Goal: Task Accomplishment & Management: Complete application form

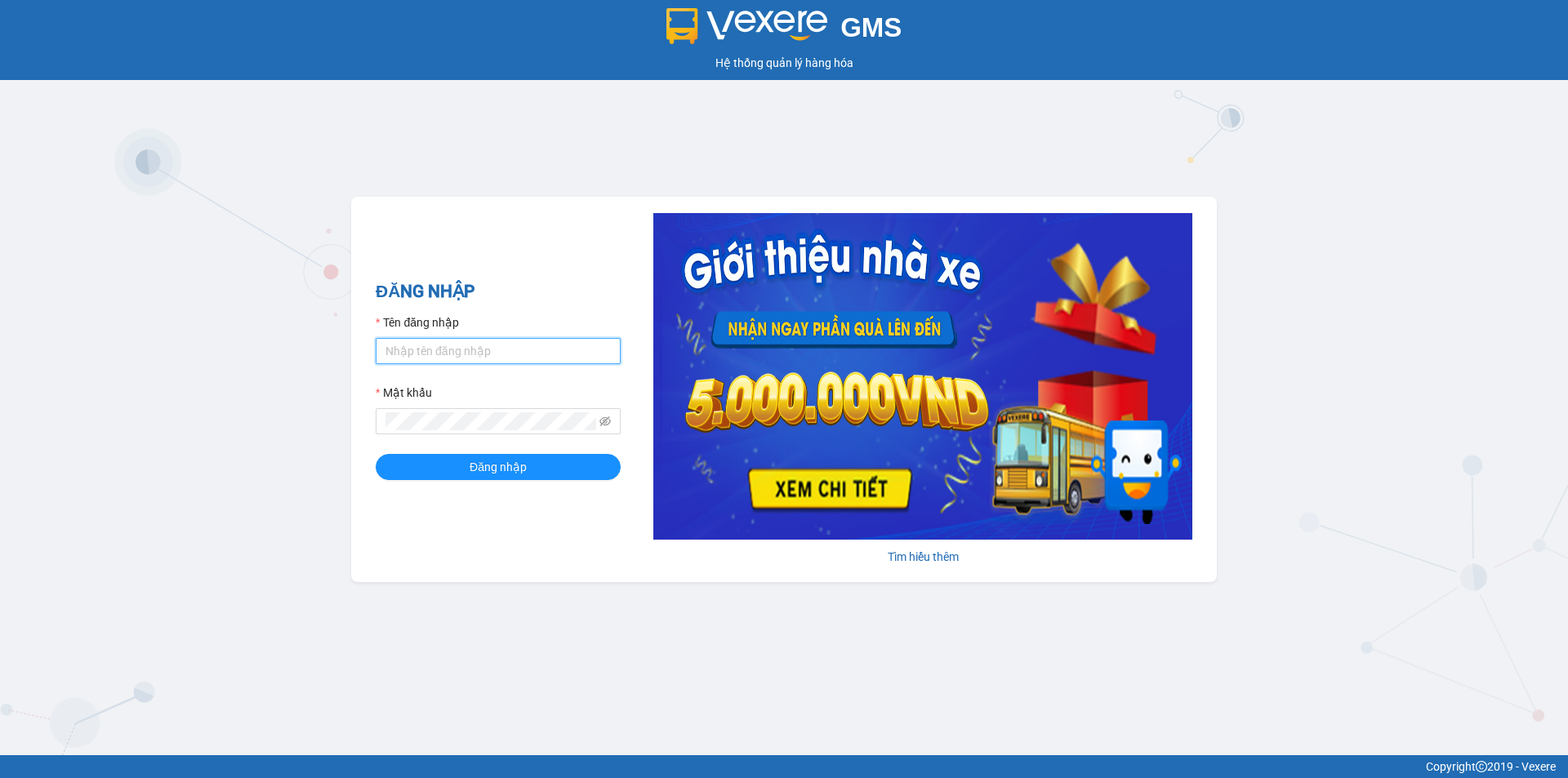
click at [574, 356] on input "Tên đăng nhập" at bounding box center [497, 350] width 245 height 26
type input "baotran.namhailimo"
click at [375, 454] on button "Đăng nhập" at bounding box center [497, 467] width 245 height 26
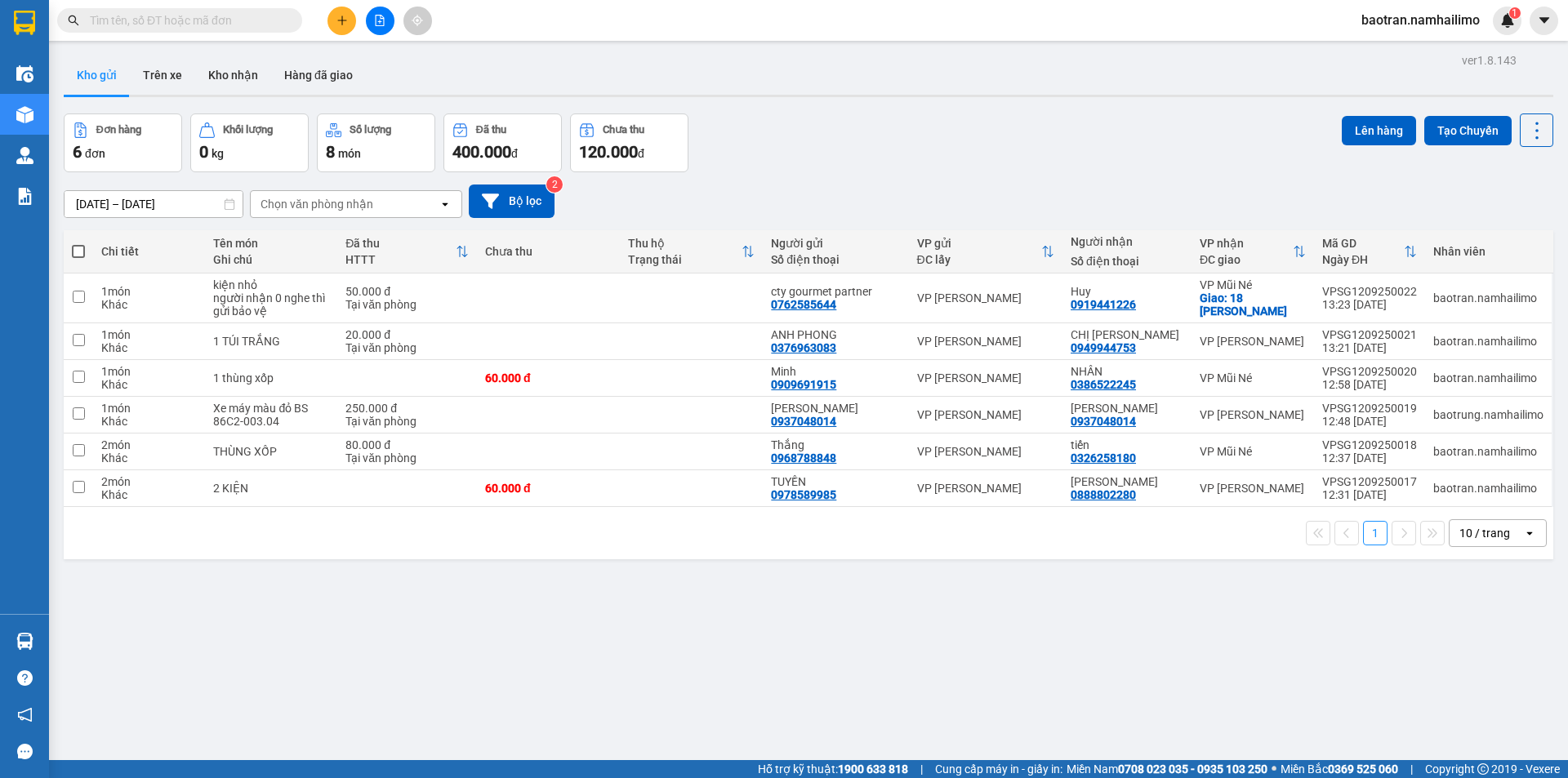
click at [335, 23] on button at bounding box center [342, 21] width 29 height 29
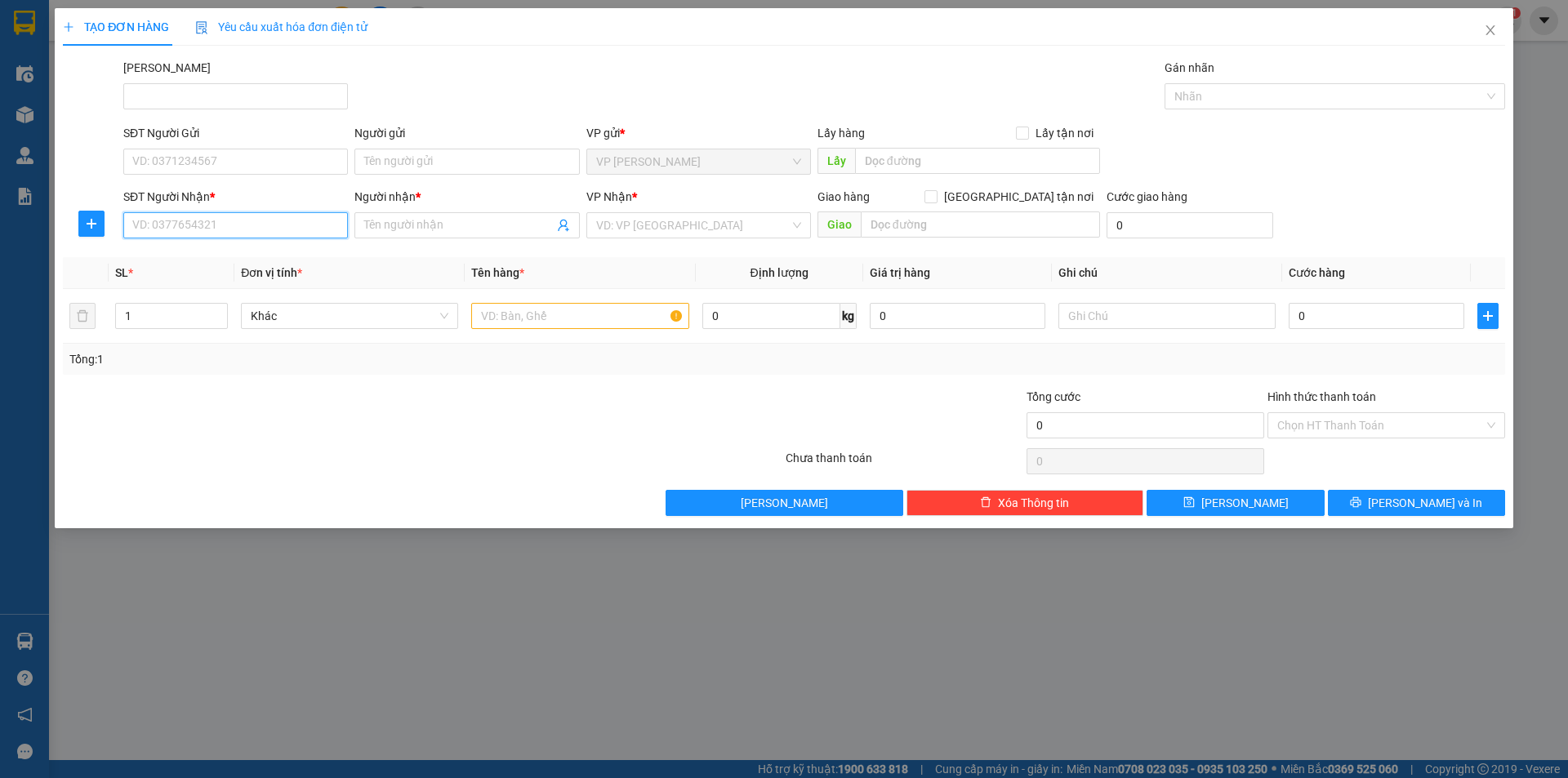
click at [231, 217] on input "SĐT Người Nhận *" at bounding box center [236, 225] width 225 height 26
type input "0849367797"
click at [408, 229] on input "Người nhận *" at bounding box center [458, 226] width 189 height 18
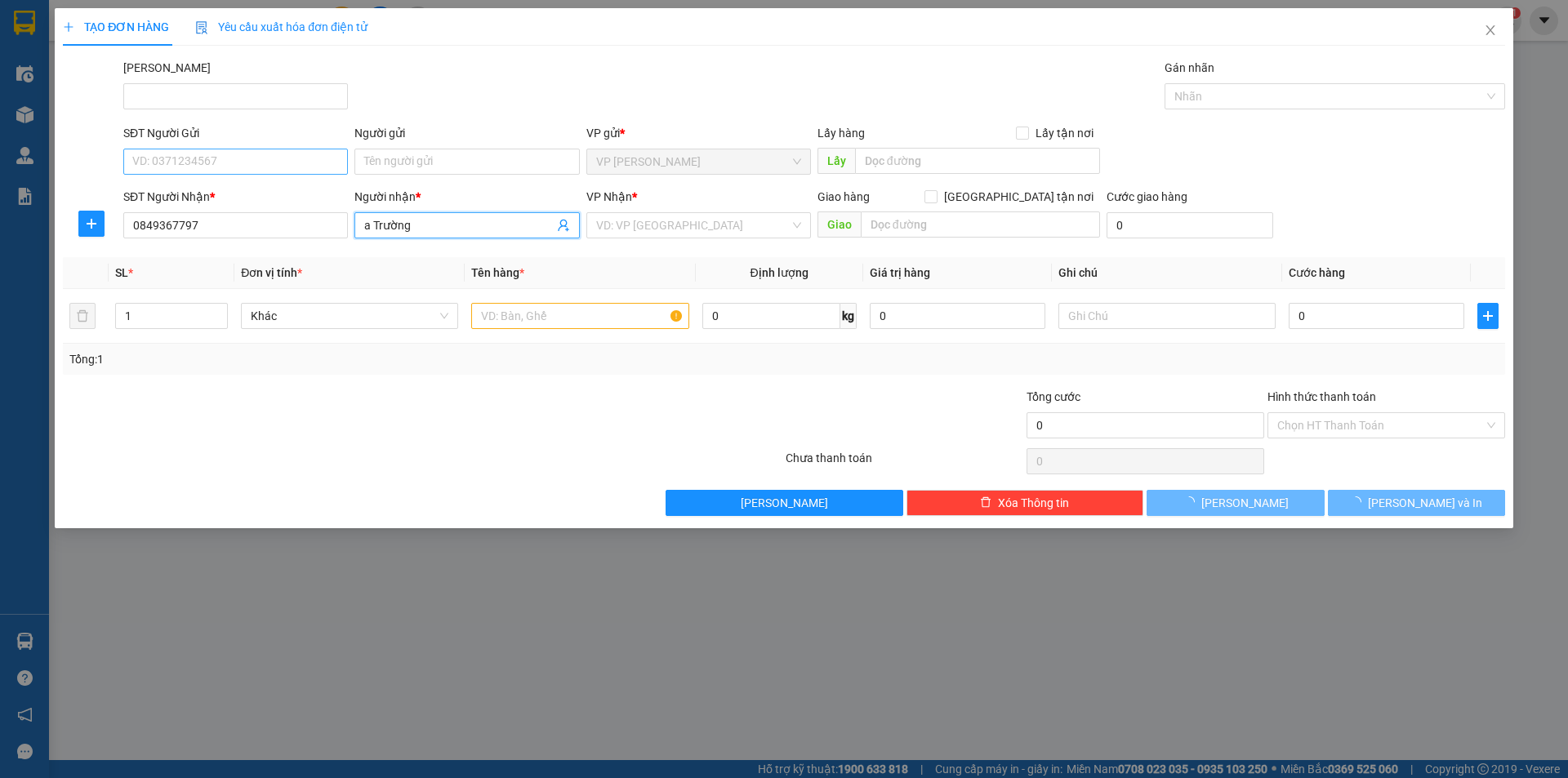
type input "a Trường"
click at [305, 169] on input "SĐT Người Gửi" at bounding box center [236, 161] width 225 height 26
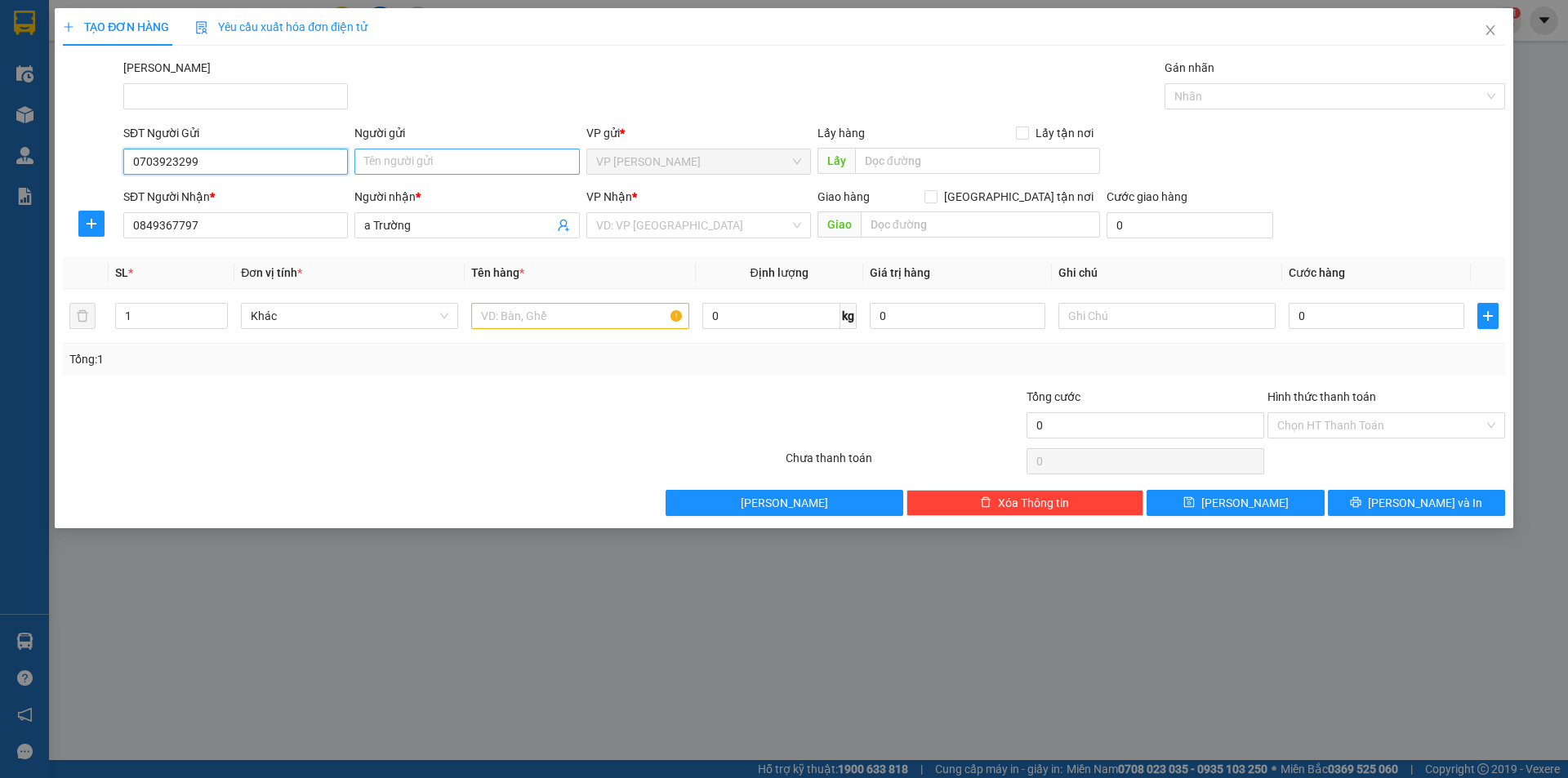
type input "0703923299"
click at [397, 163] on input "Người gửi" at bounding box center [466, 161] width 225 height 26
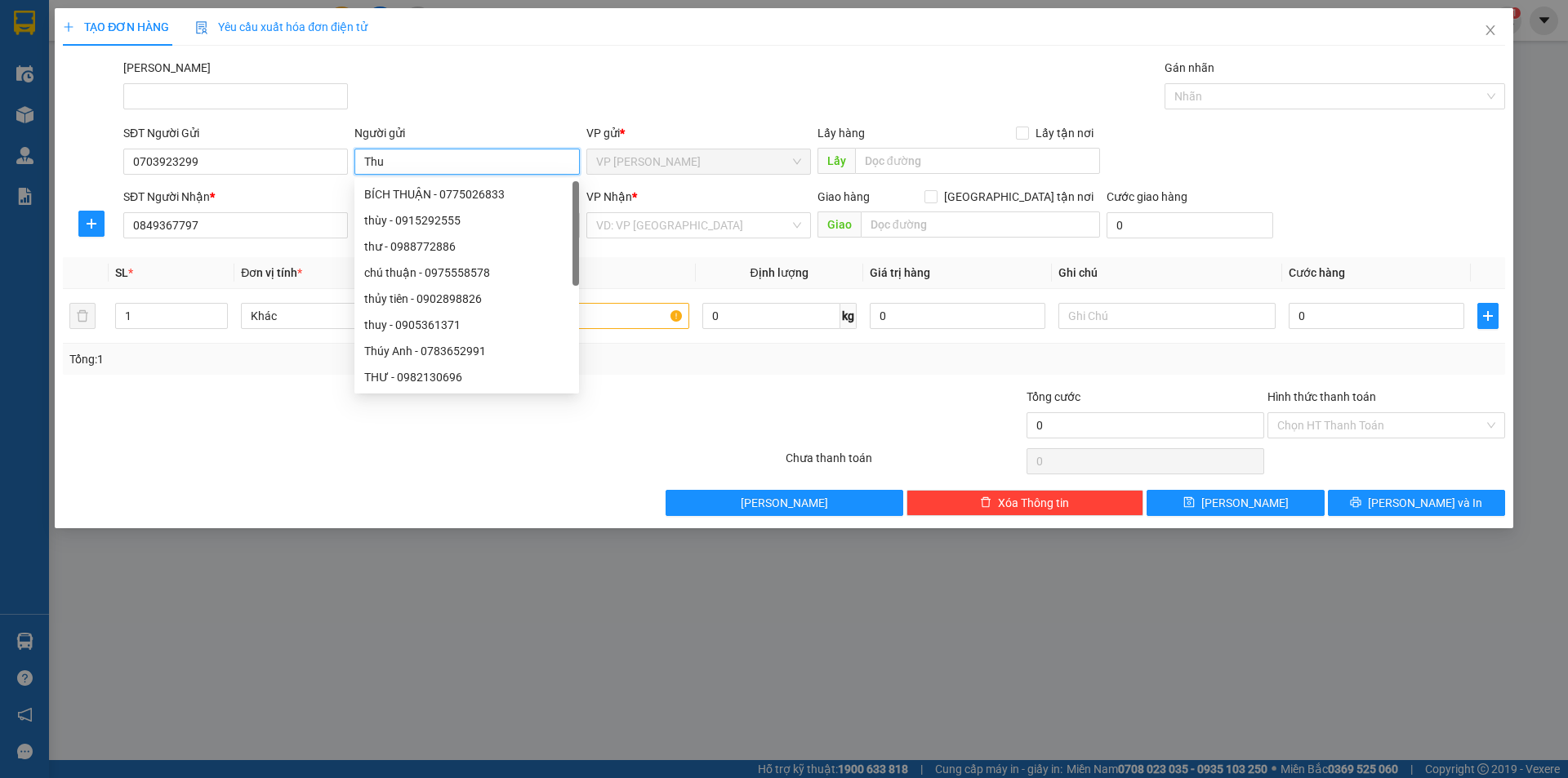
type input "Thu"
click at [728, 72] on div "[PERSON_NAME]" at bounding box center [814, 87] width 1388 height 57
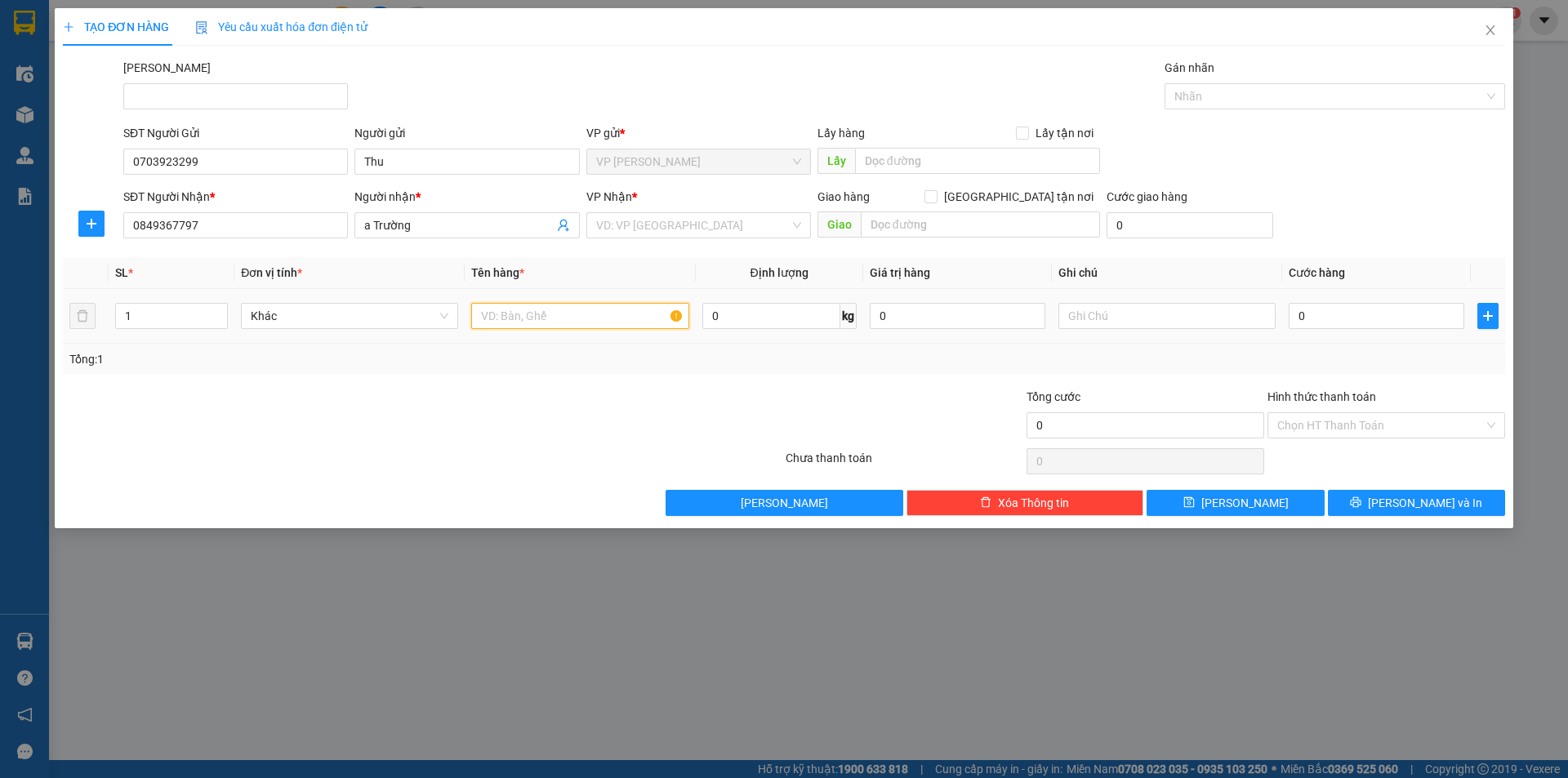
click at [573, 312] on input "text" at bounding box center [579, 316] width 217 height 26
type input "1 kiện đen"
click at [1400, 320] on input "0" at bounding box center [1375, 316] width 175 height 26
type input "3"
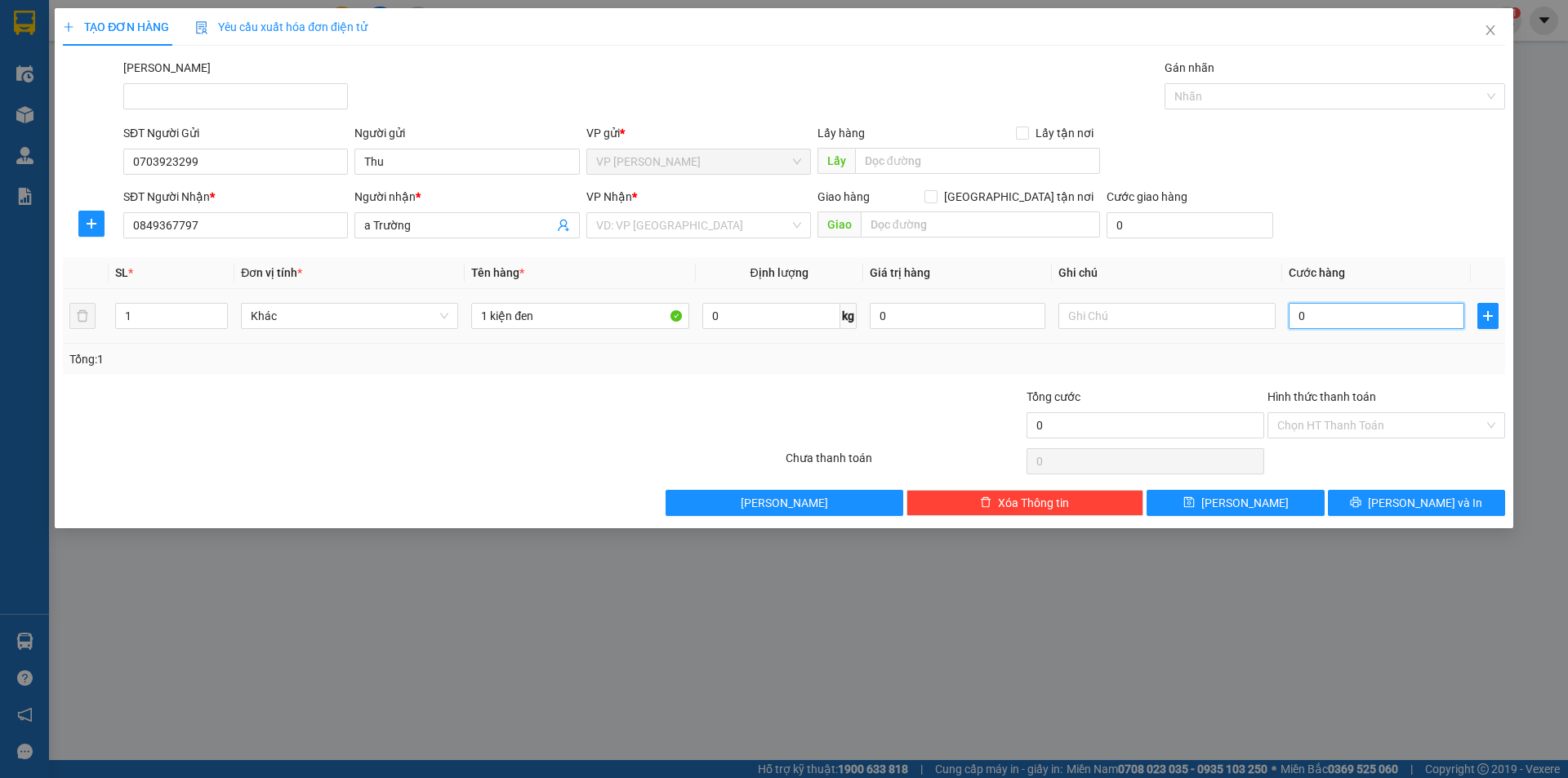
type input "3"
type input "30"
type input "300"
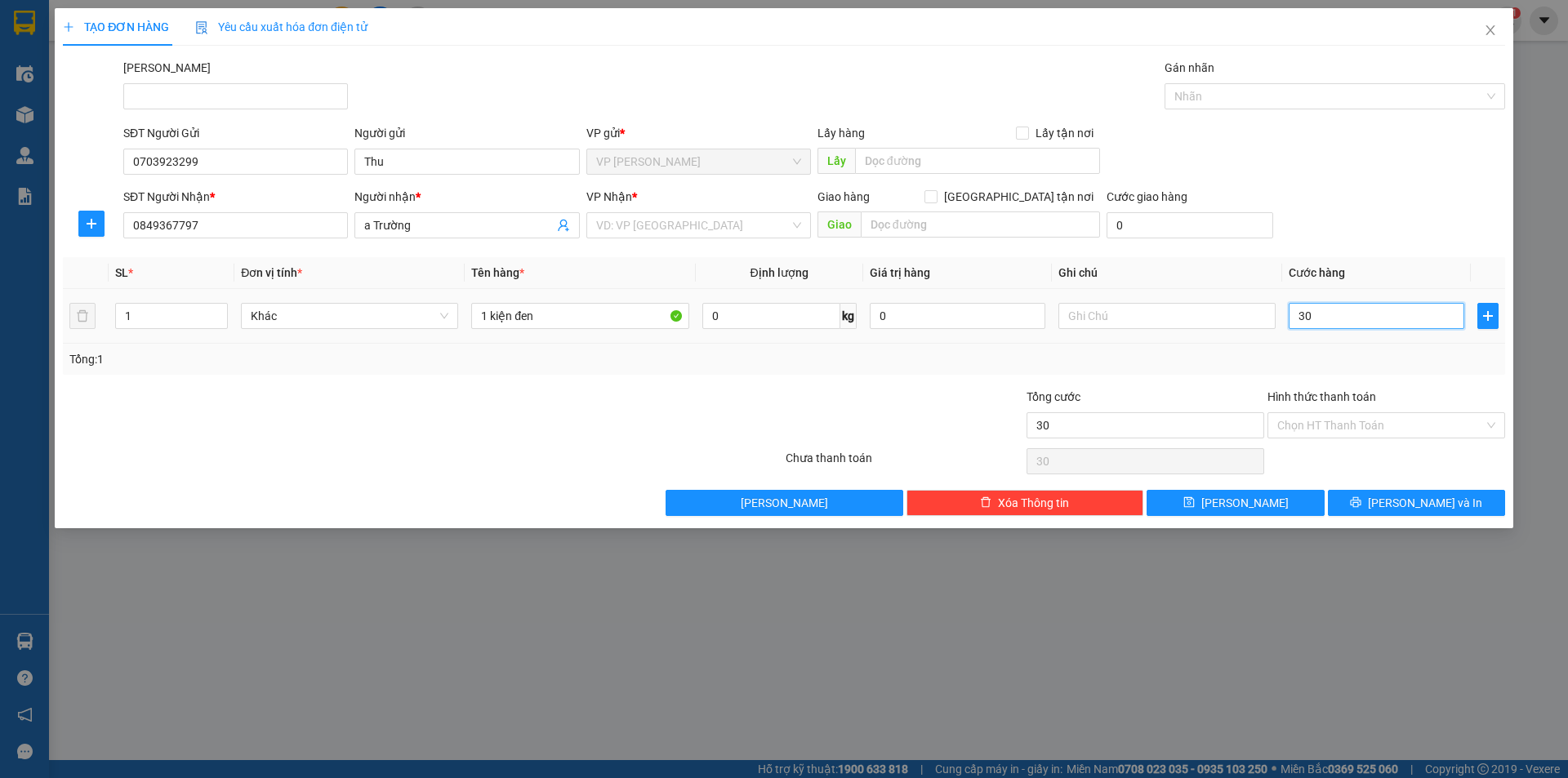
type input "300"
type input "3.000"
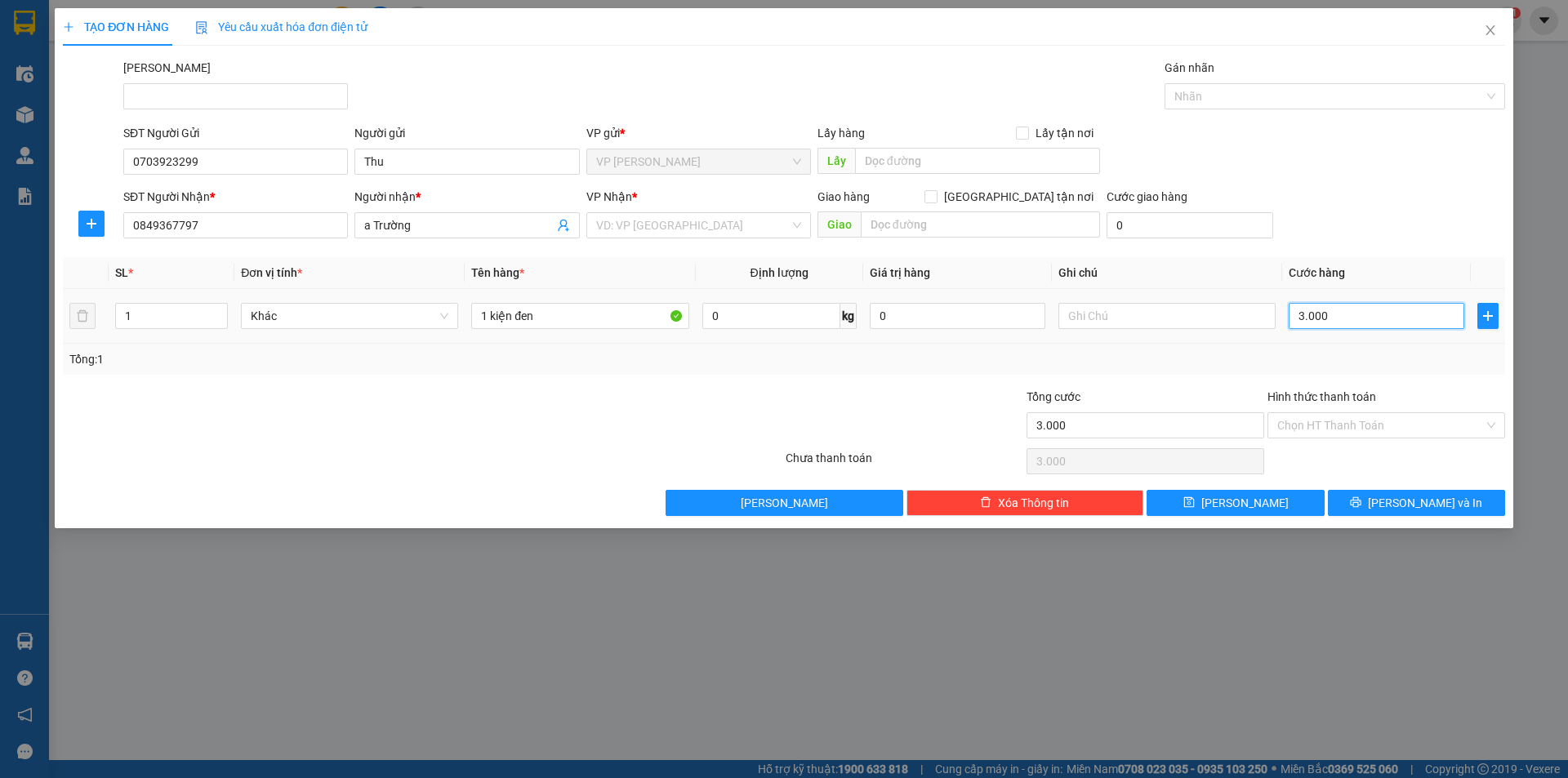
type input "30.000"
click at [794, 222] on div "VD: VP [GEOGRAPHIC_DATA]" at bounding box center [698, 225] width 225 height 26
type input "30.000"
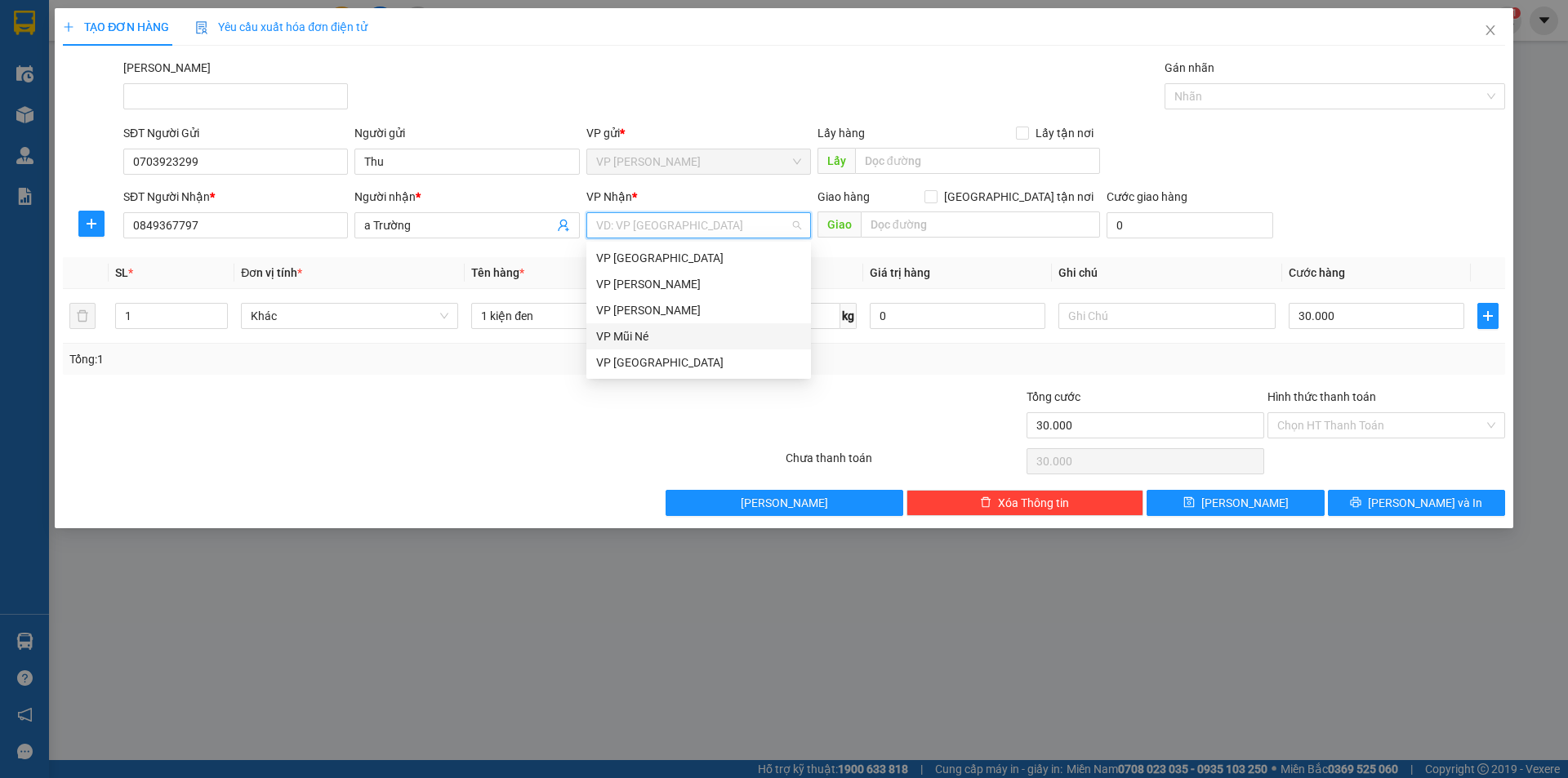
click at [680, 338] on div "VP Mũi Né" at bounding box center [698, 337] width 205 height 18
click at [701, 334] on div "VP Mũi Né" at bounding box center [698, 337] width 205 height 18
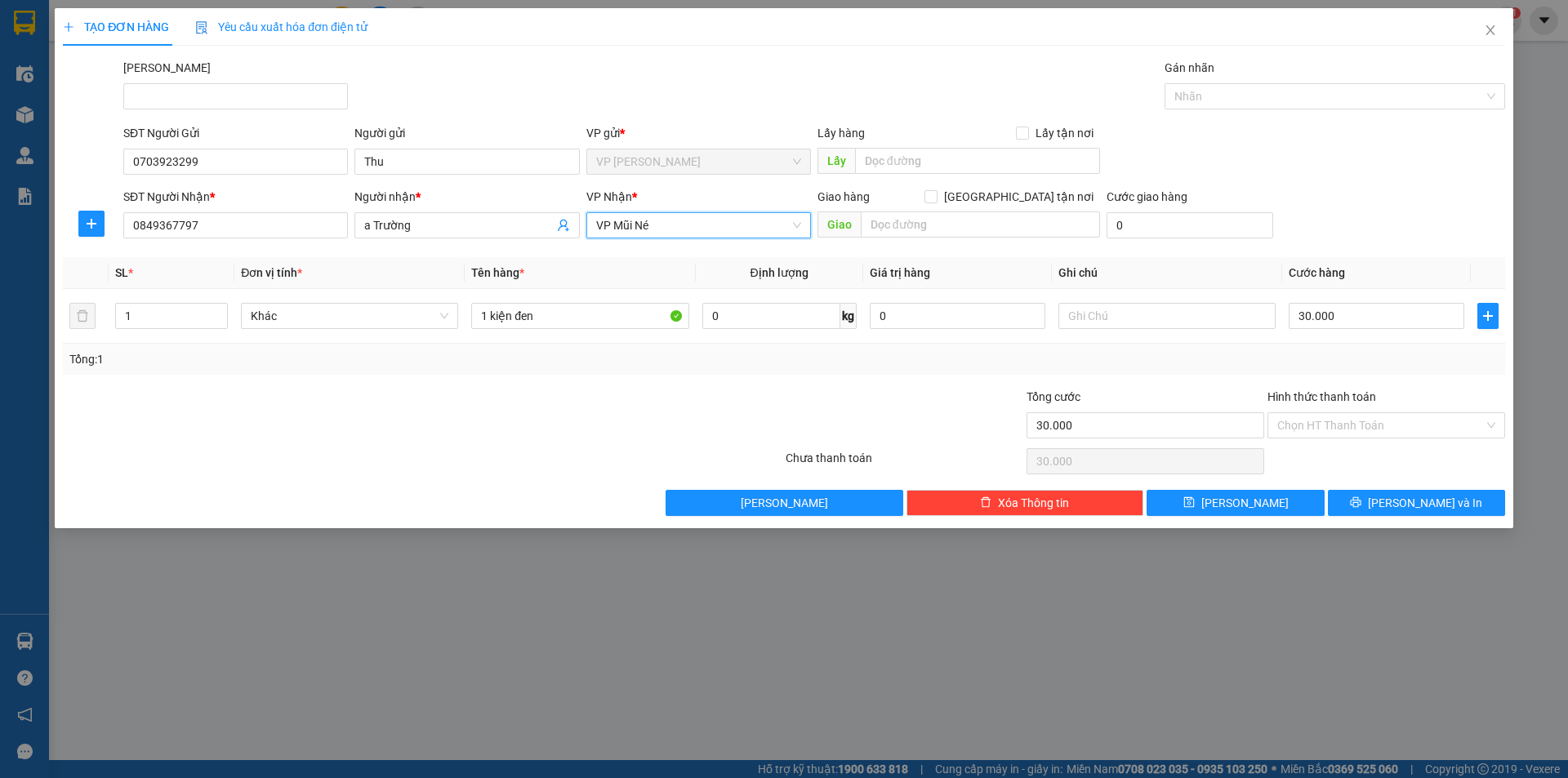
click at [747, 227] on span "VP Mũi Né" at bounding box center [698, 225] width 205 height 25
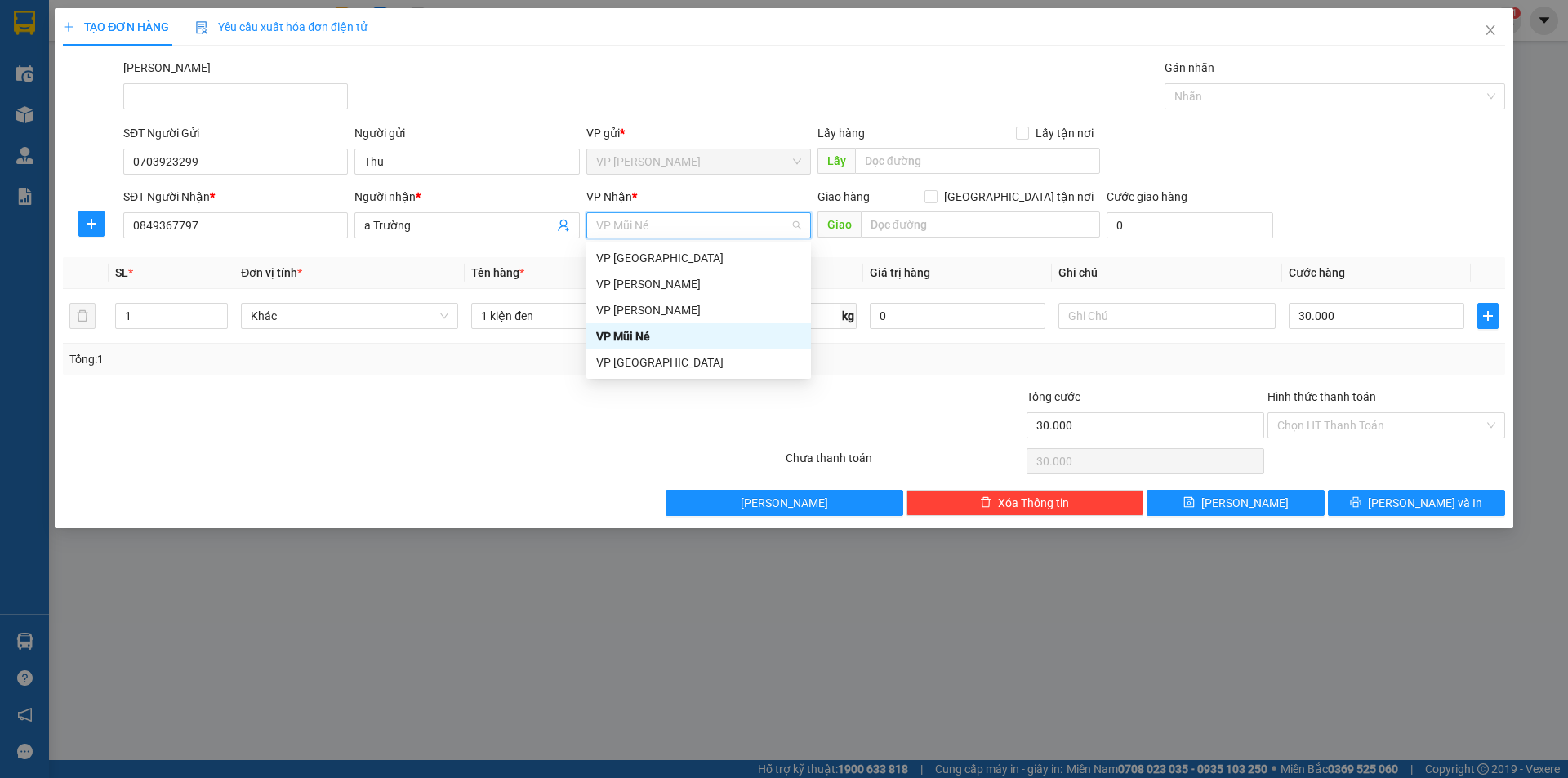
click at [733, 338] on div "VP Mũi Né" at bounding box center [698, 337] width 205 height 18
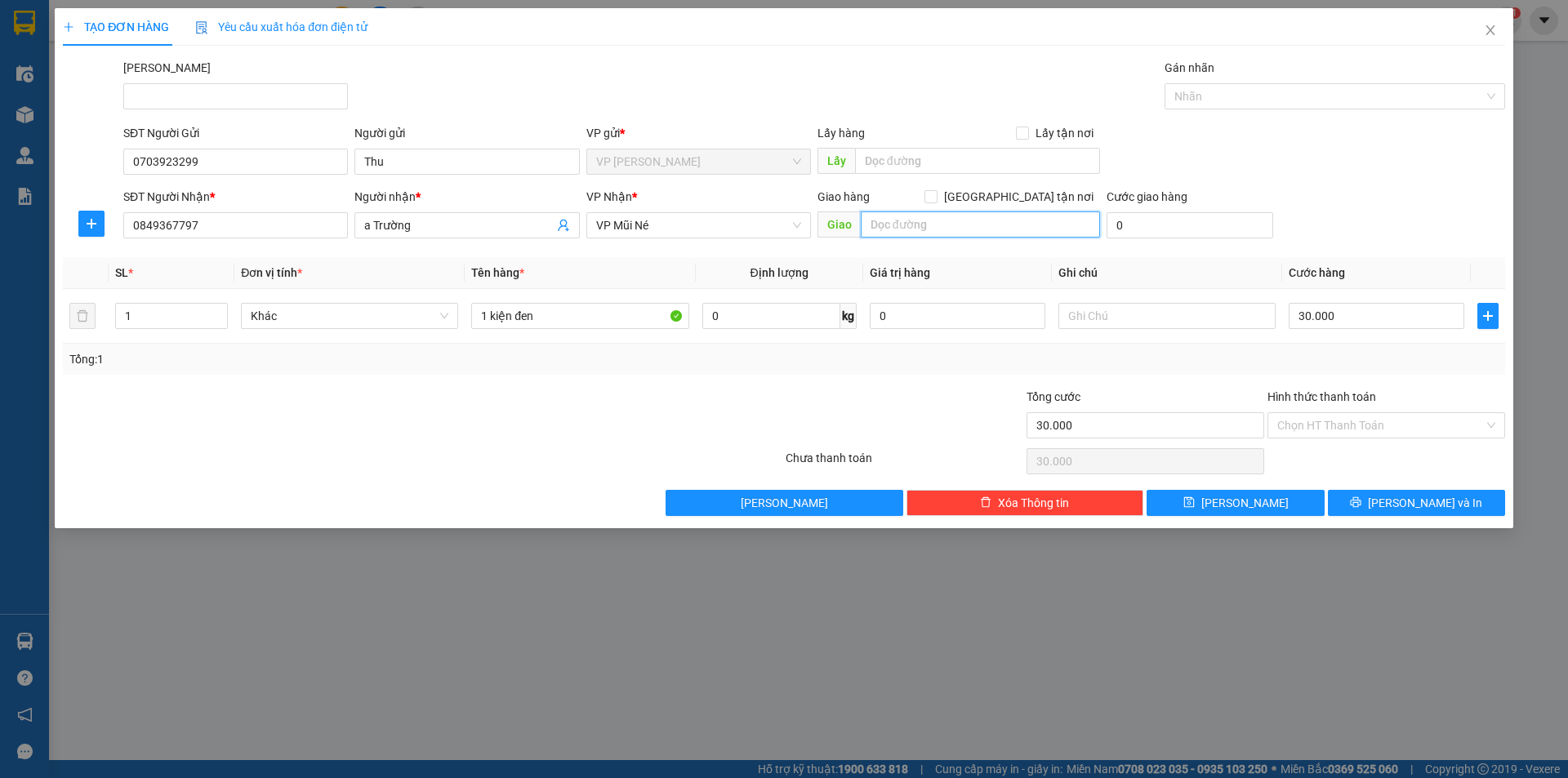
click at [918, 229] on input "text" at bounding box center [980, 225] width 240 height 26
drag, startPoint x: 1023, startPoint y: 198, endPoint x: 1016, endPoint y: 193, distance: 8.6
click at [935, 194] on input "[GEOGRAPHIC_DATA] tận nơi" at bounding box center [931, 196] width 12 height 12
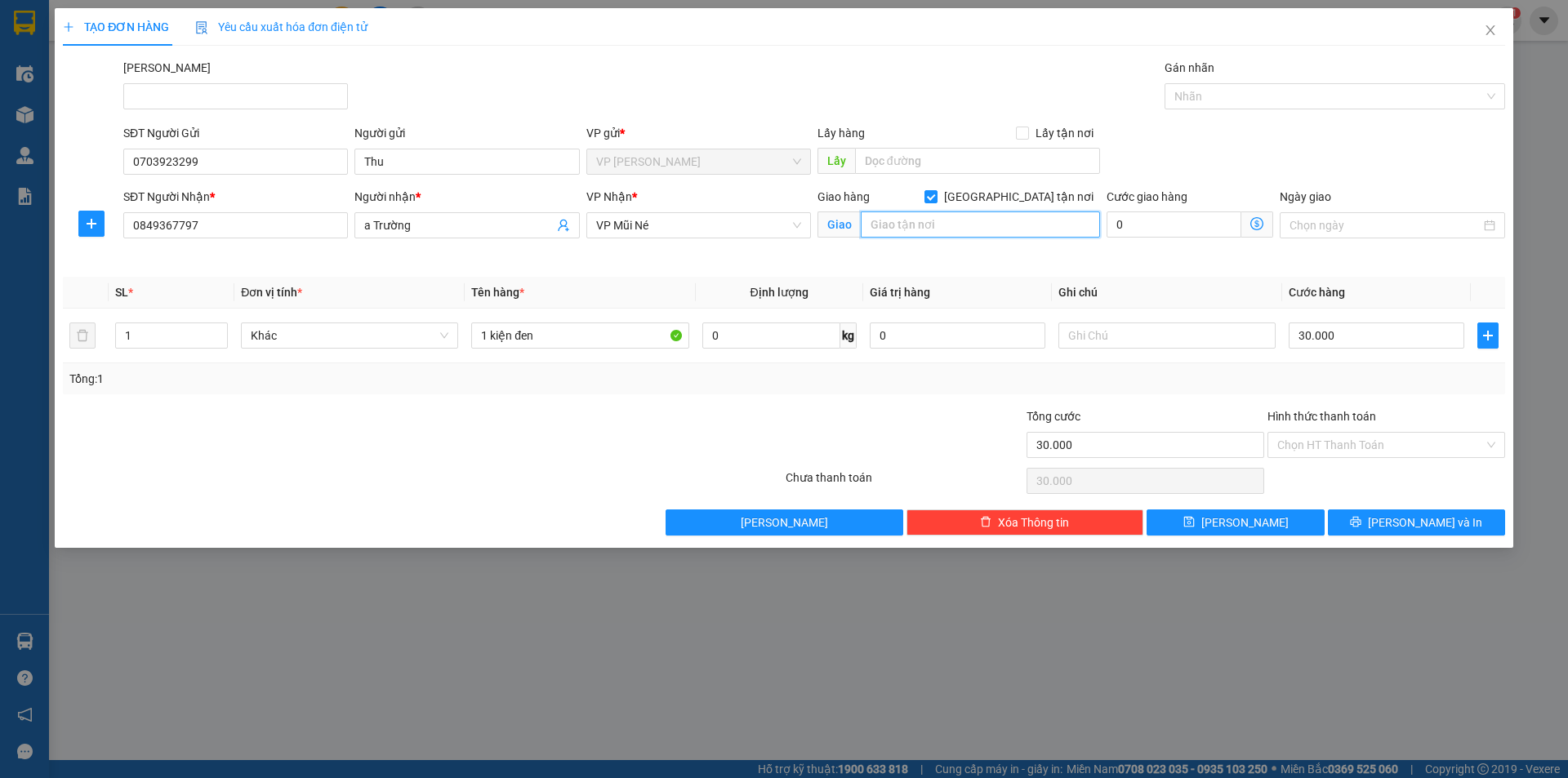
click at [976, 217] on input "text" at bounding box center [980, 225] width 240 height 26
click at [986, 215] on input "text" at bounding box center [980, 225] width 240 height 26
click at [1051, 189] on span "[GEOGRAPHIC_DATA] tận nơi" at bounding box center [1019, 197] width 162 height 18
click at [935, 190] on input "[GEOGRAPHIC_DATA] tận nơi" at bounding box center [931, 196] width 12 height 12
checkbox input "false"
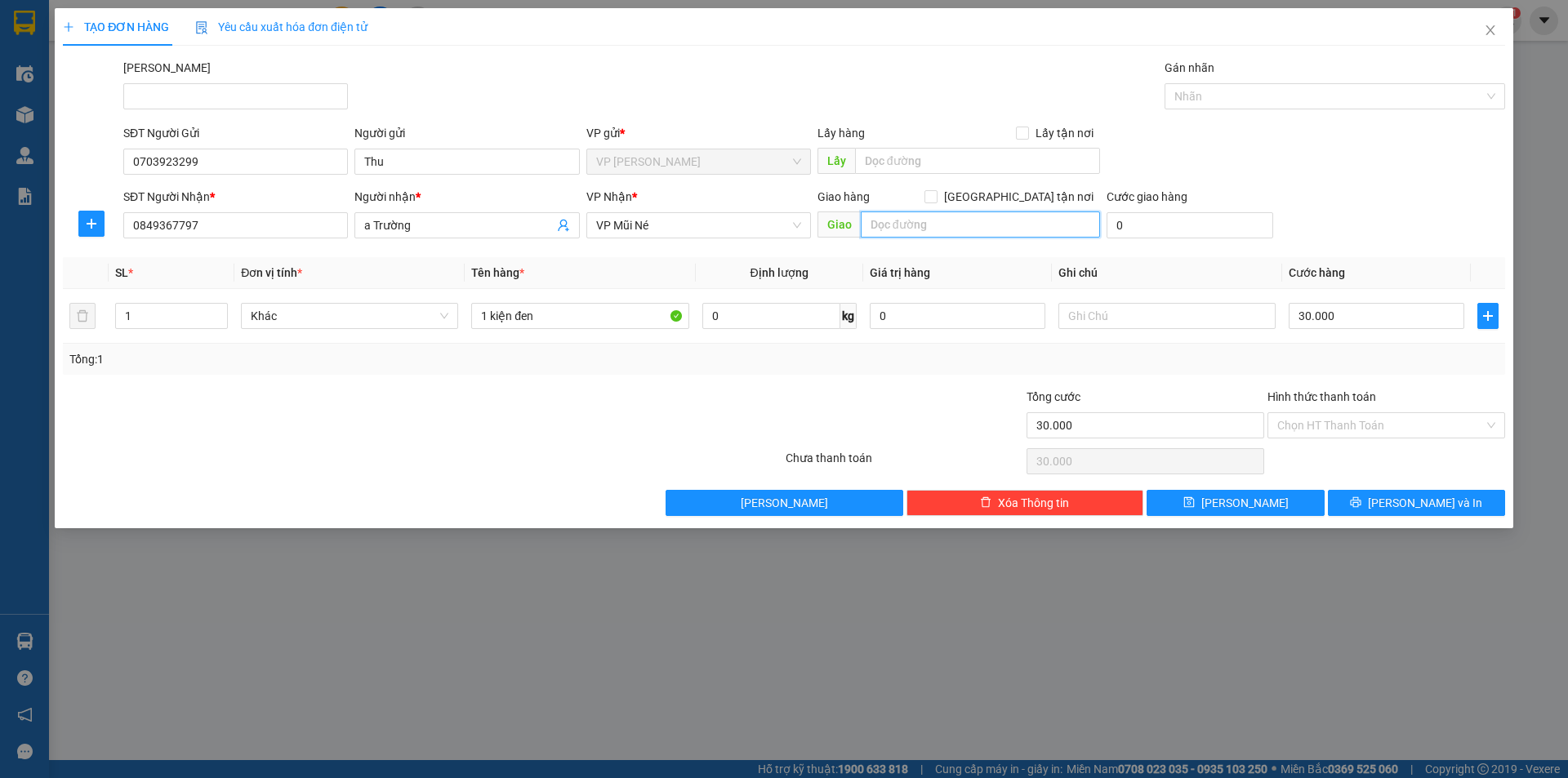
click at [995, 218] on input "text" at bounding box center [980, 225] width 240 height 26
click at [1428, 503] on span "[PERSON_NAME] và In" at bounding box center [1423, 503] width 114 height 18
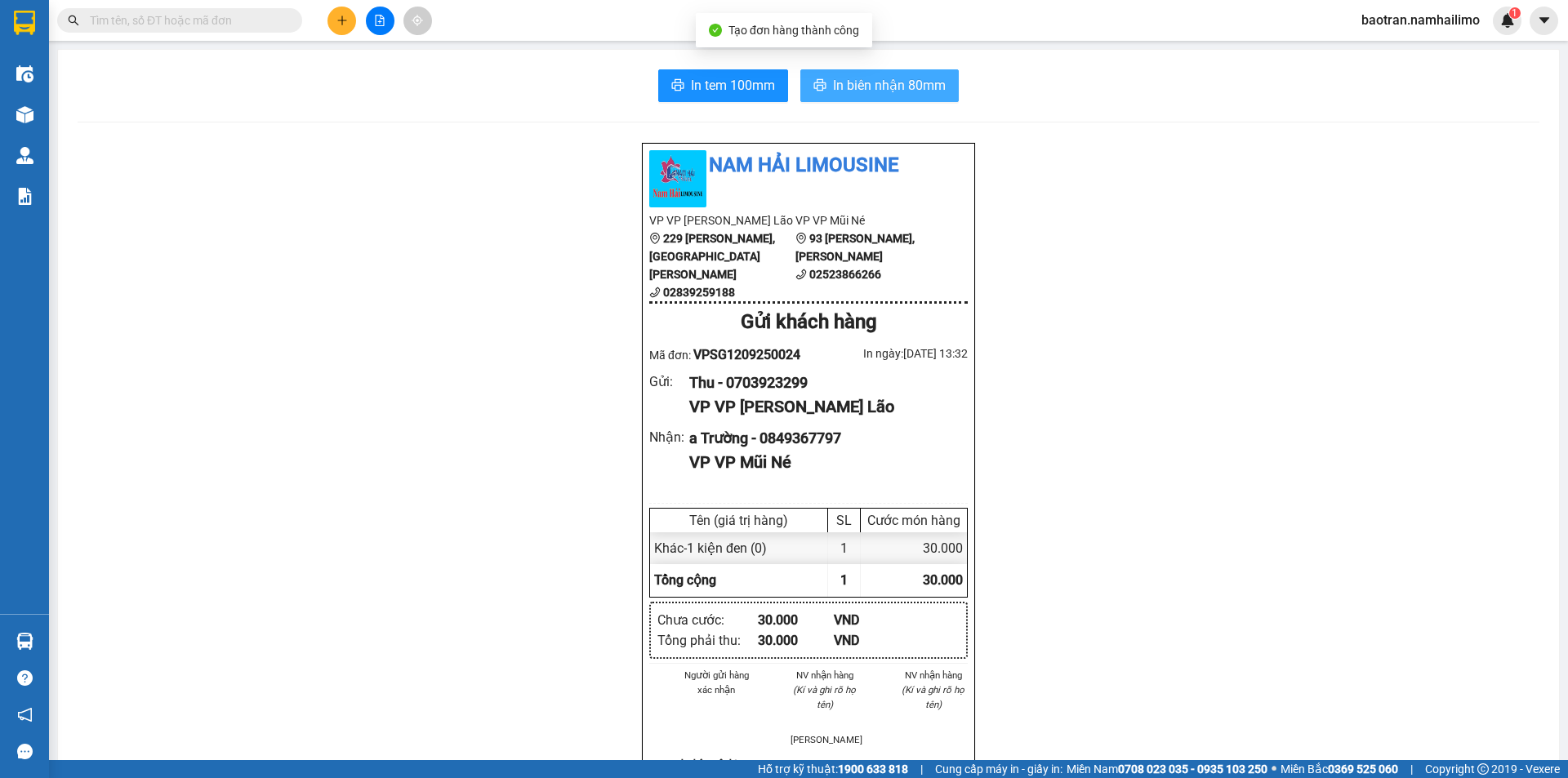
click at [885, 81] on span "In biên nhận 80mm" at bounding box center [889, 85] width 113 height 21
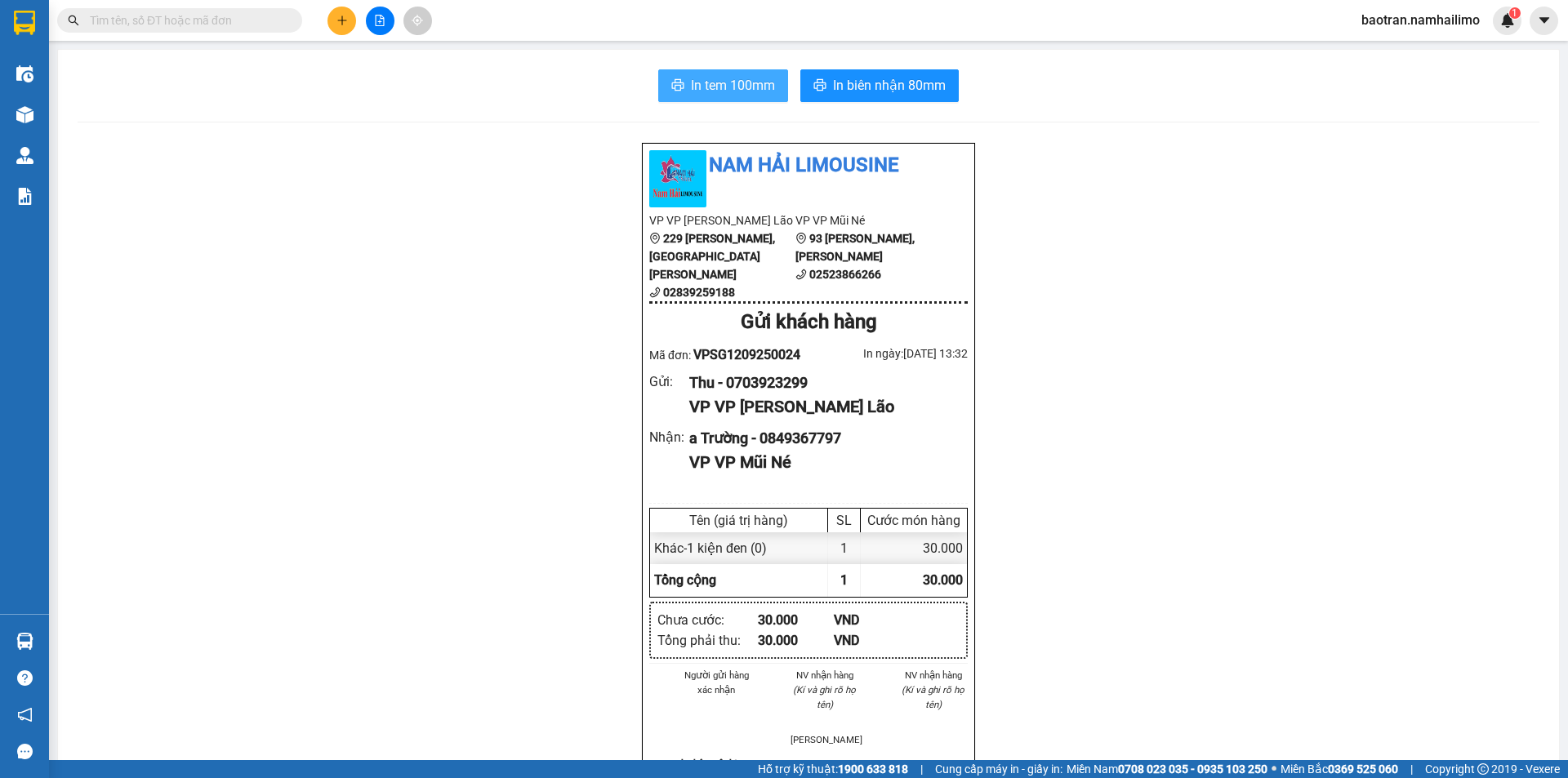
click at [718, 75] on span "In tem 100mm" at bounding box center [733, 85] width 84 height 21
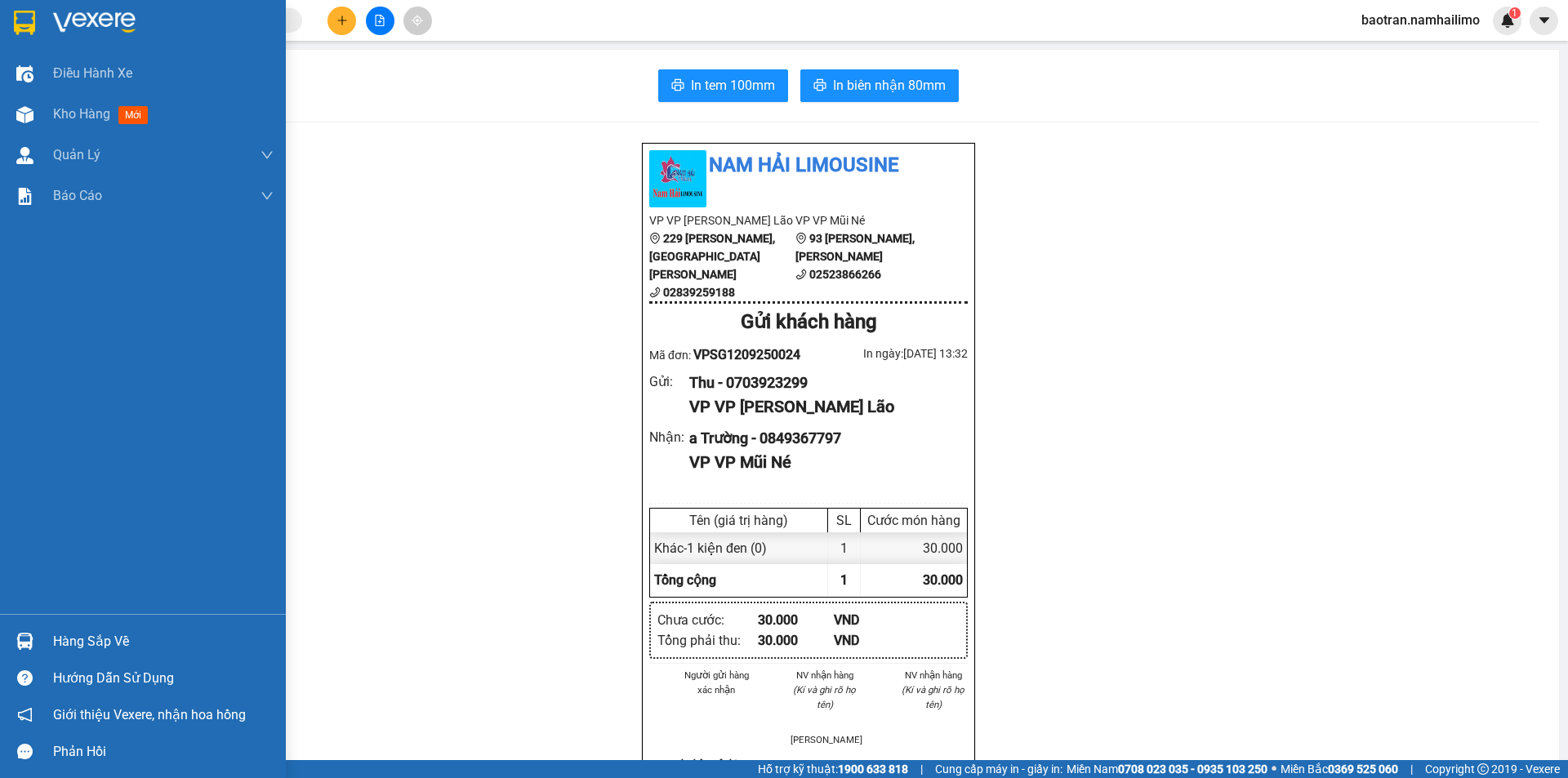
click at [89, 640] on div "Hàng sắp về" at bounding box center [163, 641] width 221 height 25
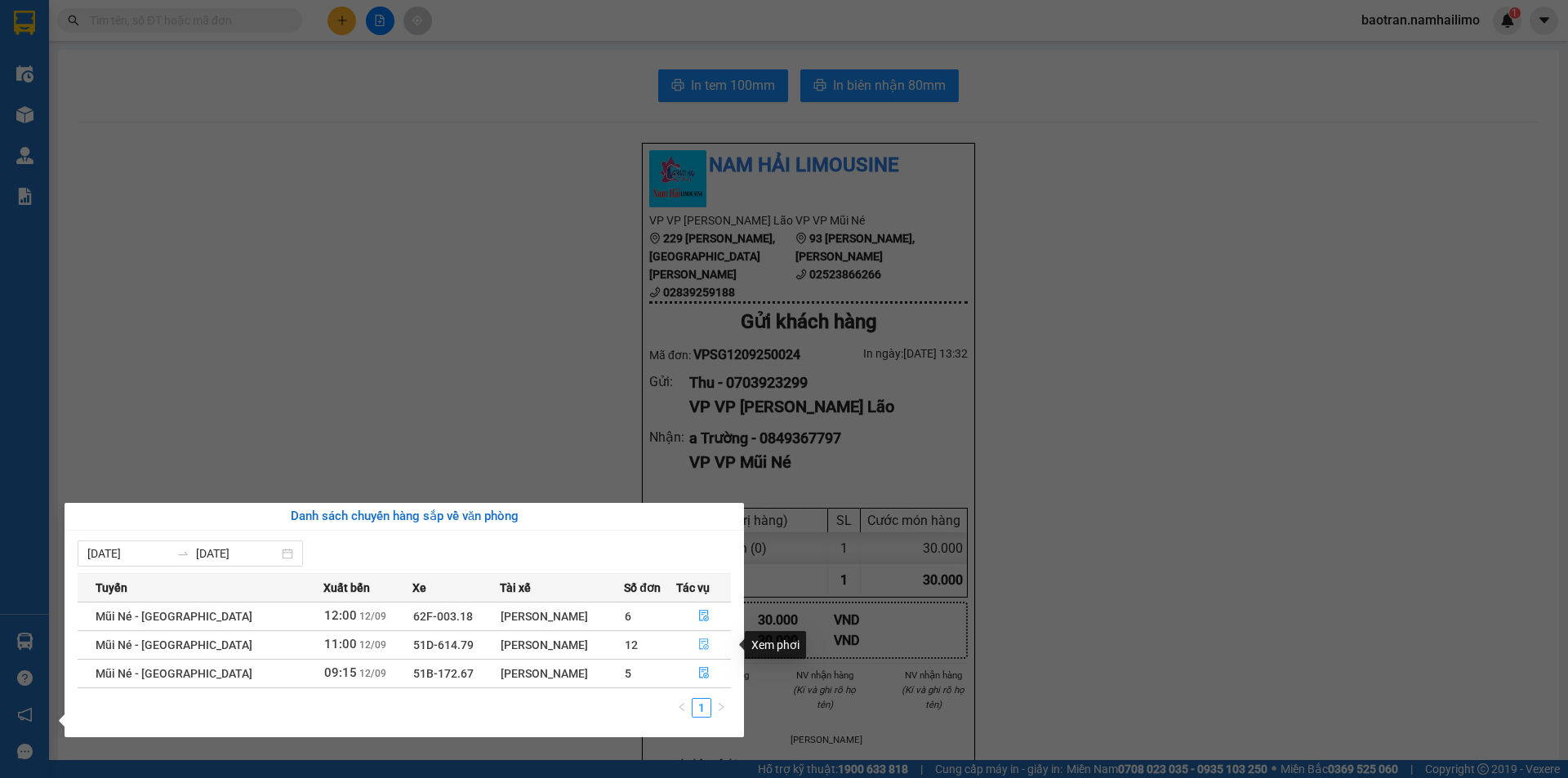
click at [701, 642] on icon "file-done" at bounding box center [704, 644] width 12 height 12
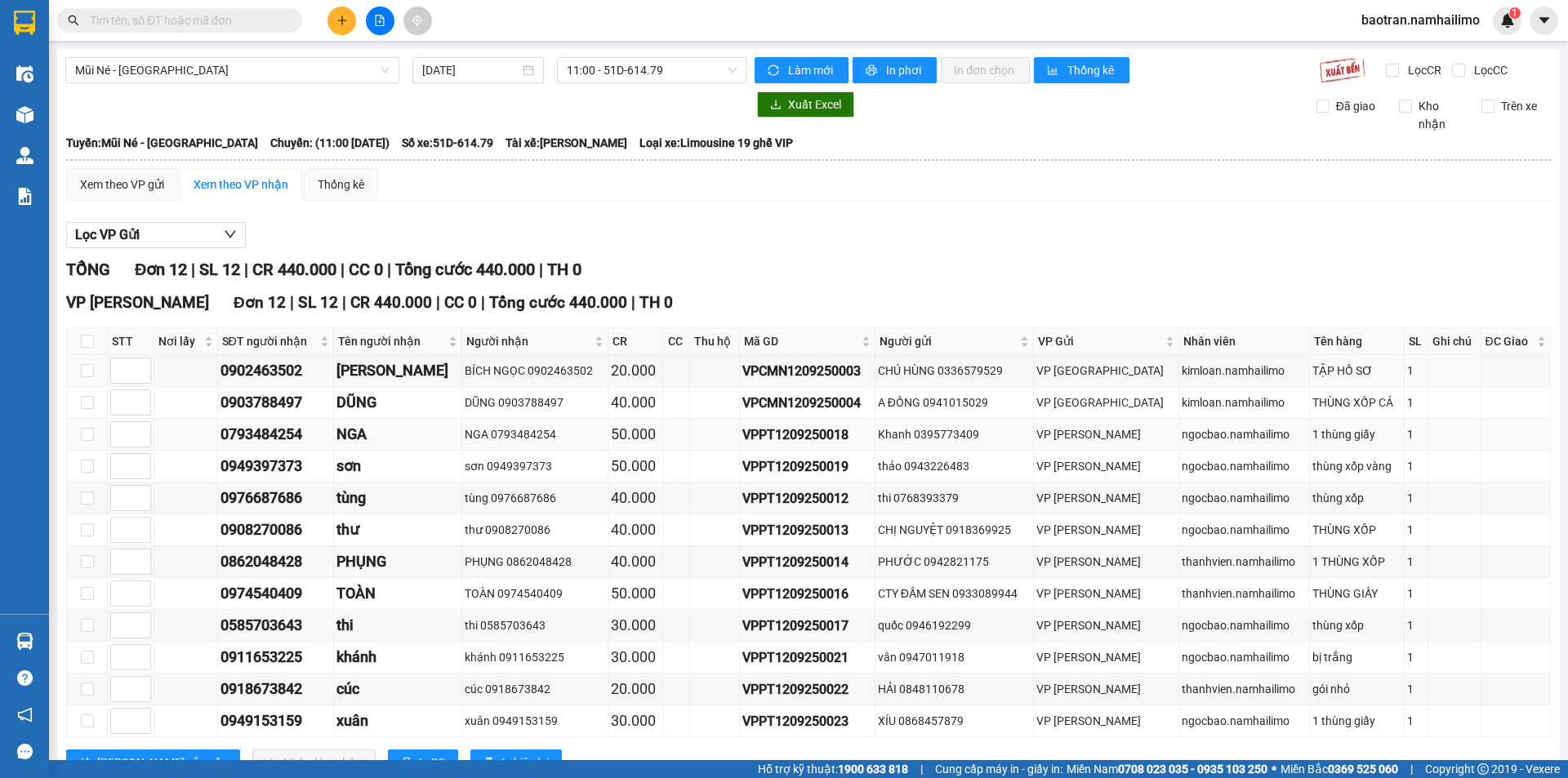
scroll to position [61, 0]
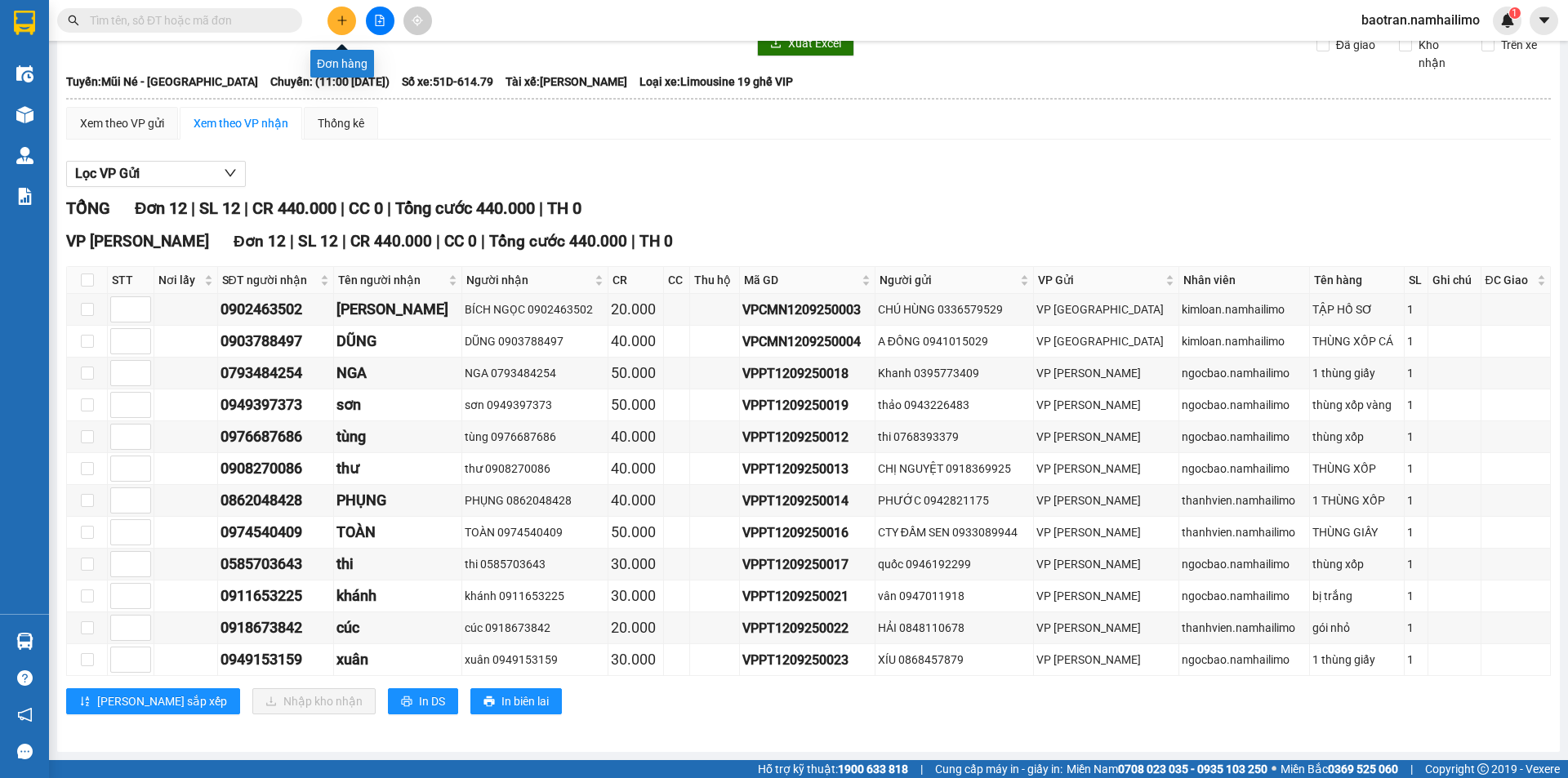
click at [350, 33] on div at bounding box center [380, 21] width 123 height 29
click at [333, 12] on button at bounding box center [342, 21] width 29 height 29
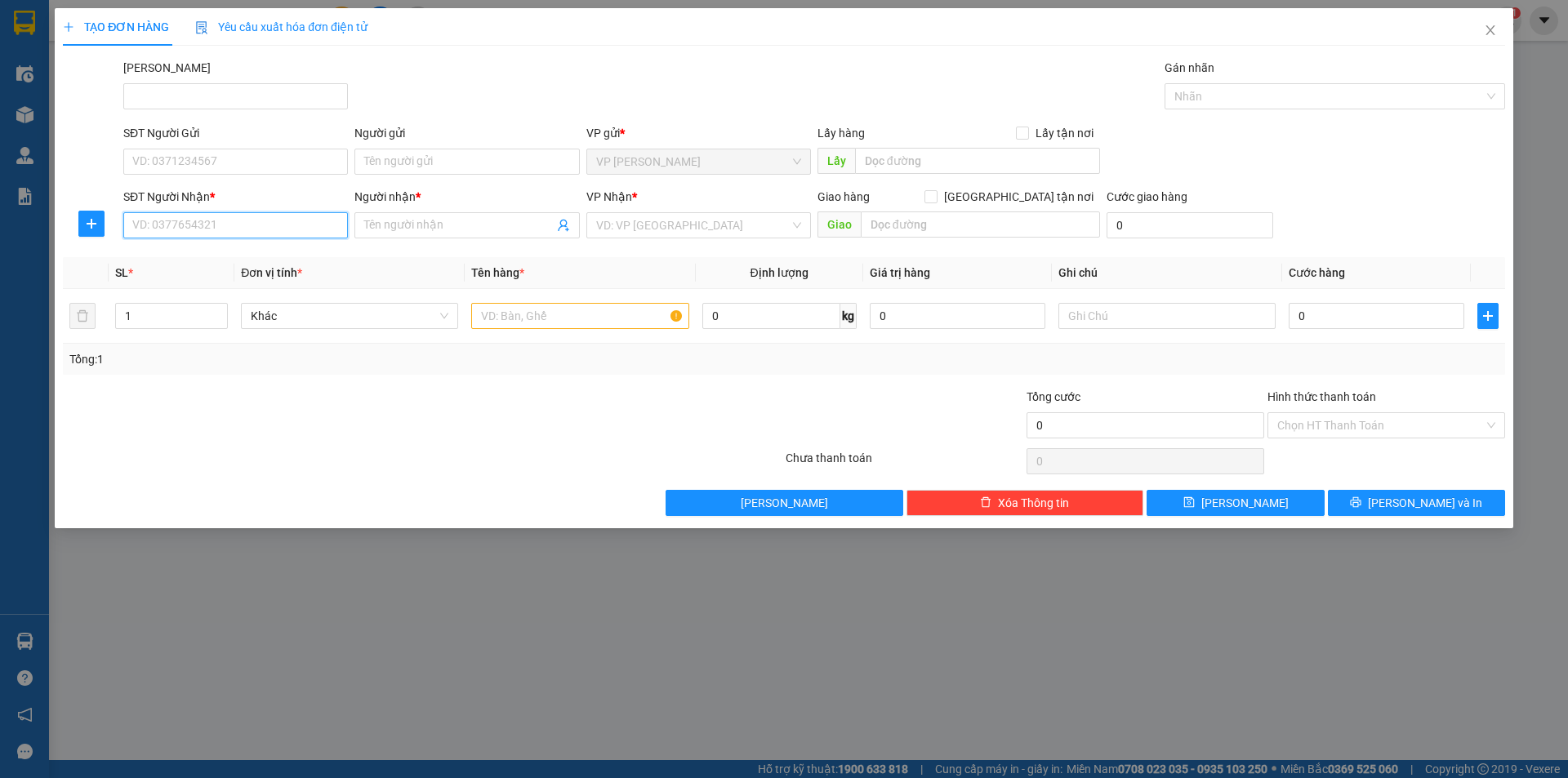
click at [263, 222] on input "SĐT Người Nhận *" at bounding box center [236, 225] width 225 height 26
type input "0332635297"
click at [285, 262] on div "0332635297 - THU TRANG" at bounding box center [235, 258] width 205 height 18
type input "THU TRANG"
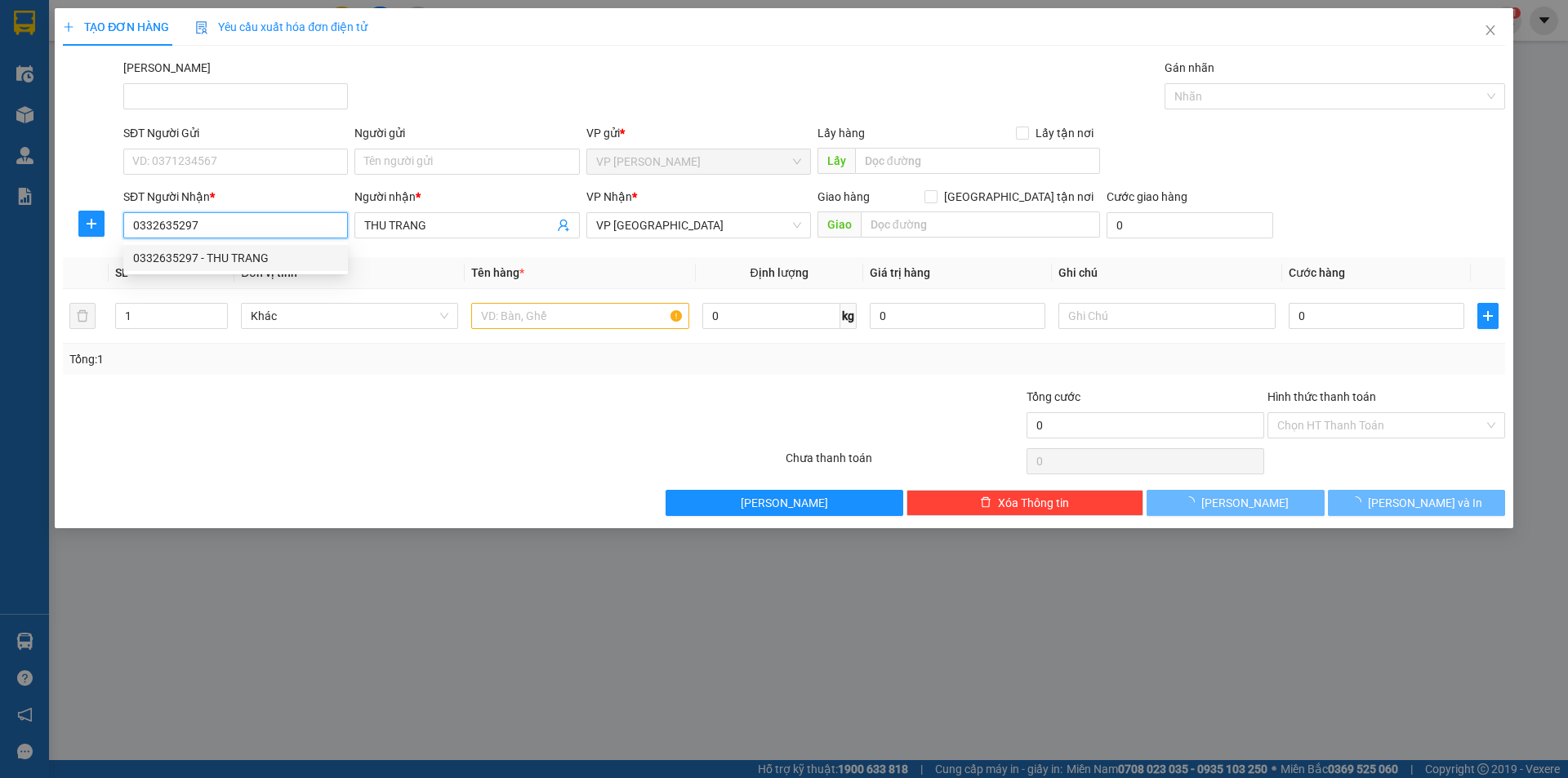
type input "50.000"
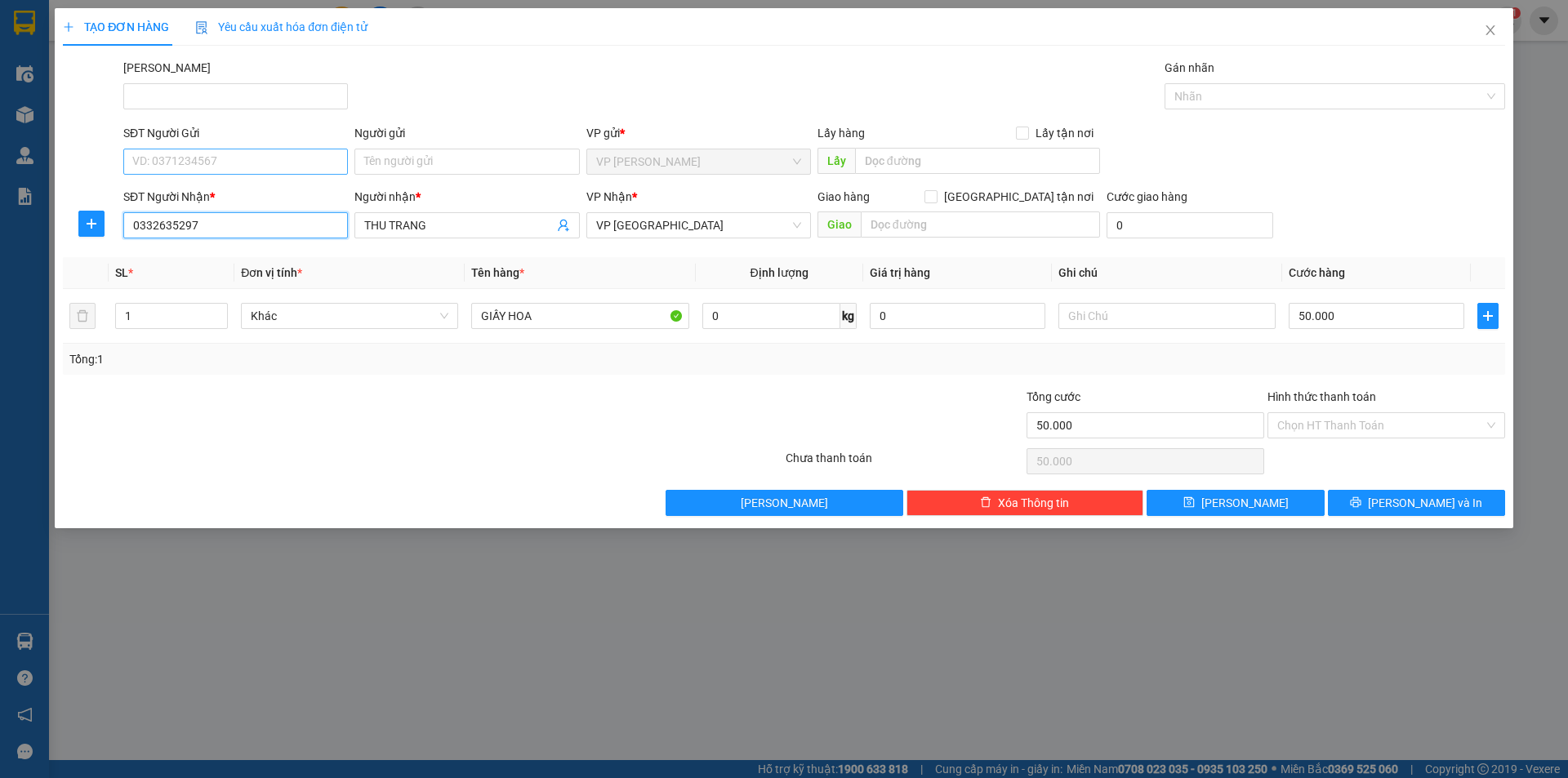
type input "0332635297"
click at [284, 160] on input "SĐT Người Gửi" at bounding box center [236, 161] width 225 height 26
type input "0904226136"
click at [239, 188] on div "0904226136 - yến" at bounding box center [235, 194] width 205 height 18
type input "yến"
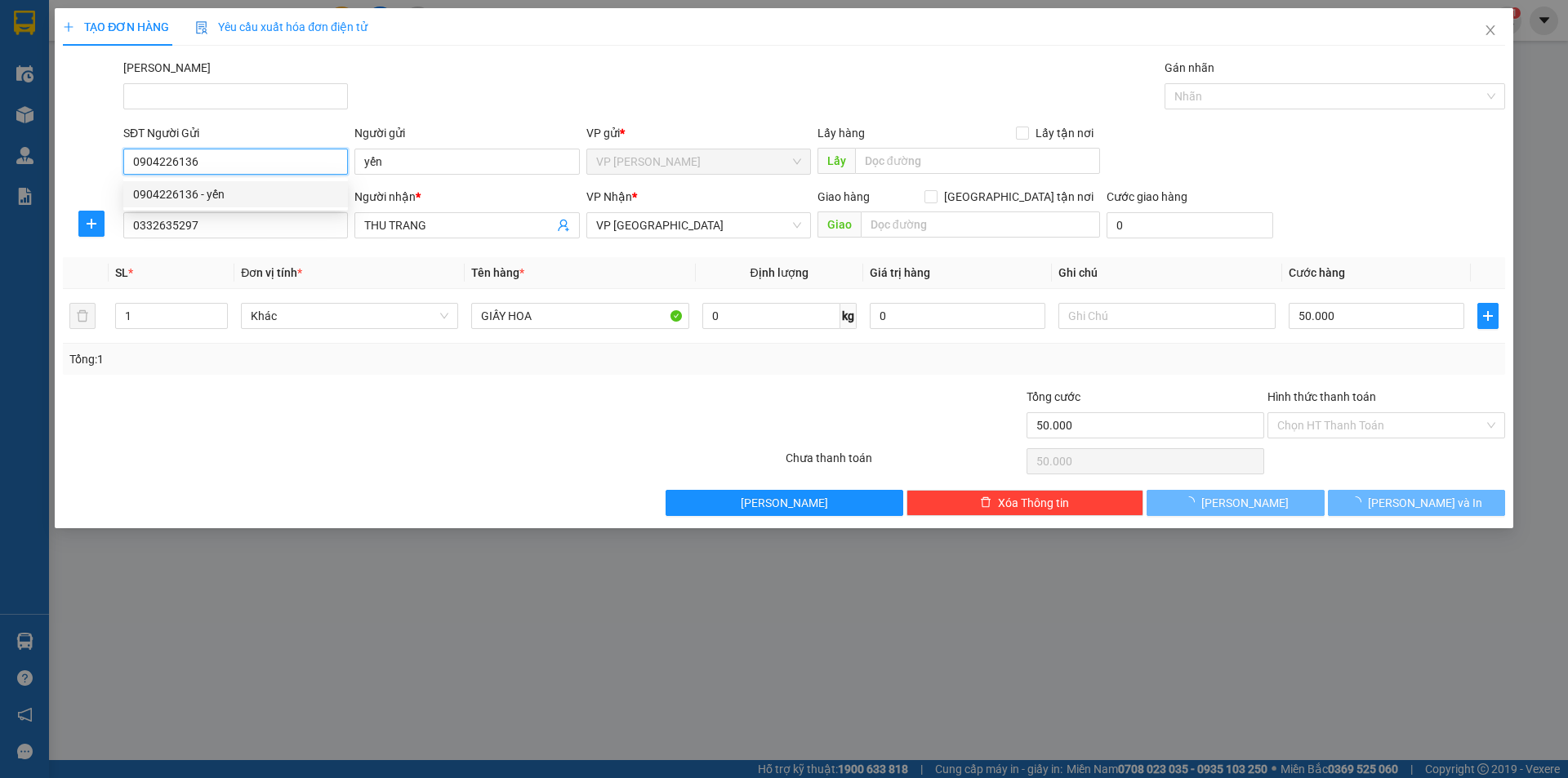
type input "130.000"
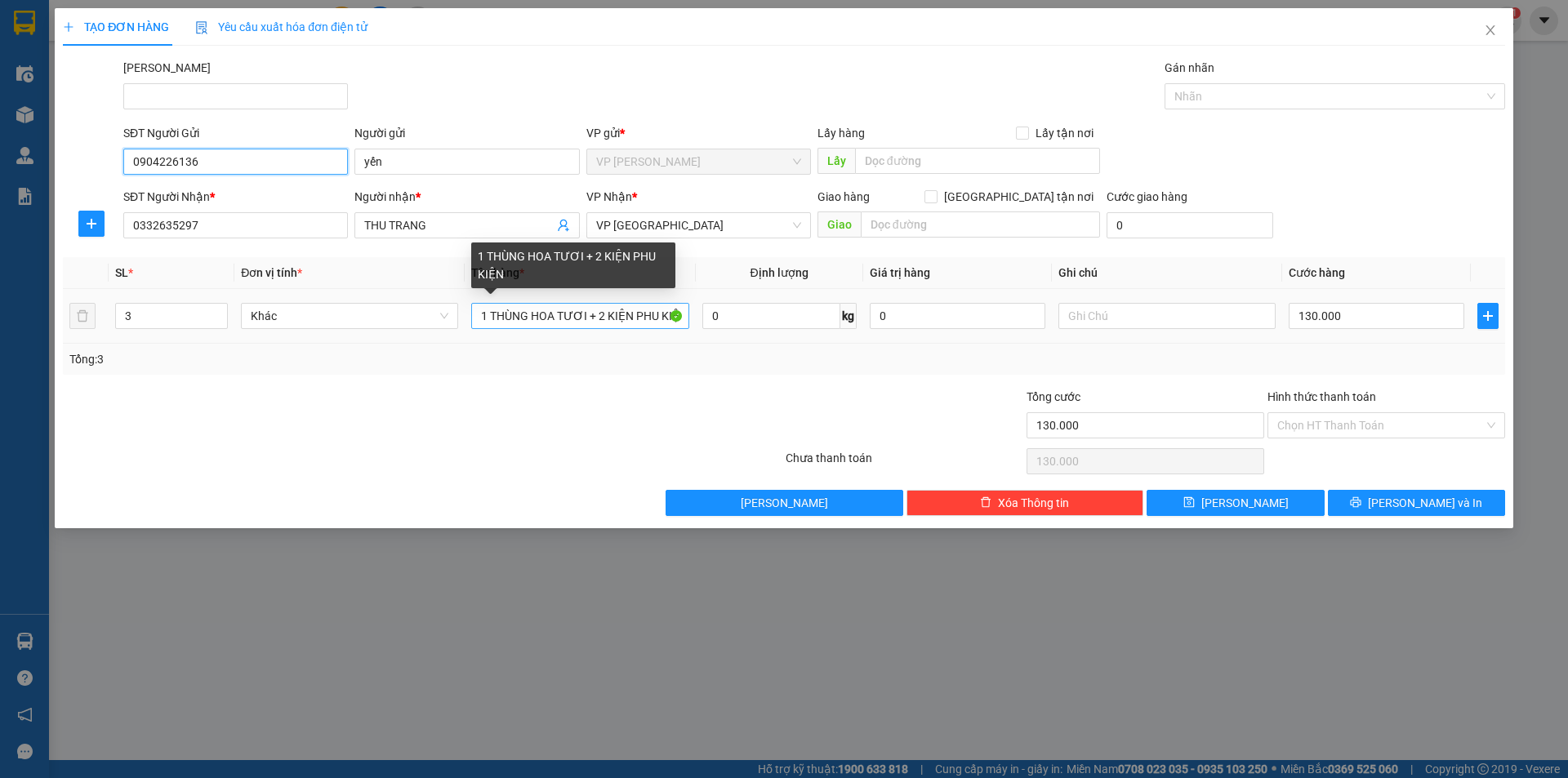
type input "0904226136"
click at [578, 316] on input "1 THÙNG HOA TƯƠI + 2 KIỆN PHU KIỆN" at bounding box center [579, 316] width 217 height 26
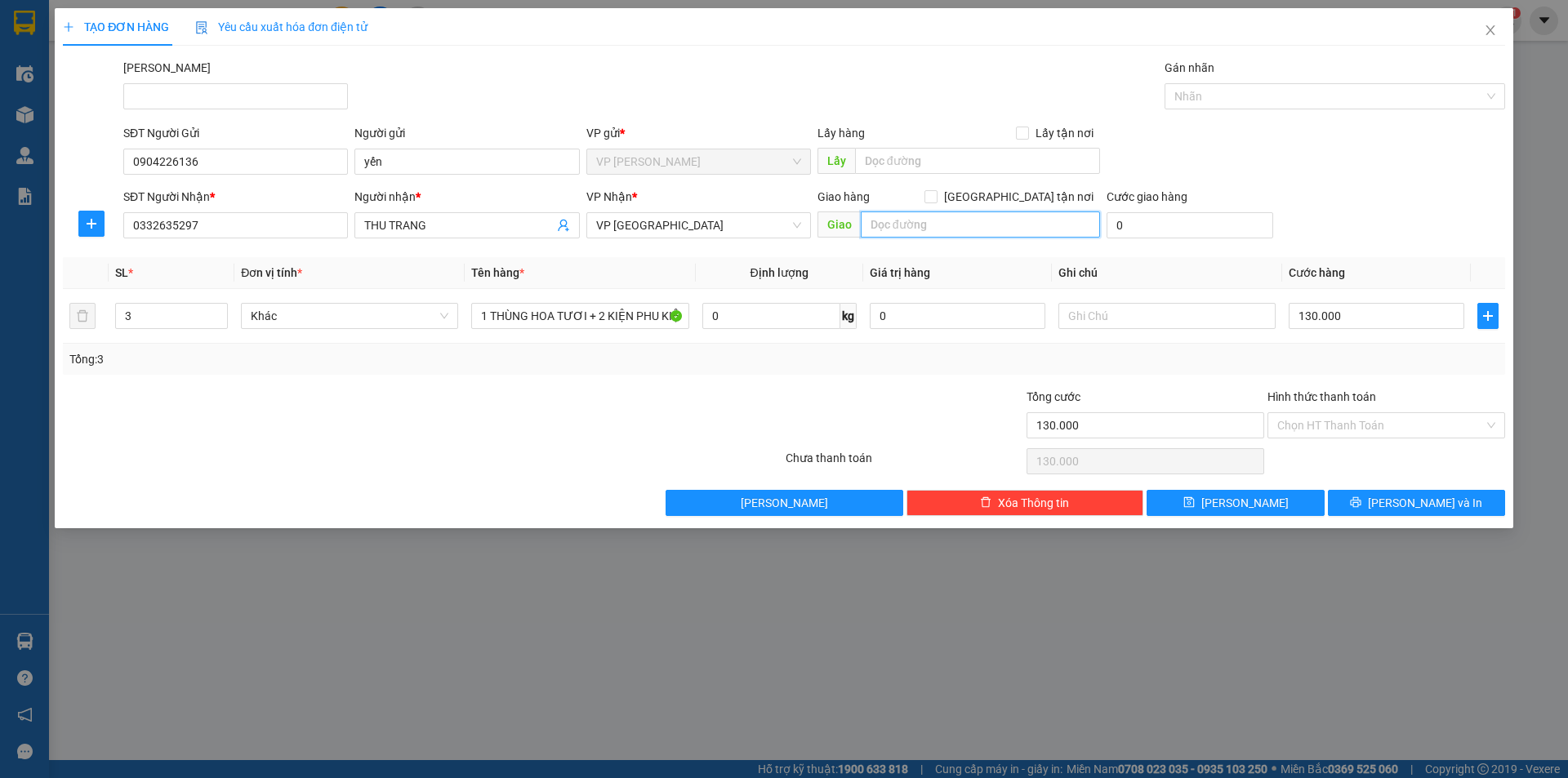
click at [984, 218] on input "text" at bounding box center [980, 225] width 240 height 26
type input "929 [PERSON_NAME]"
click at [935, 195] on input "[GEOGRAPHIC_DATA] tận nơi" at bounding box center [931, 196] width 12 height 12
checkbox input "true"
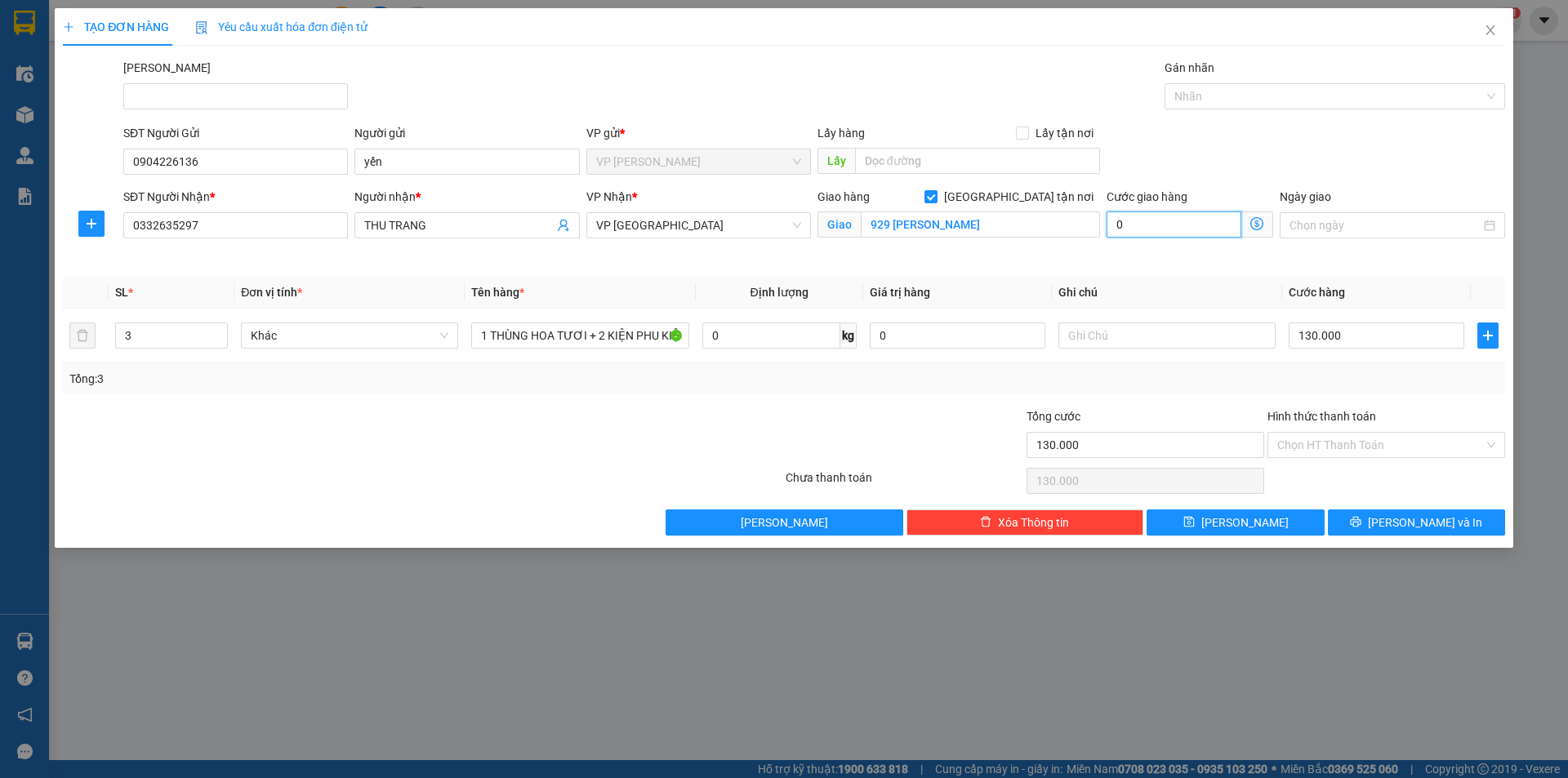
click at [1172, 221] on input "0" at bounding box center [1174, 225] width 135 height 26
type input "130.002"
type input "2"
type input "130.020"
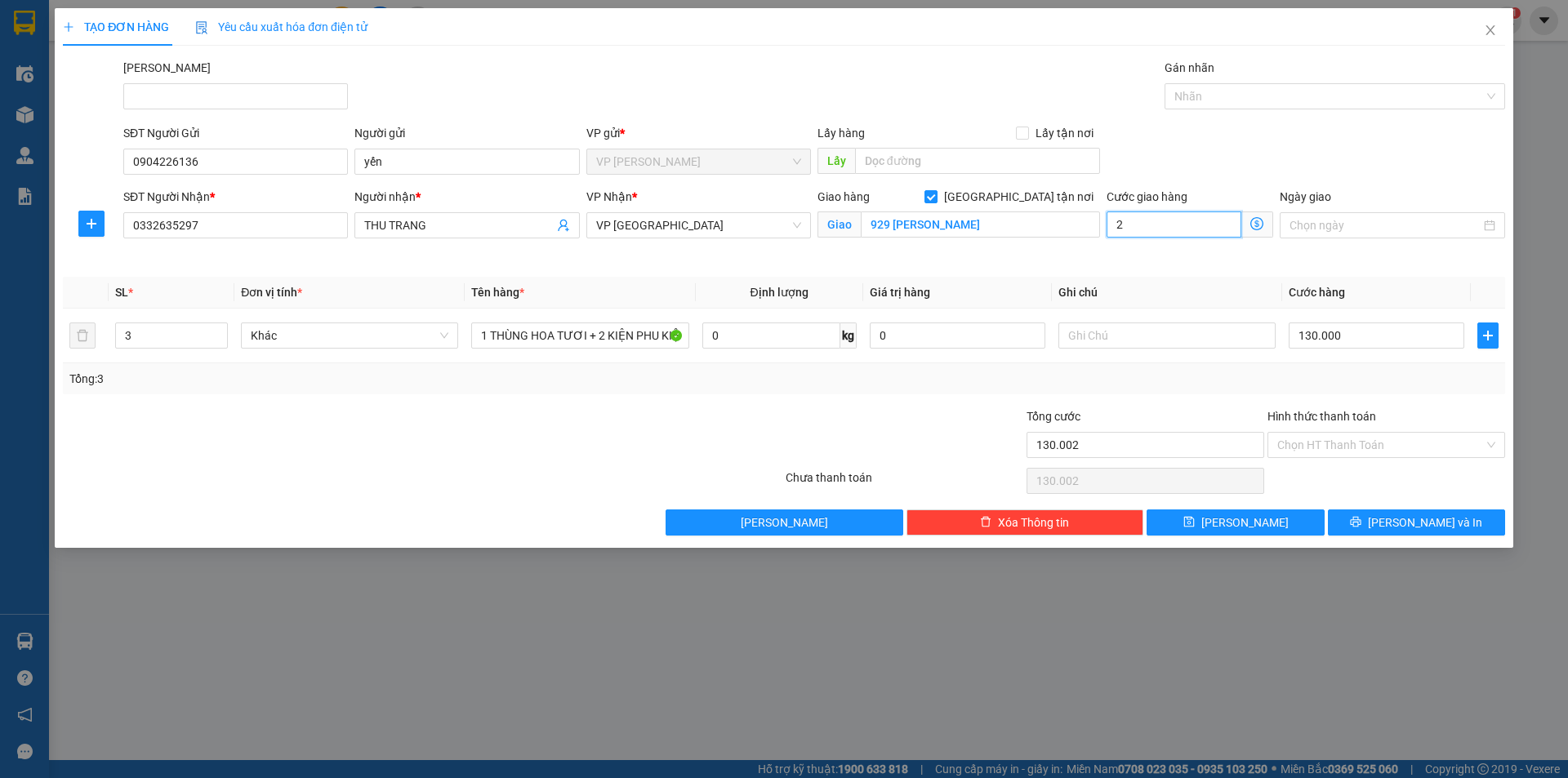
type input "130.020"
type input "20"
type input "130.200"
type input "200"
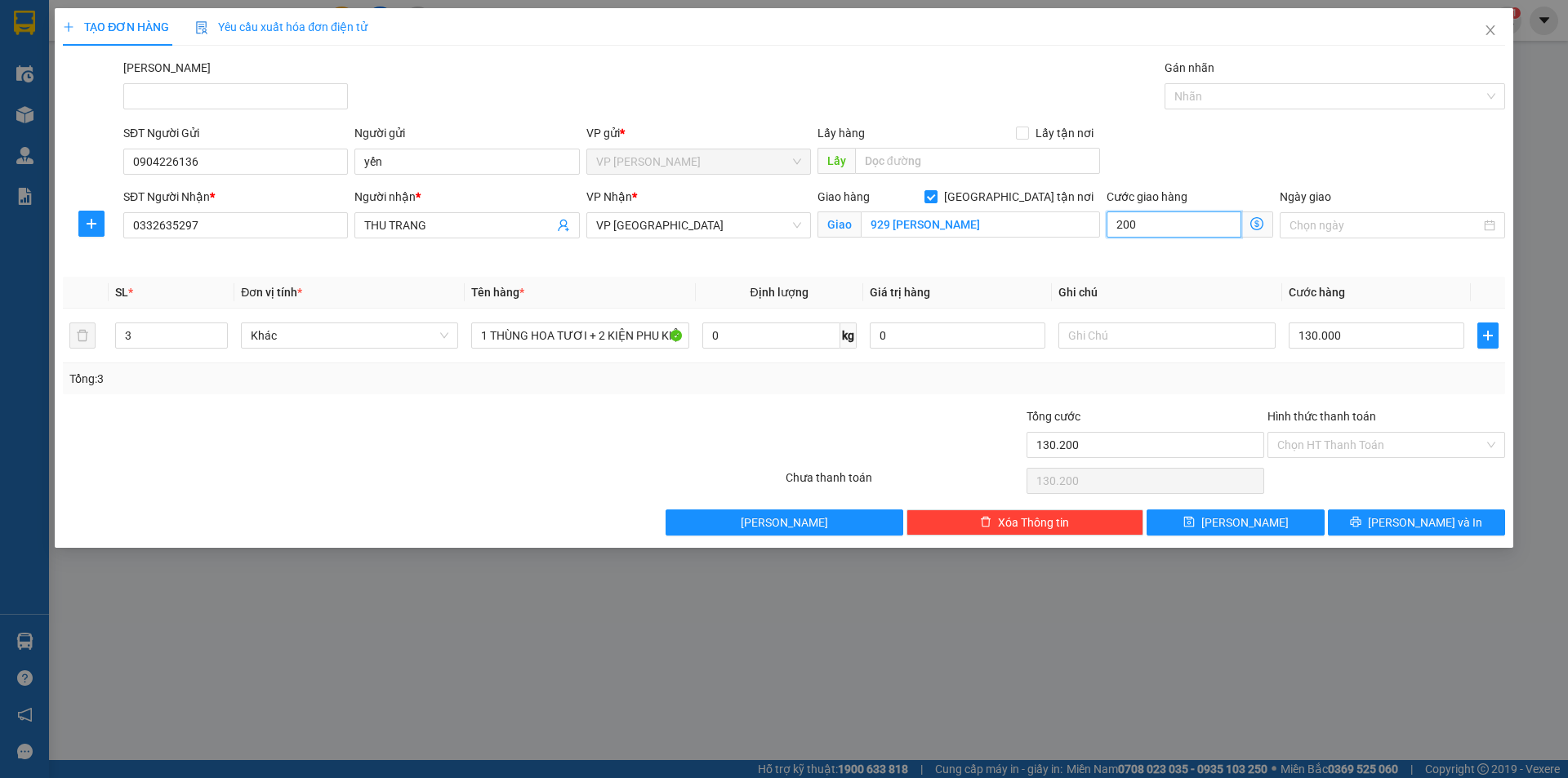
type input "132.000"
type input "2.000"
type input "150.000"
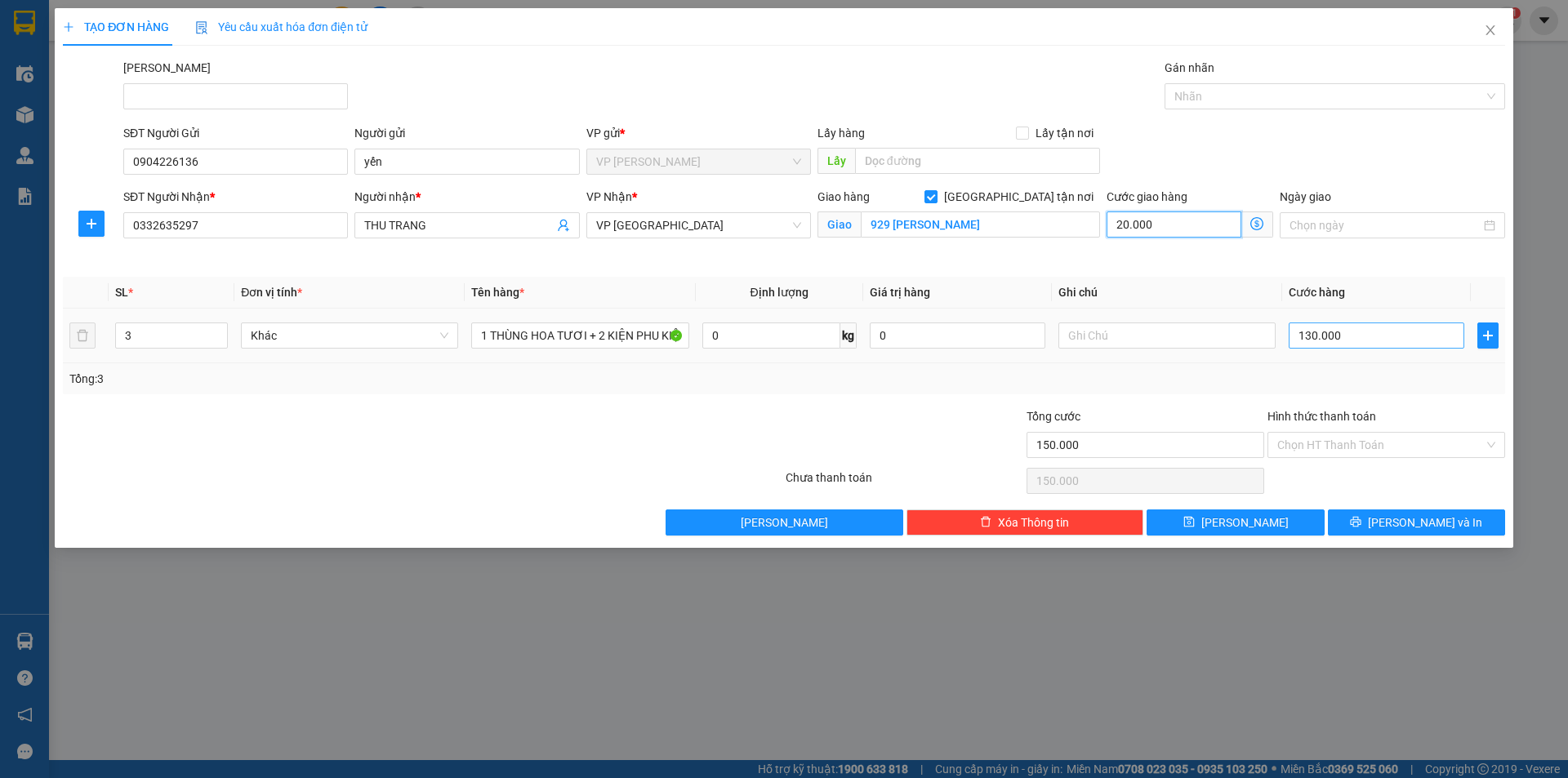
type input "20.000"
click at [1342, 337] on input "130.000" at bounding box center [1375, 336] width 175 height 26
type input "20.004"
type input "4"
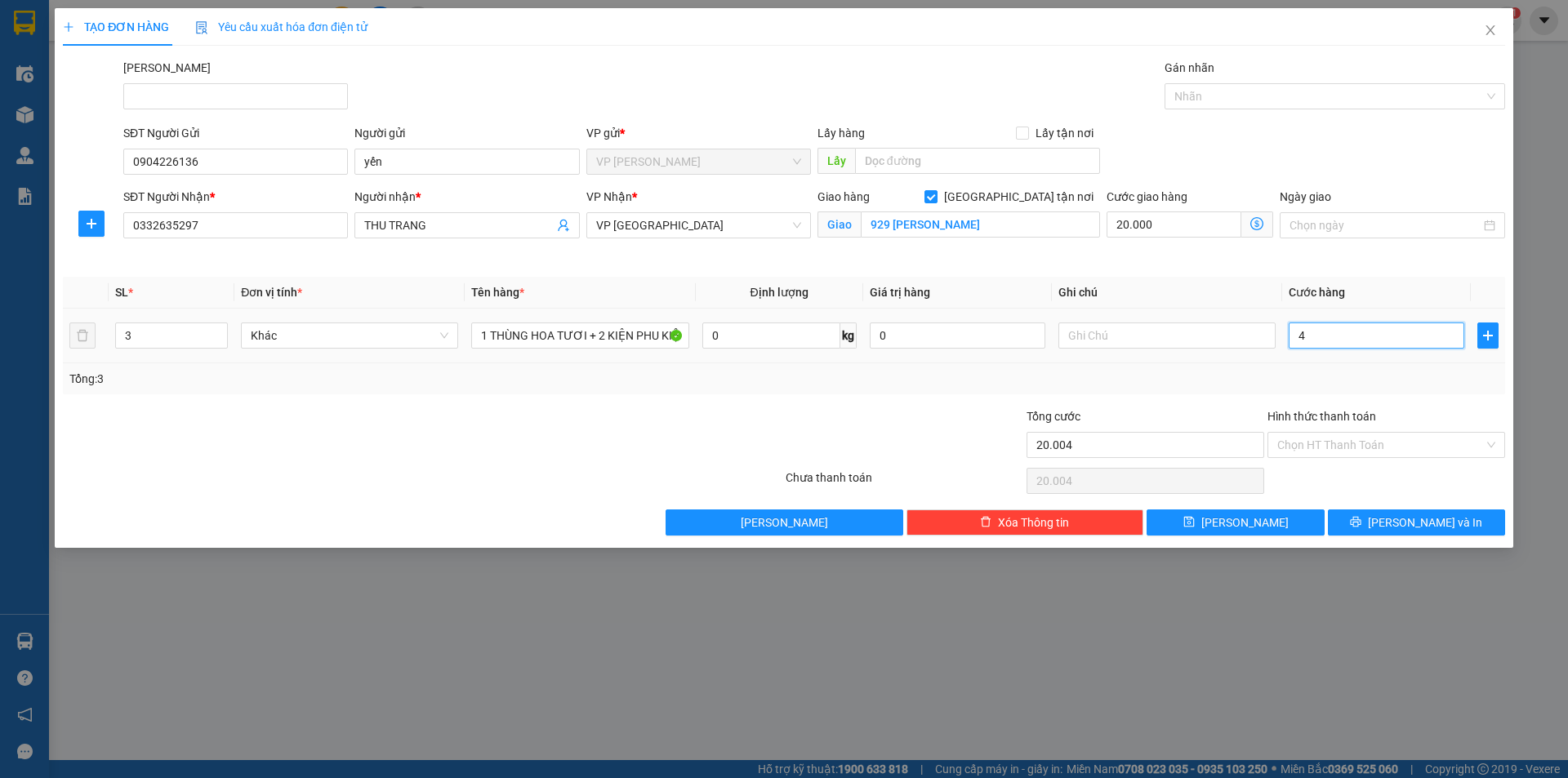
type input "20.040"
type input "40"
type input "20.400"
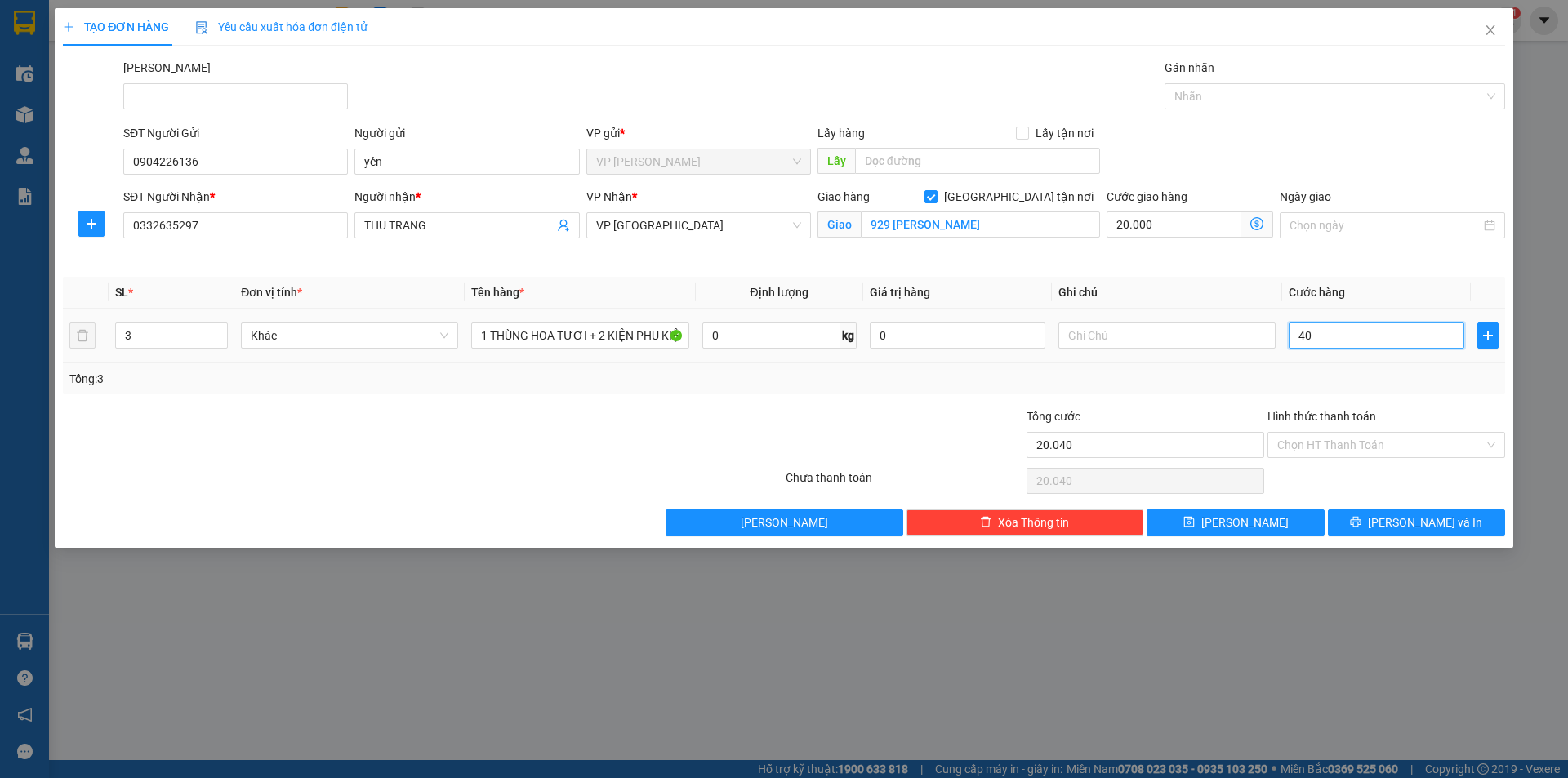
type input "400"
type input "24.000"
type input "4.000"
type input "60.000"
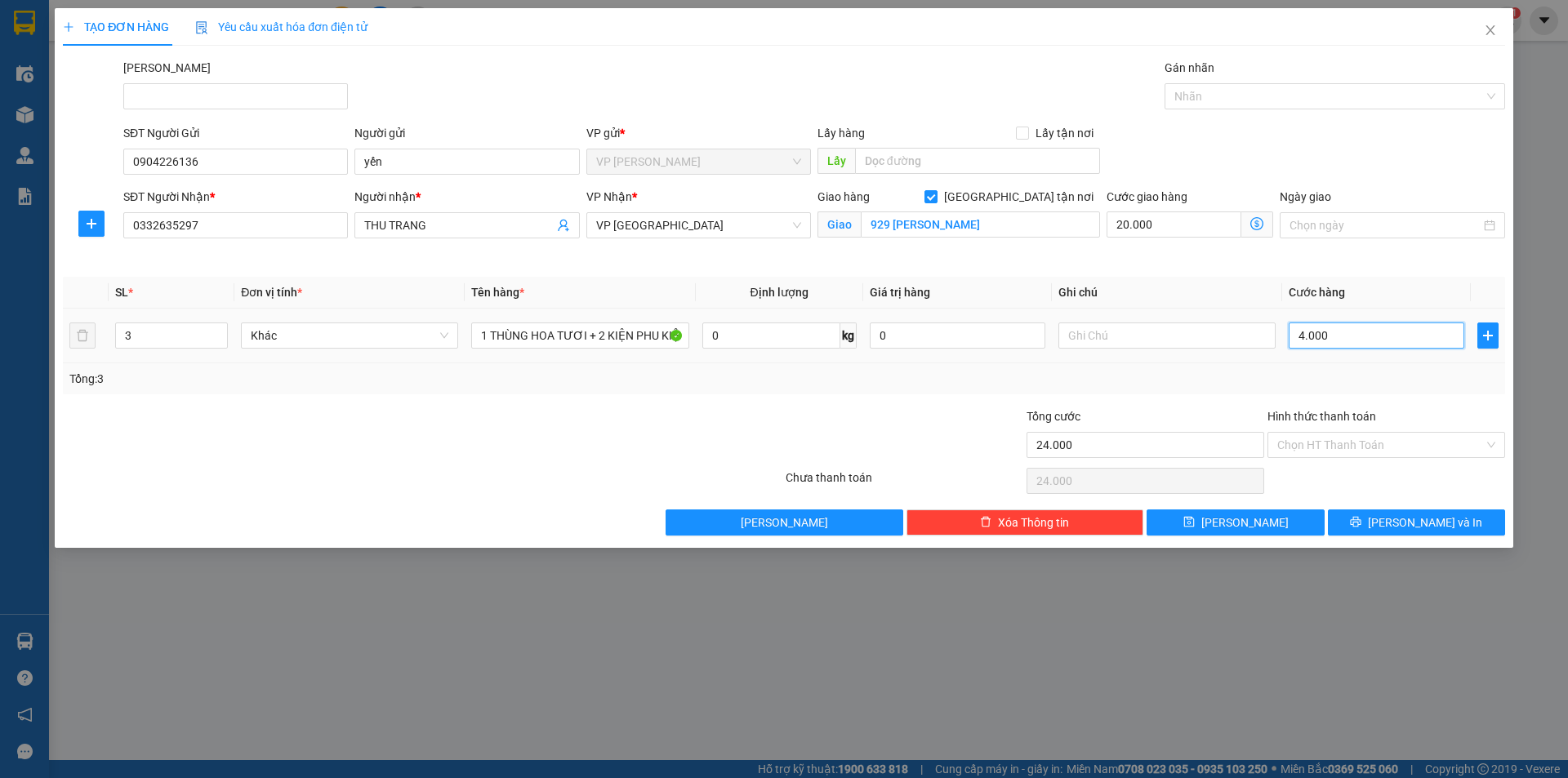
type input "60.000"
type input "40.000"
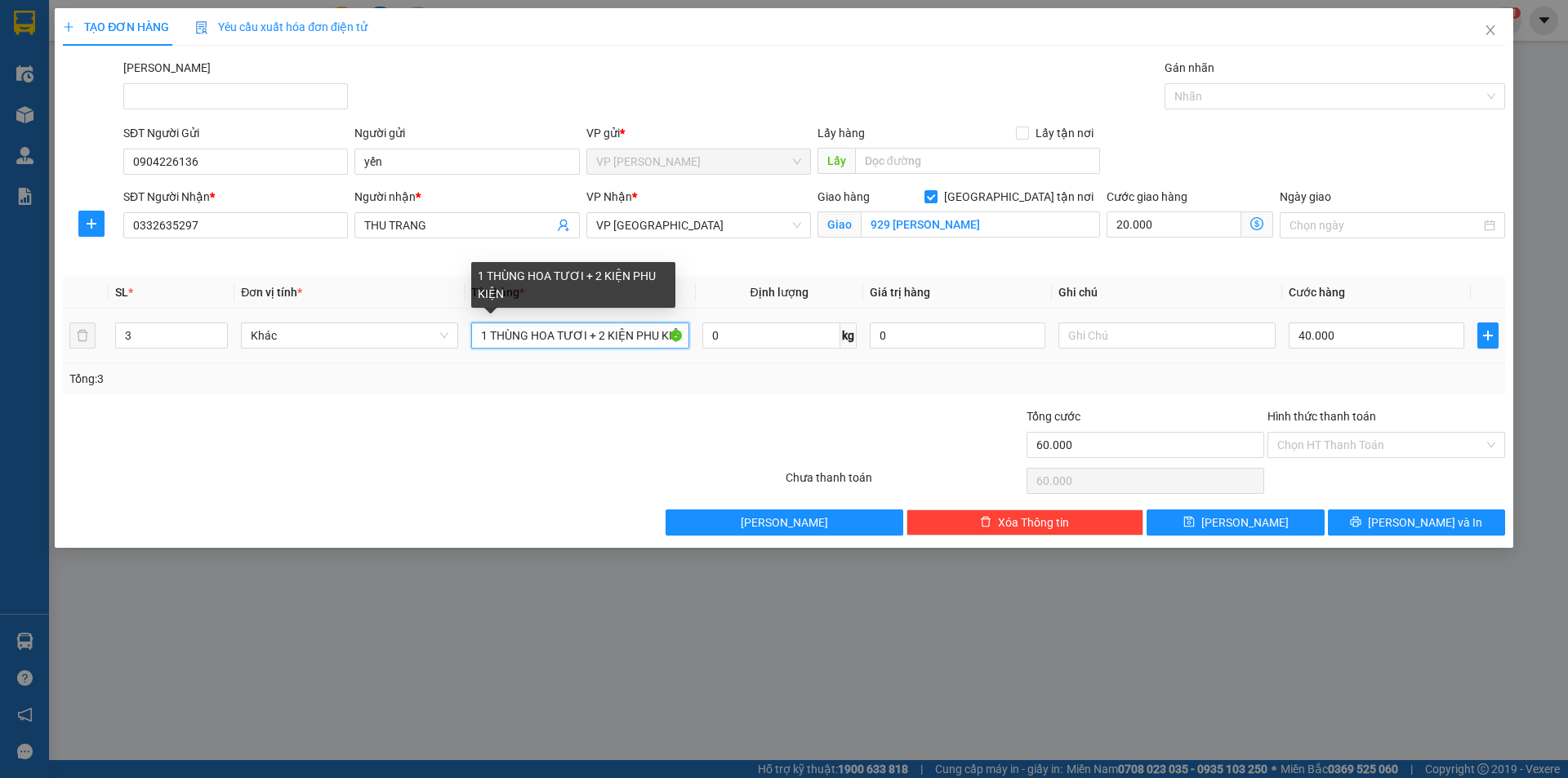
click at [541, 342] on input "1 THÙNG HOA TƯƠI + 2 KIỆN PHU KIỆN" at bounding box center [579, 336] width 217 height 26
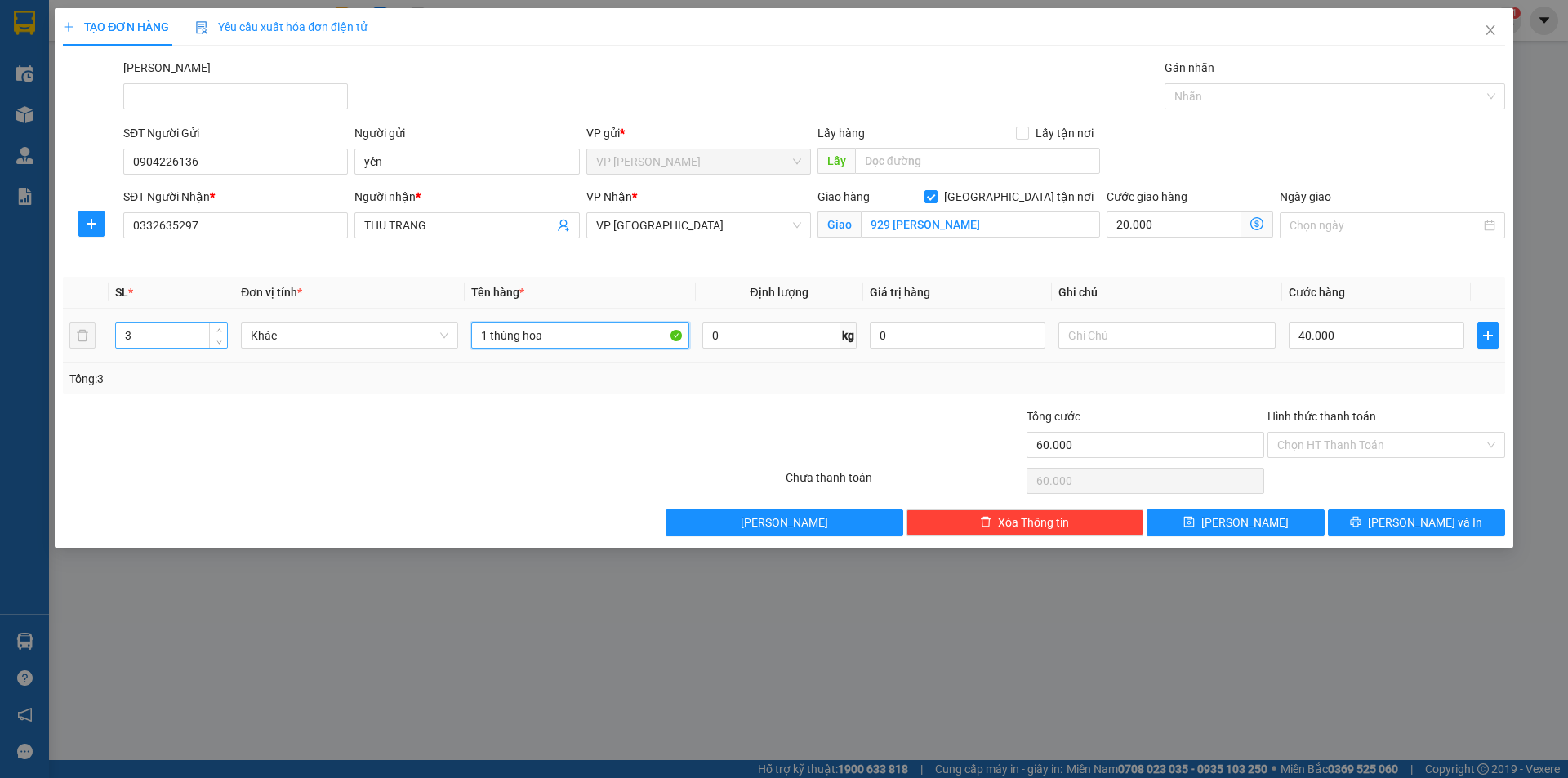
type input "1 thùng hoa"
click at [170, 330] on input "3" at bounding box center [171, 336] width 111 height 25
type input "1"
drag, startPoint x: 1383, startPoint y: 527, endPoint x: 1372, endPoint y: 527, distance: 11.0
click at [1382, 527] on button "[PERSON_NAME] và In" at bounding box center [1416, 523] width 177 height 26
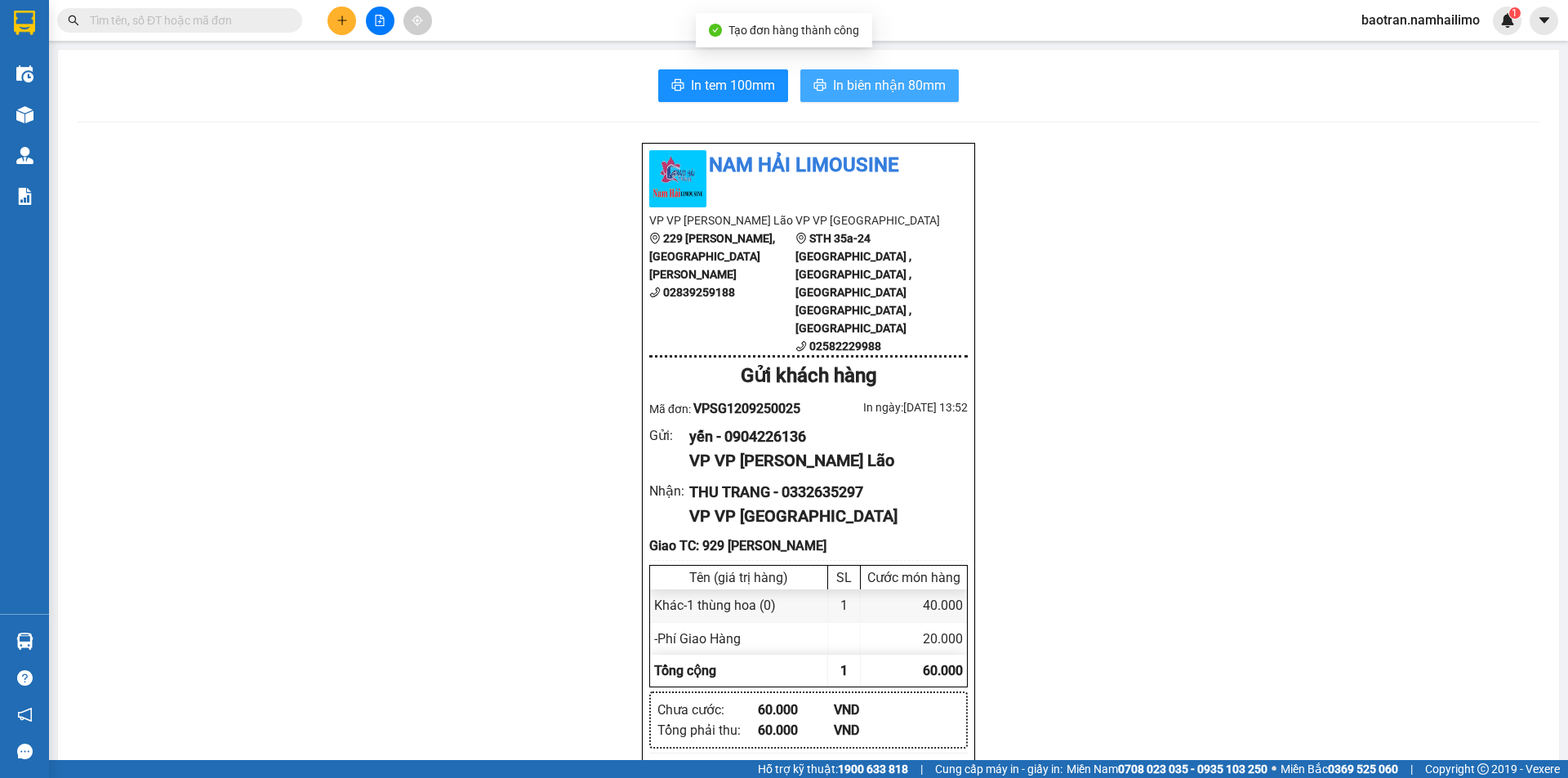
click at [912, 78] on span "In biên nhận 80mm" at bounding box center [889, 85] width 113 height 21
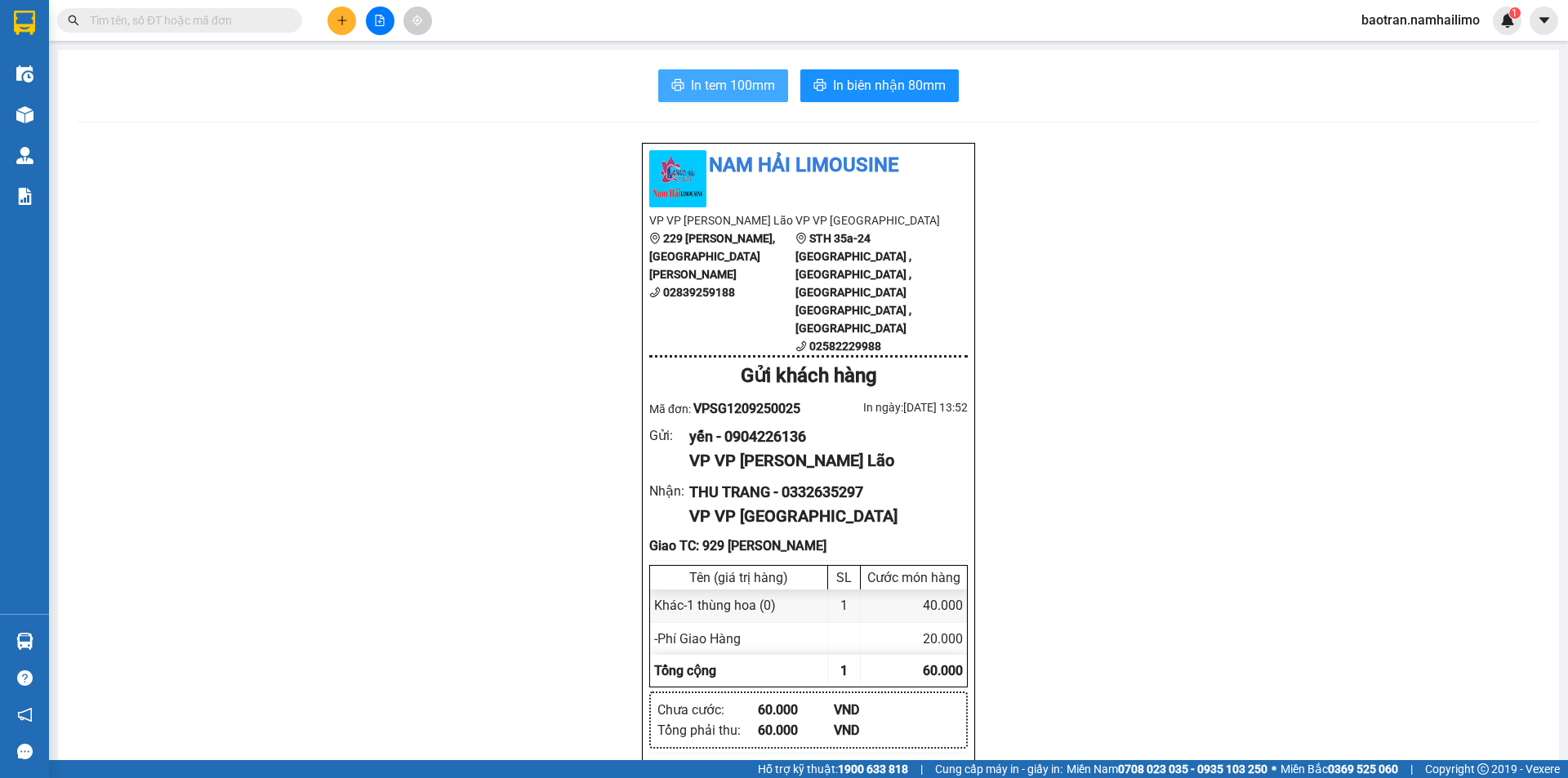
click at [737, 91] on span "In tem 100mm" at bounding box center [733, 85] width 84 height 21
click at [277, 22] on input "text" at bounding box center [186, 21] width 193 height 18
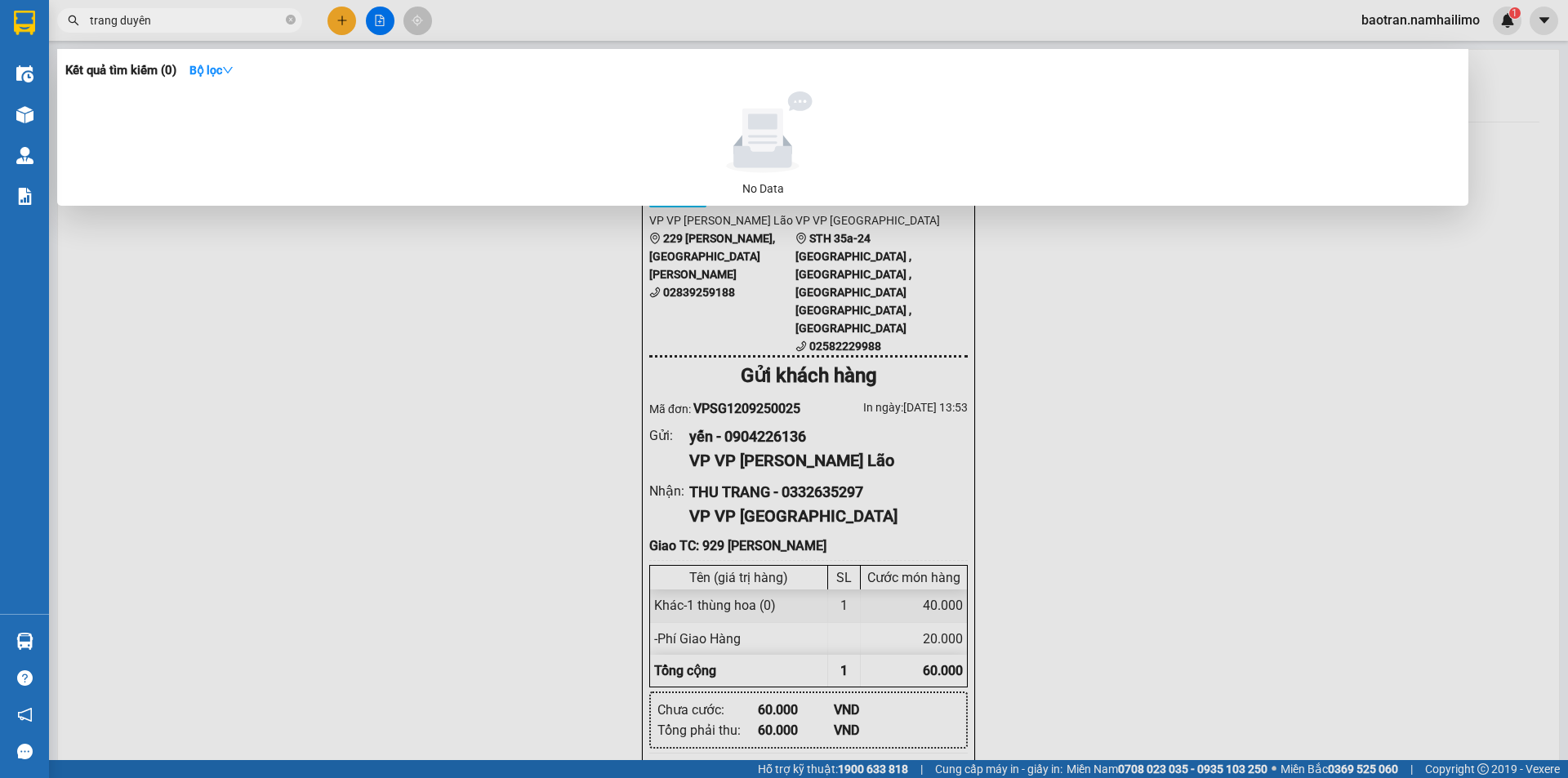
type input "trang duyên"
click at [350, 16] on div at bounding box center [784, 389] width 1568 height 778
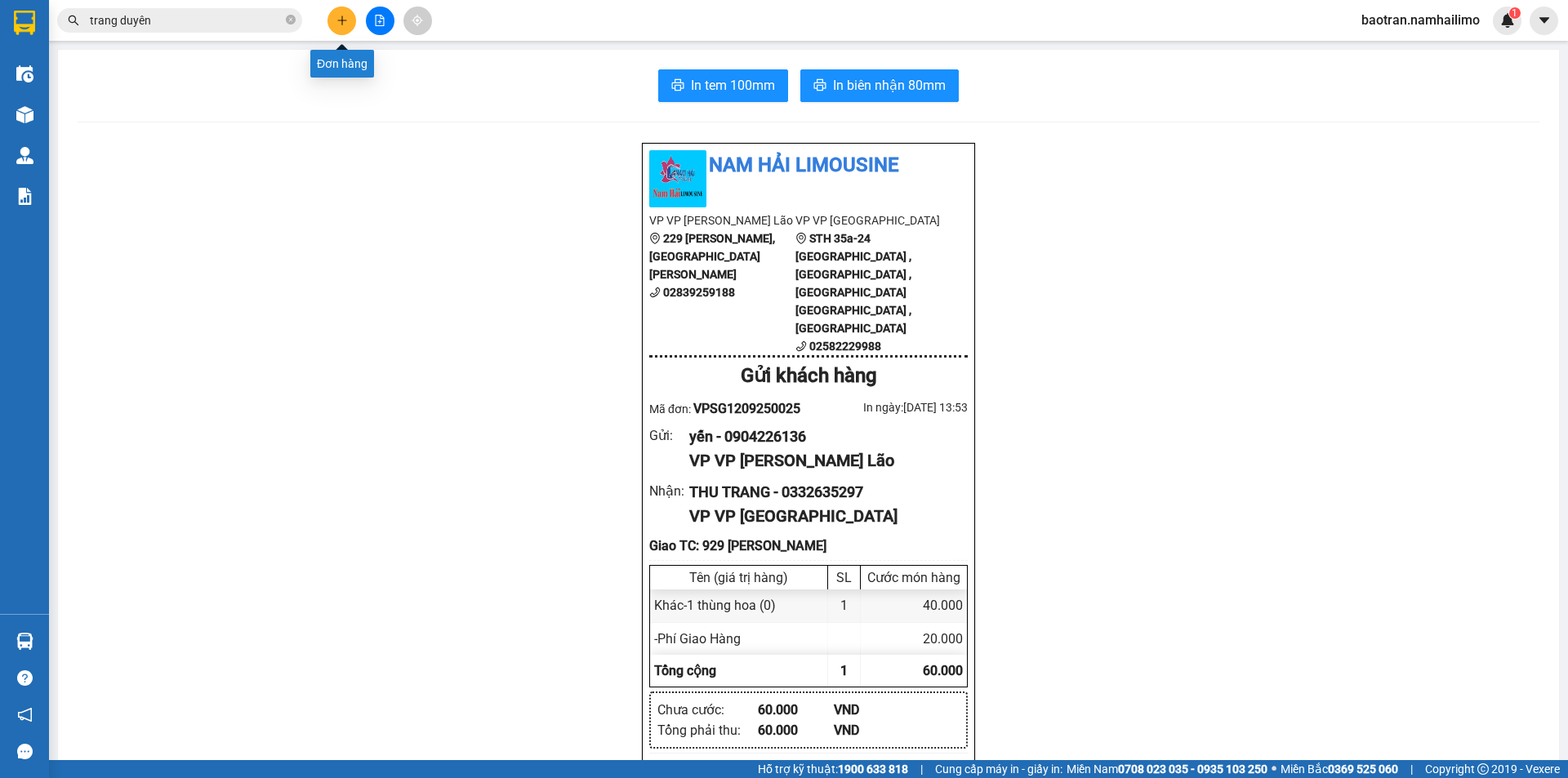
click at [350, 16] on button at bounding box center [342, 21] width 29 height 29
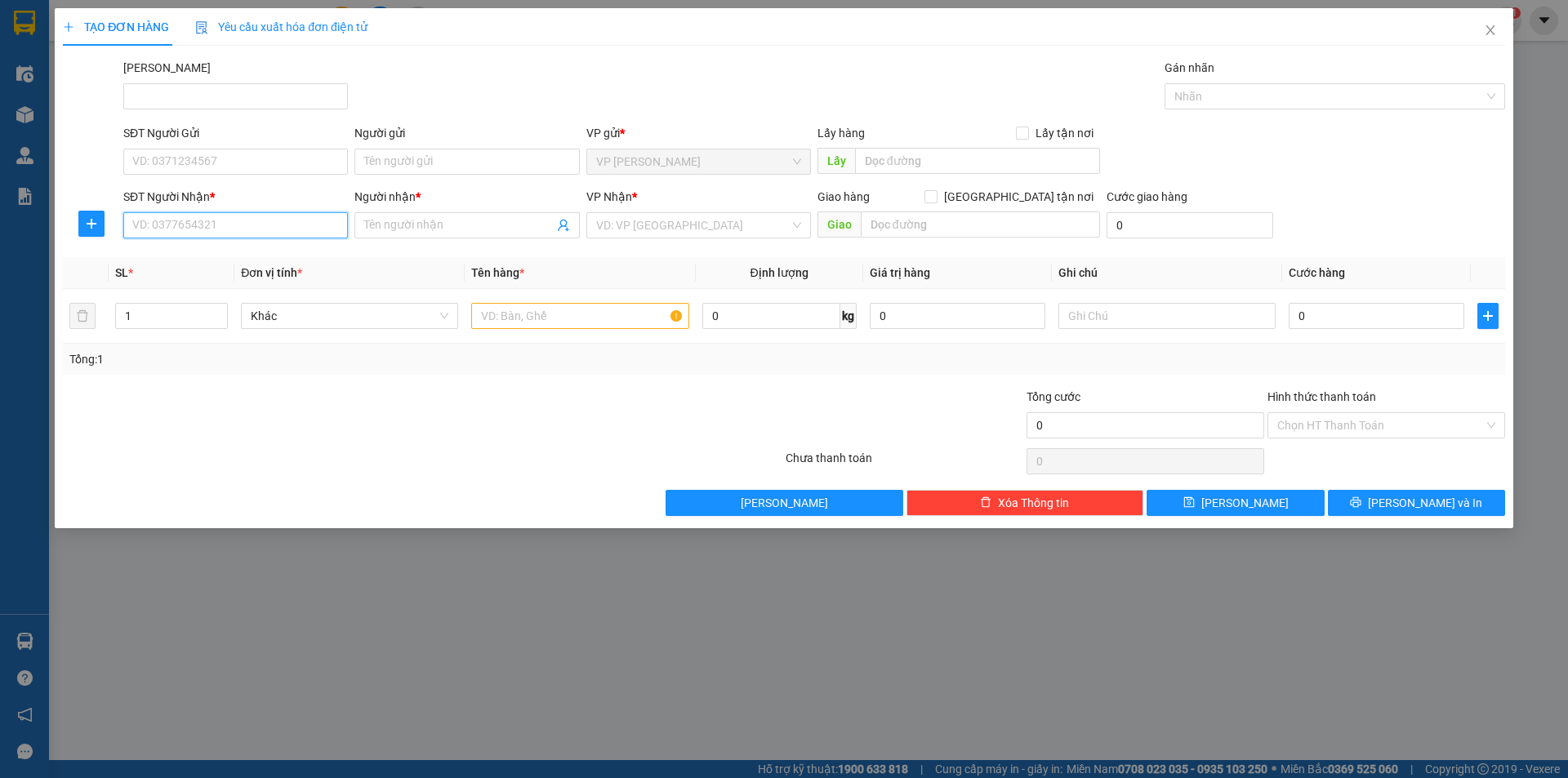
click at [281, 225] on input "SĐT Người Nhận *" at bounding box center [236, 225] width 225 height 26
type input "0901231231"
click at [459, 234] on input "Người nhận *" at bounding box center [458, 226] width 189 height 18
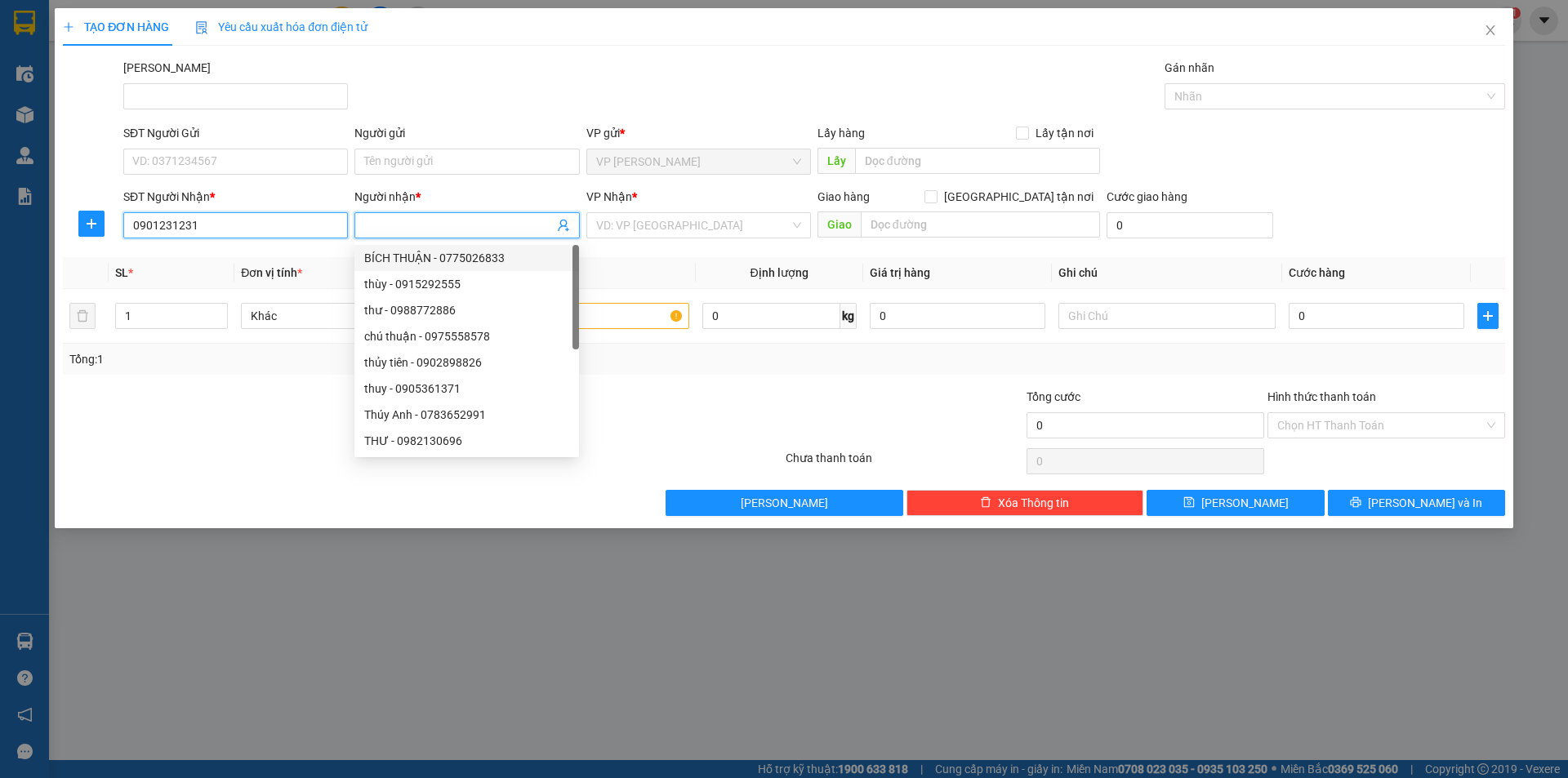
click at [253, 231] on input "0901231231" at bounding box center [236, 225] width 225 height 26
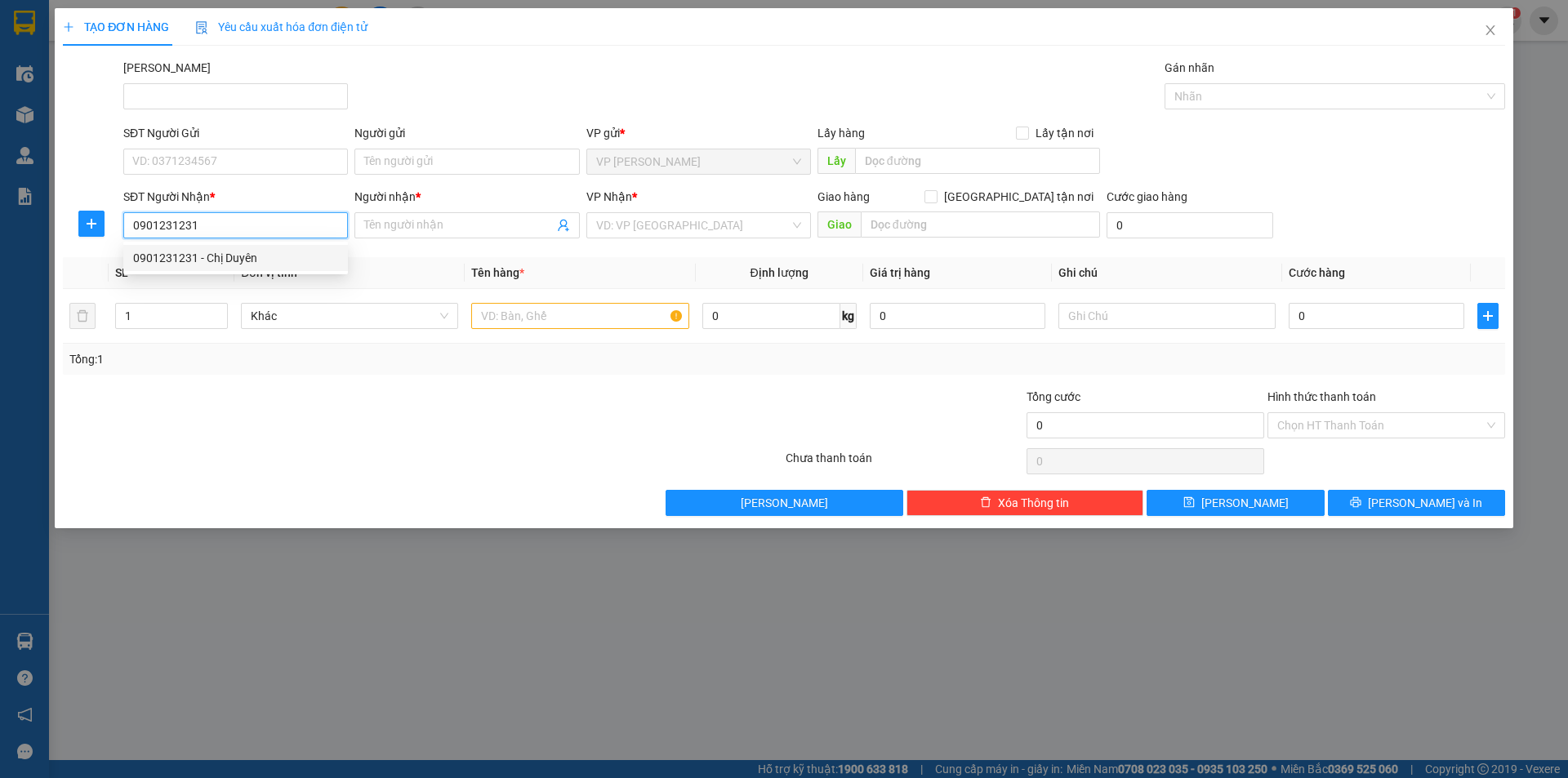
click at [251, 259] on div "0901231231 - Chị Duyên" at bounding box center [235, 258] width 205 height 18
type input "Chị Duyên"
type input "30.000"
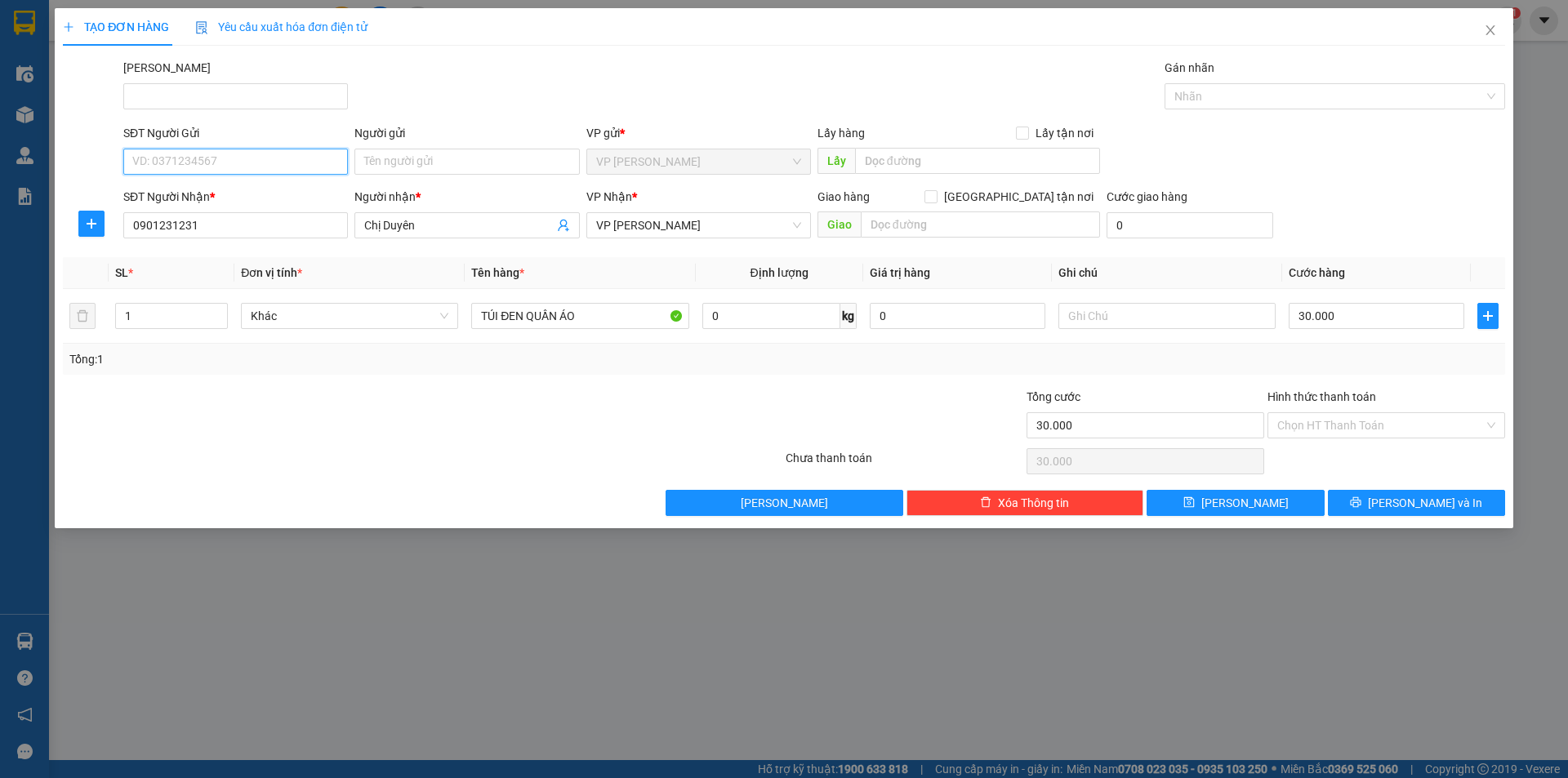
click at [245, 171] on input "SĐT Người Gửi" at bounding box center [236, 161] width 225 height 26
click at [255, 192] on div "0933126686 - TRANG" at bounding box center [235, 194] width 205 height 18
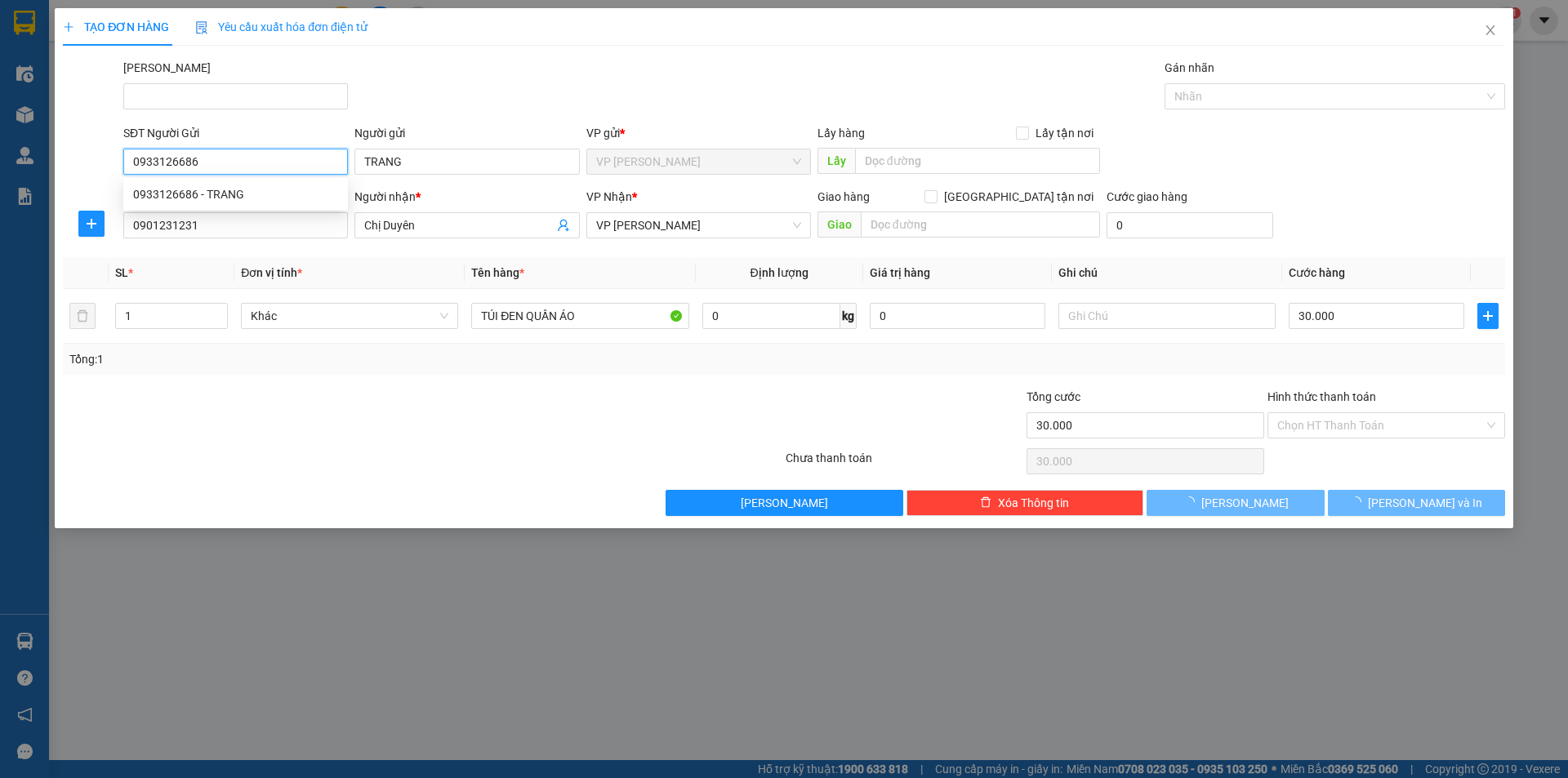
type input "0933126686"
type input "TRANG"
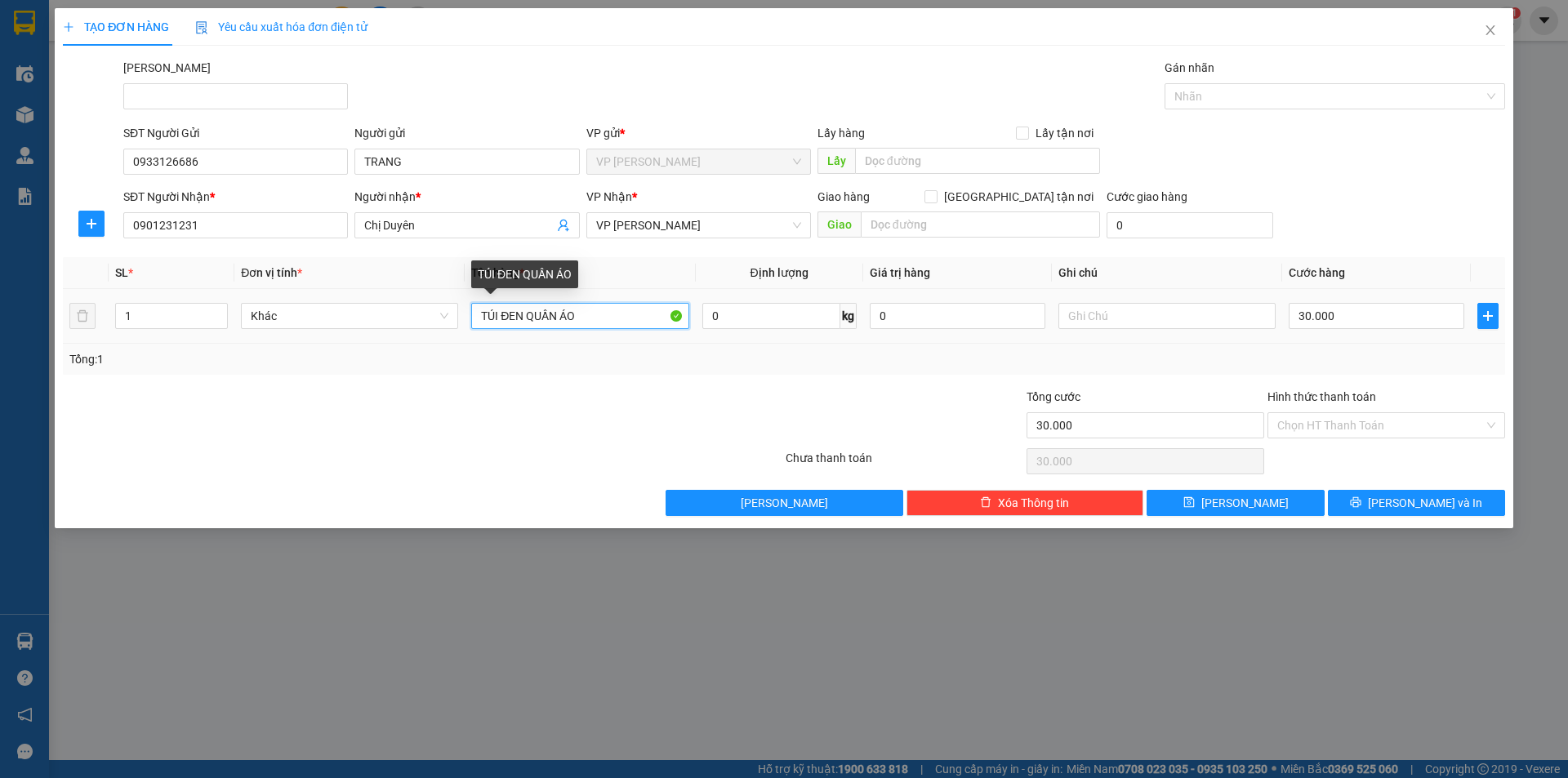
click at [591, 321] on input "TÚI ĐEN QUẦN ÁO" at bounding box center [579, 316] width 217 height 26
click at [1325, 315] on input "30.000" at bounding box center [1375, 316] width 175 height 26
click at [556, 310] on input "1 kiện" at bounding box center [579, 316] width 217 height 26
click at [501, 318] on input "1 kiện trong túi xanh" at bounding box center [579, 316] width 217 height 26
drag, startPoint x: 492, startPoint y: 318, endPoint x: 515, endPoint y: 319, distance: 23.0
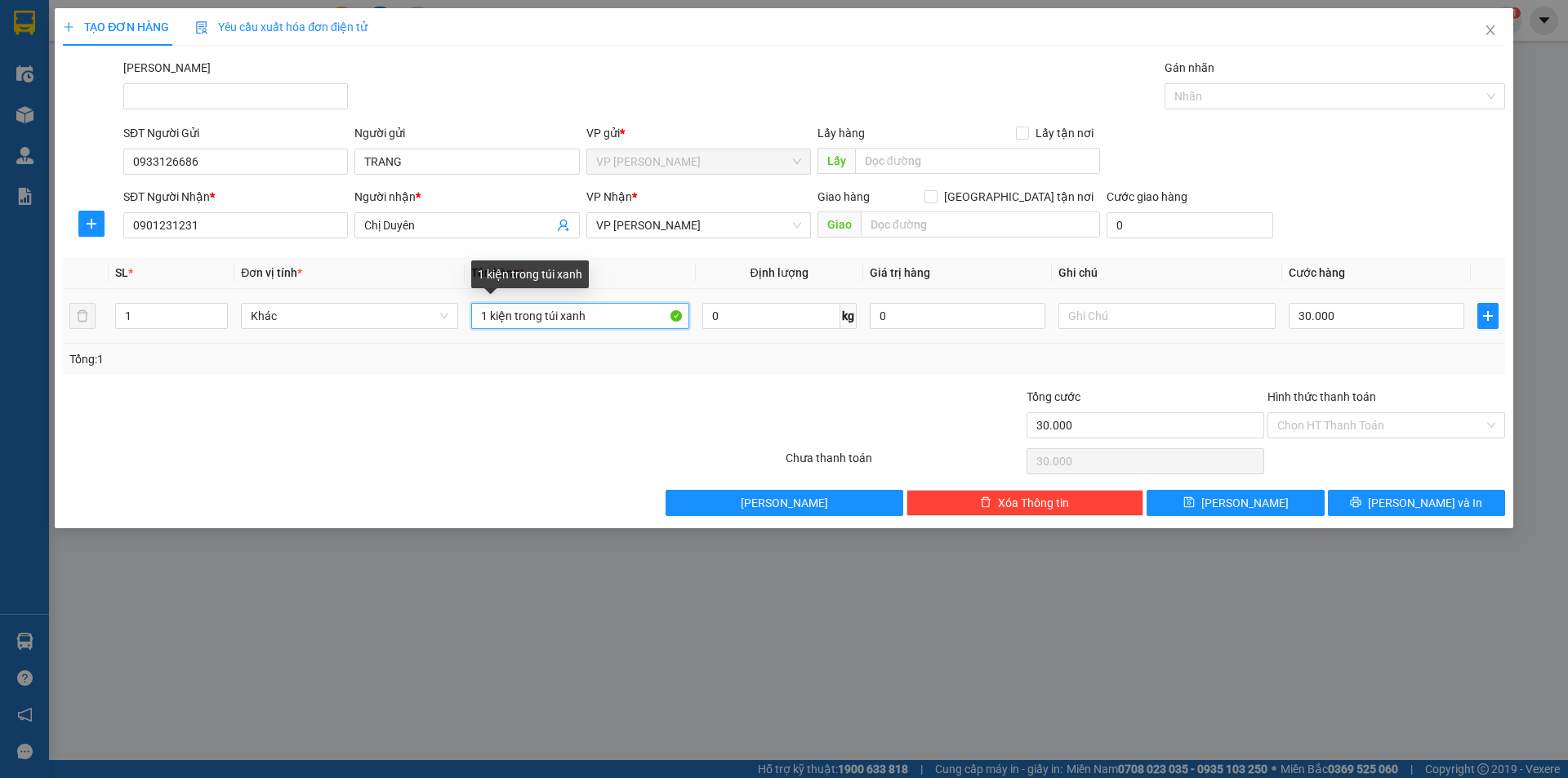
click at [513, 319] on input "1 kiện trong túi xanh" at bounding box center [579, 316] width 217 height 26
type input "1 kiện trong túi xanh"
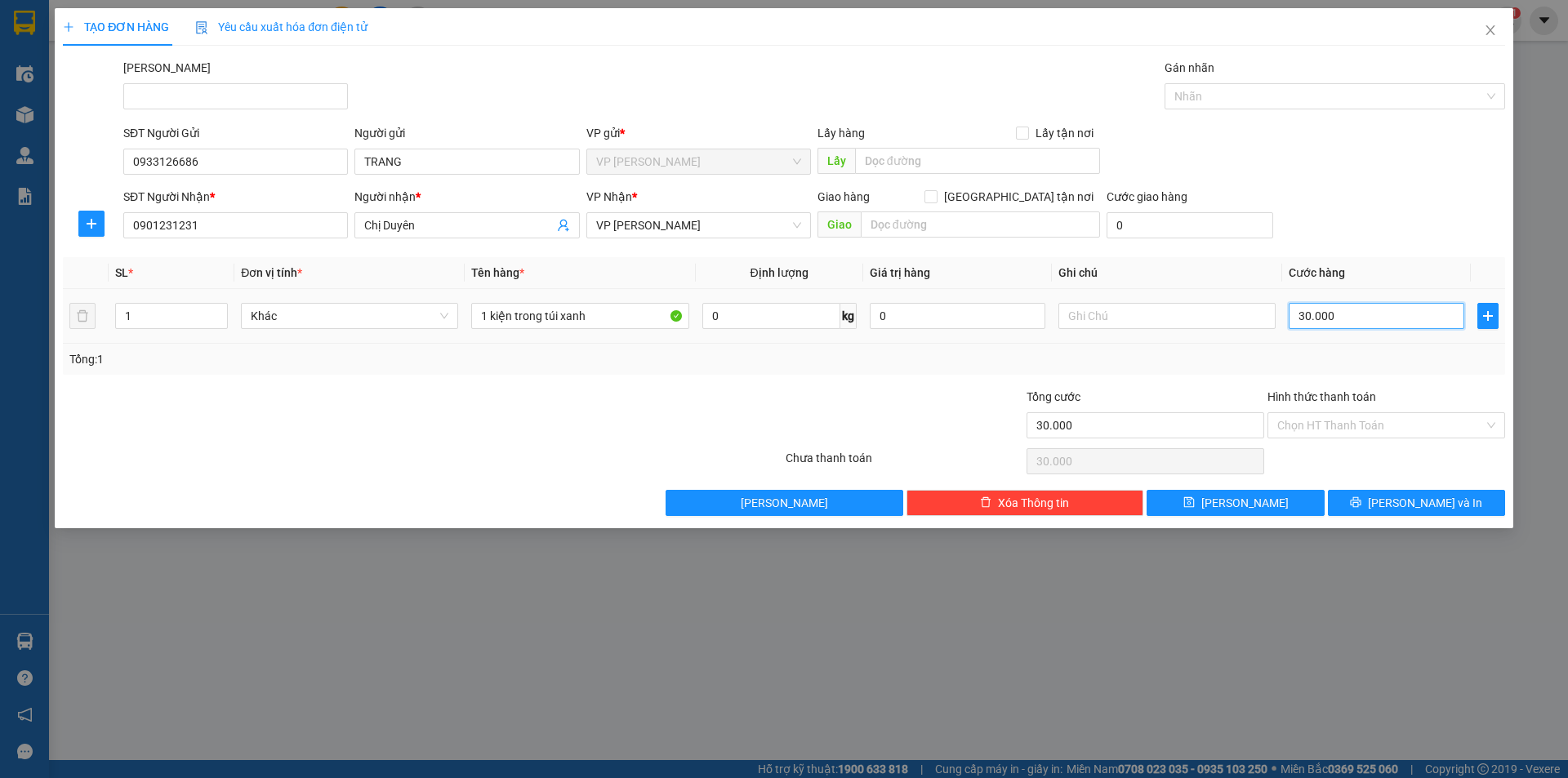
click at [1344, 324] on input "30.000" at bounding box center [1375, 316] width 175 height 26
type input "4"
type input "40"
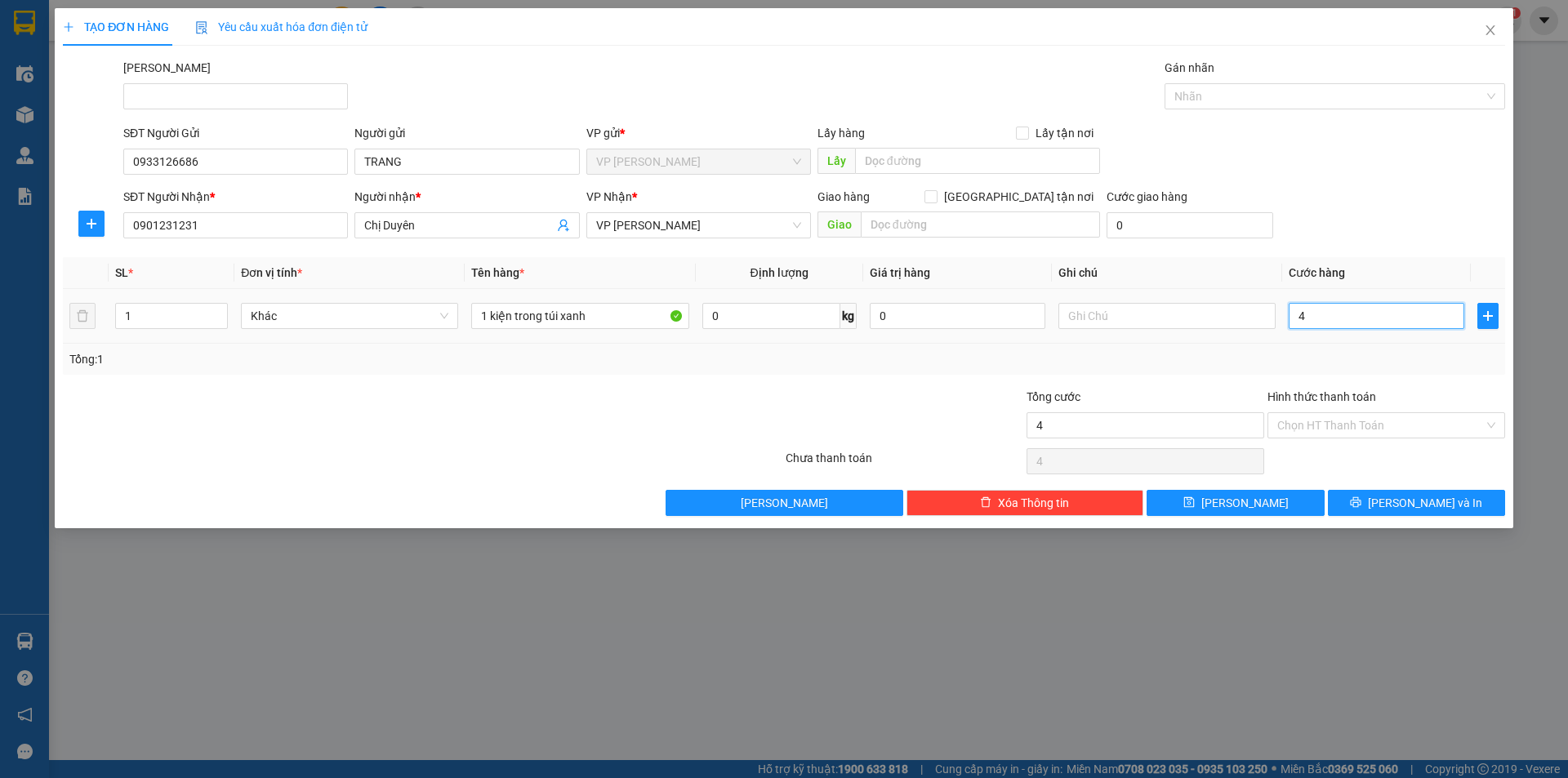
type input "40"
type input "400"
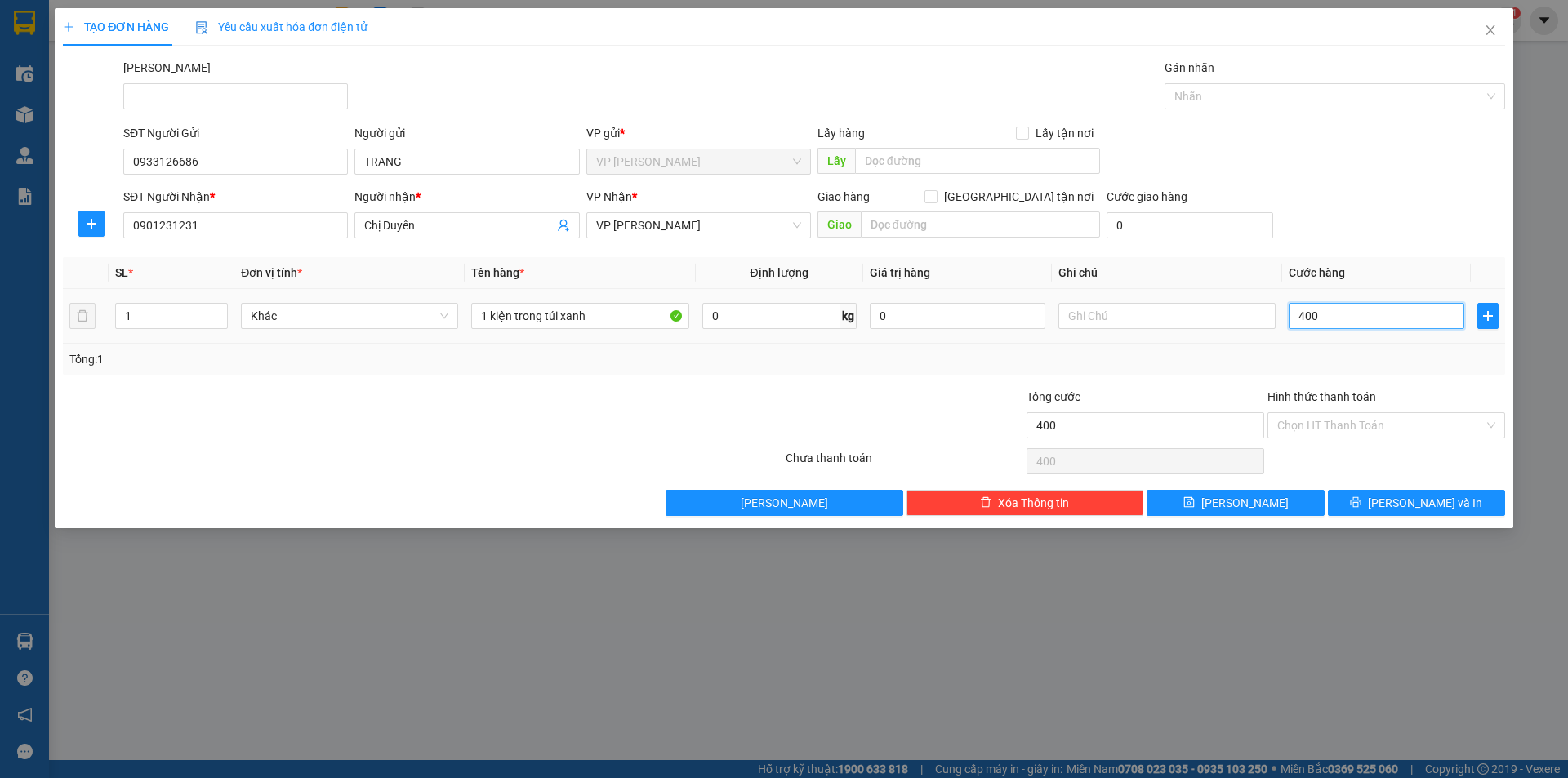
type input "40"
type input "4"
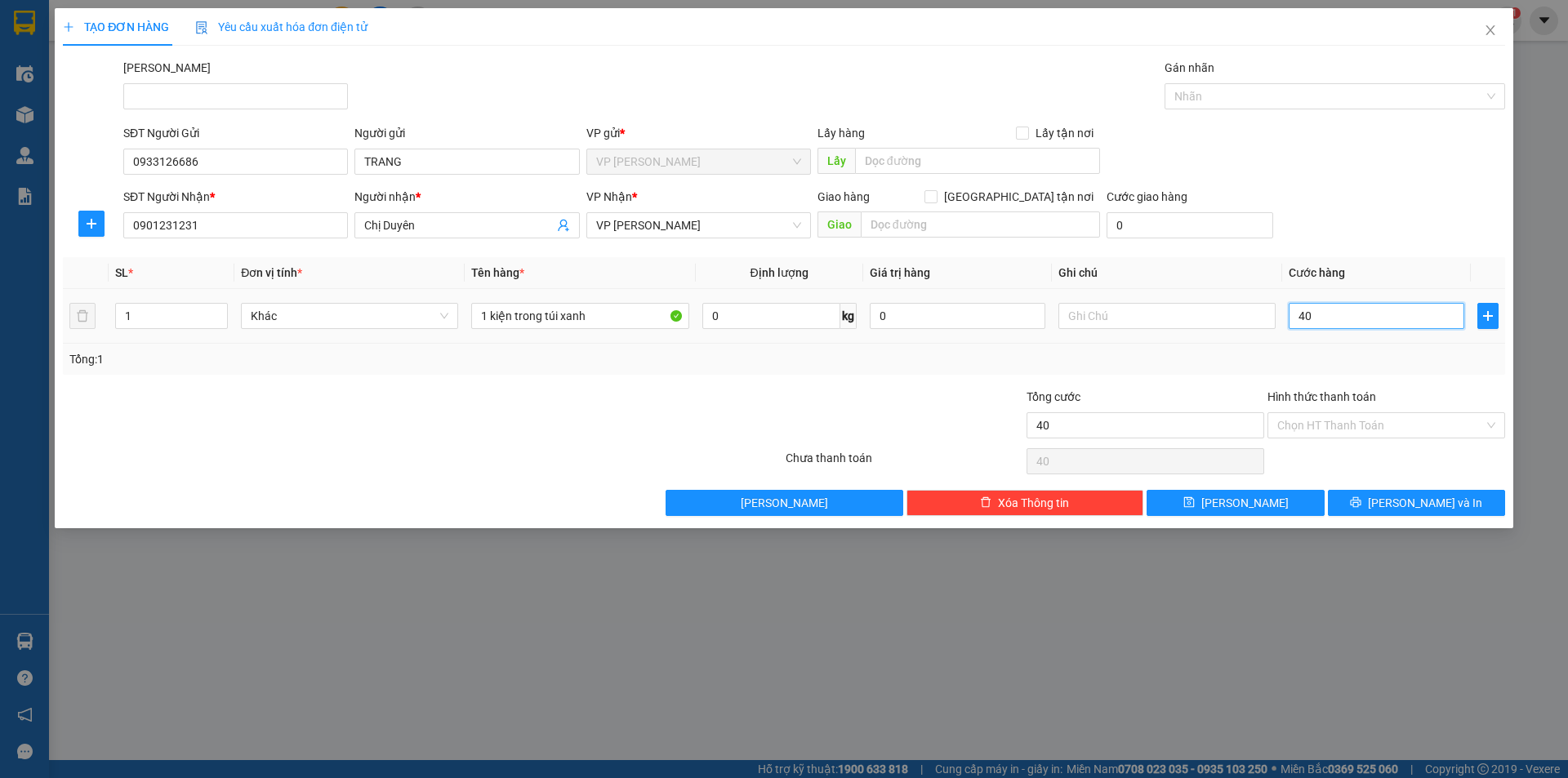
type input "4"
type input "0"
type input "3"
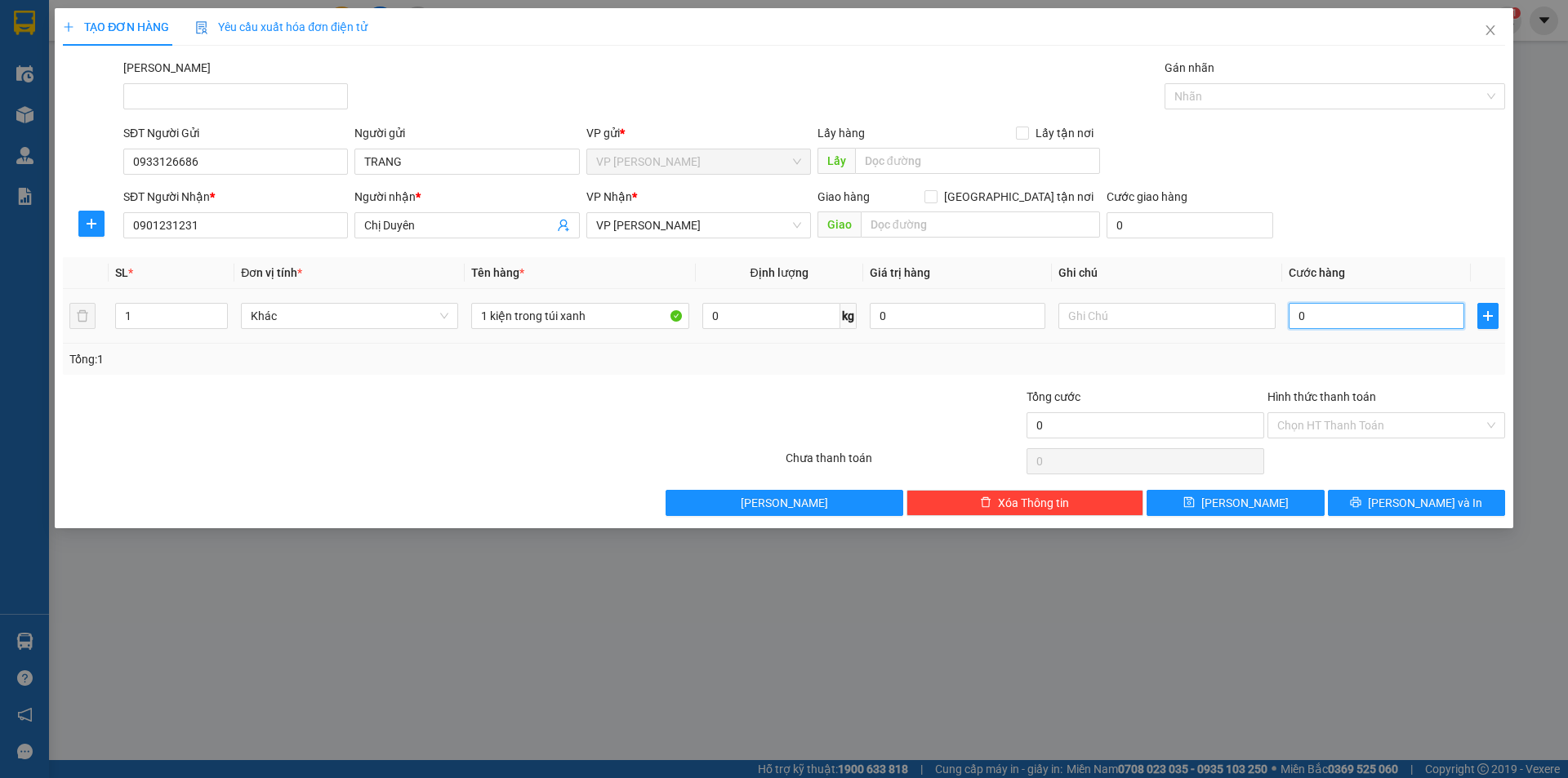
type input "3"
type input "03"
type input "30"
type input "030"
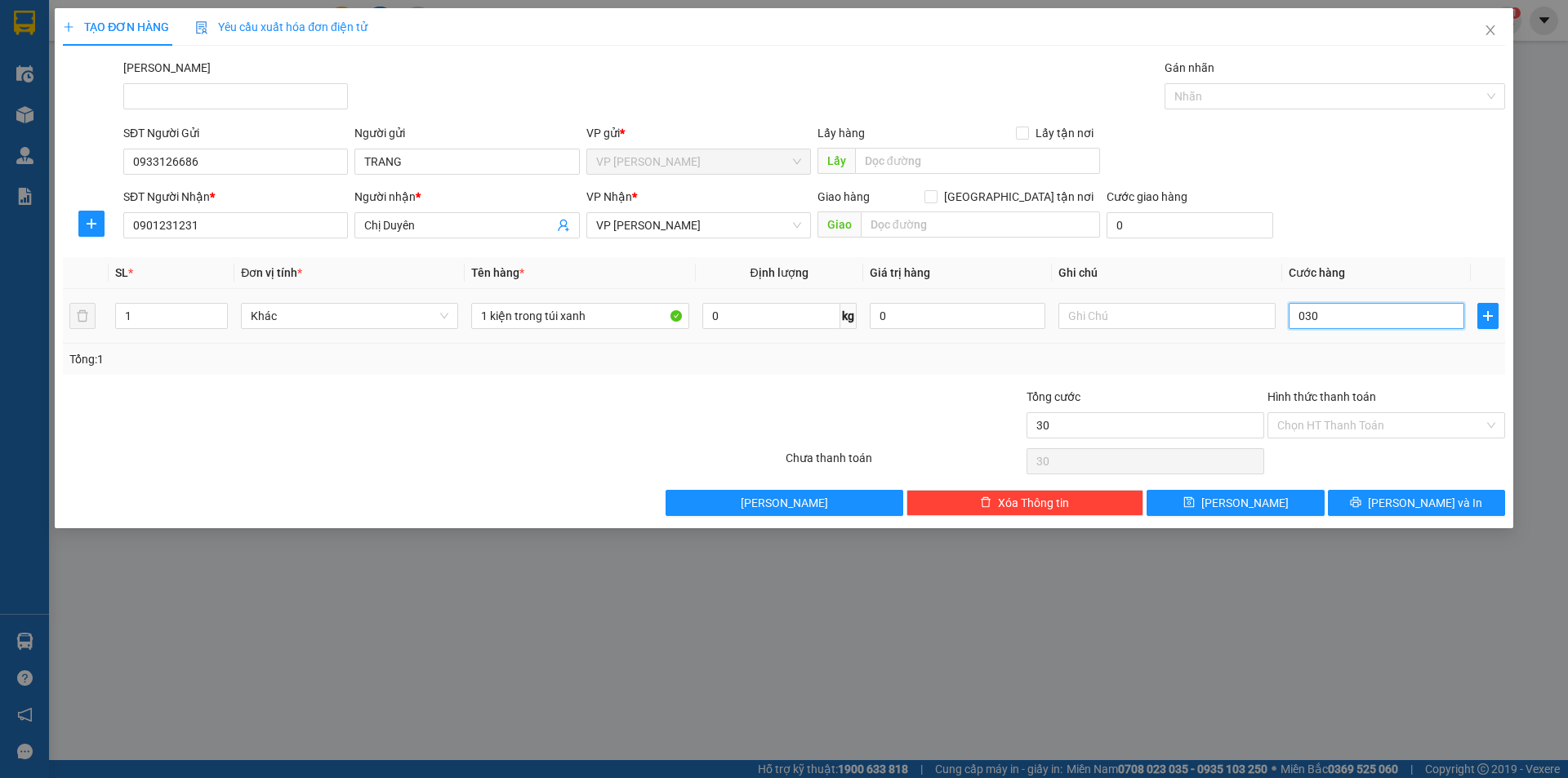
type input "300"
type input "0.300"
type input "3.000"
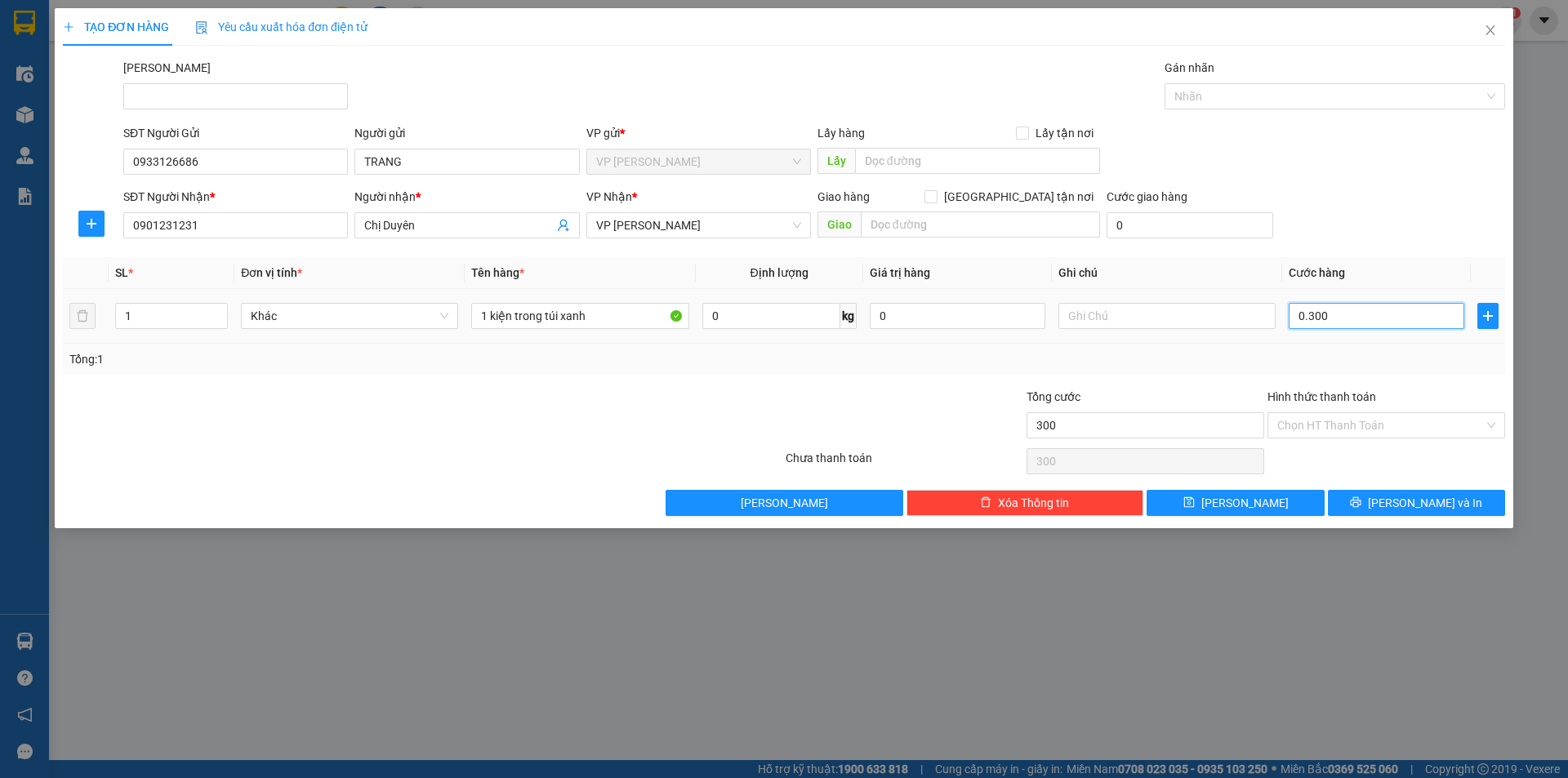
type input "03.000"
type input "30.000"
click at [1103, 345] on div "Tổng: 1" at bounding box center [784, 358] width 1442 height 31
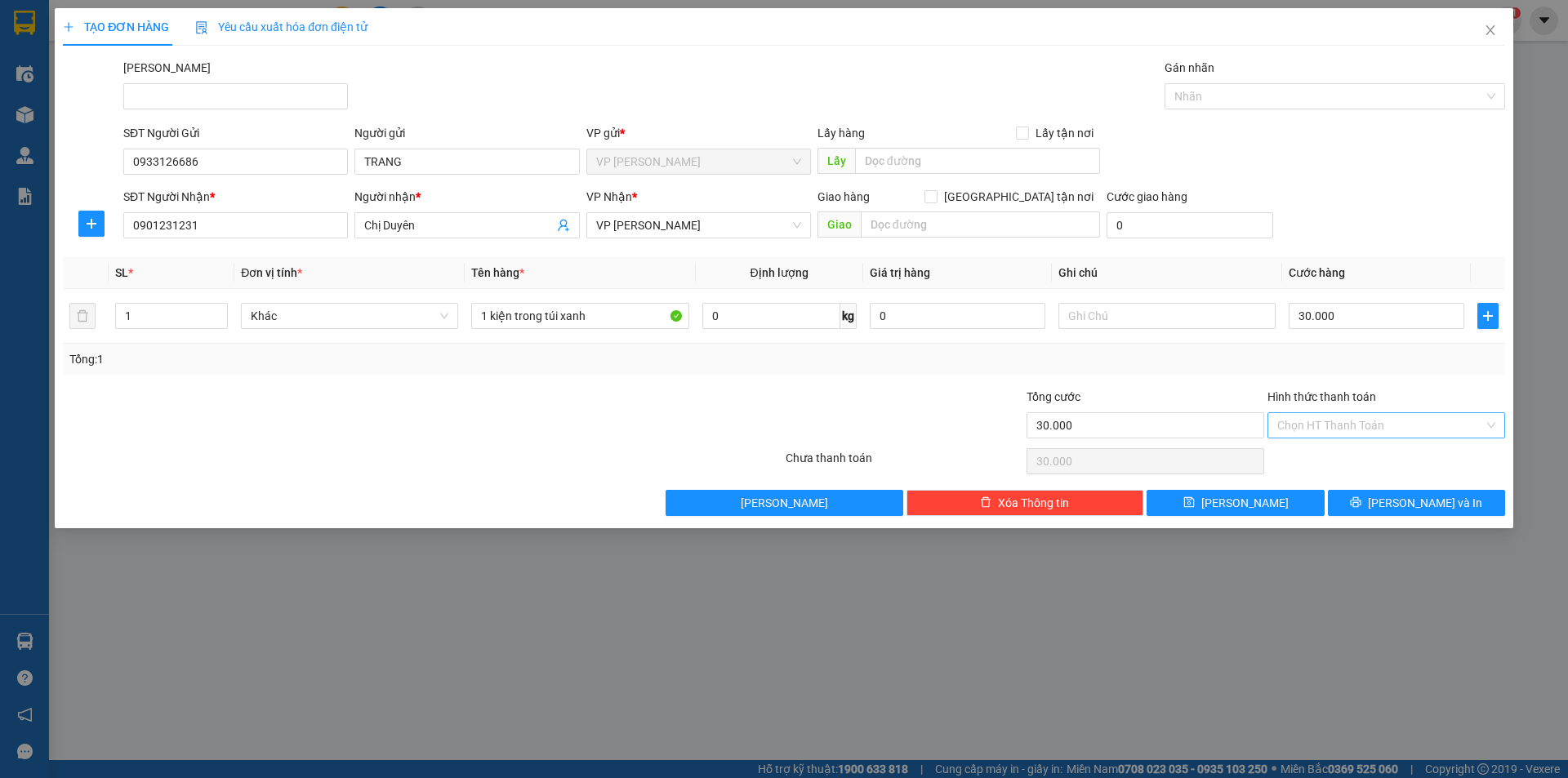
click at [1289, 434] on input "Hình thức thanh toán" at bounding box center [1380, 425] width 207 height 25
click at [1308, 464] on div "Tại văn phòng" at bounding box center [1386, 458] width 218 height 18
type input "0"
click at [1370, 496] on button "[PERSON_NAME] và In" at bounding box center [1416, 503] width 177 height 26
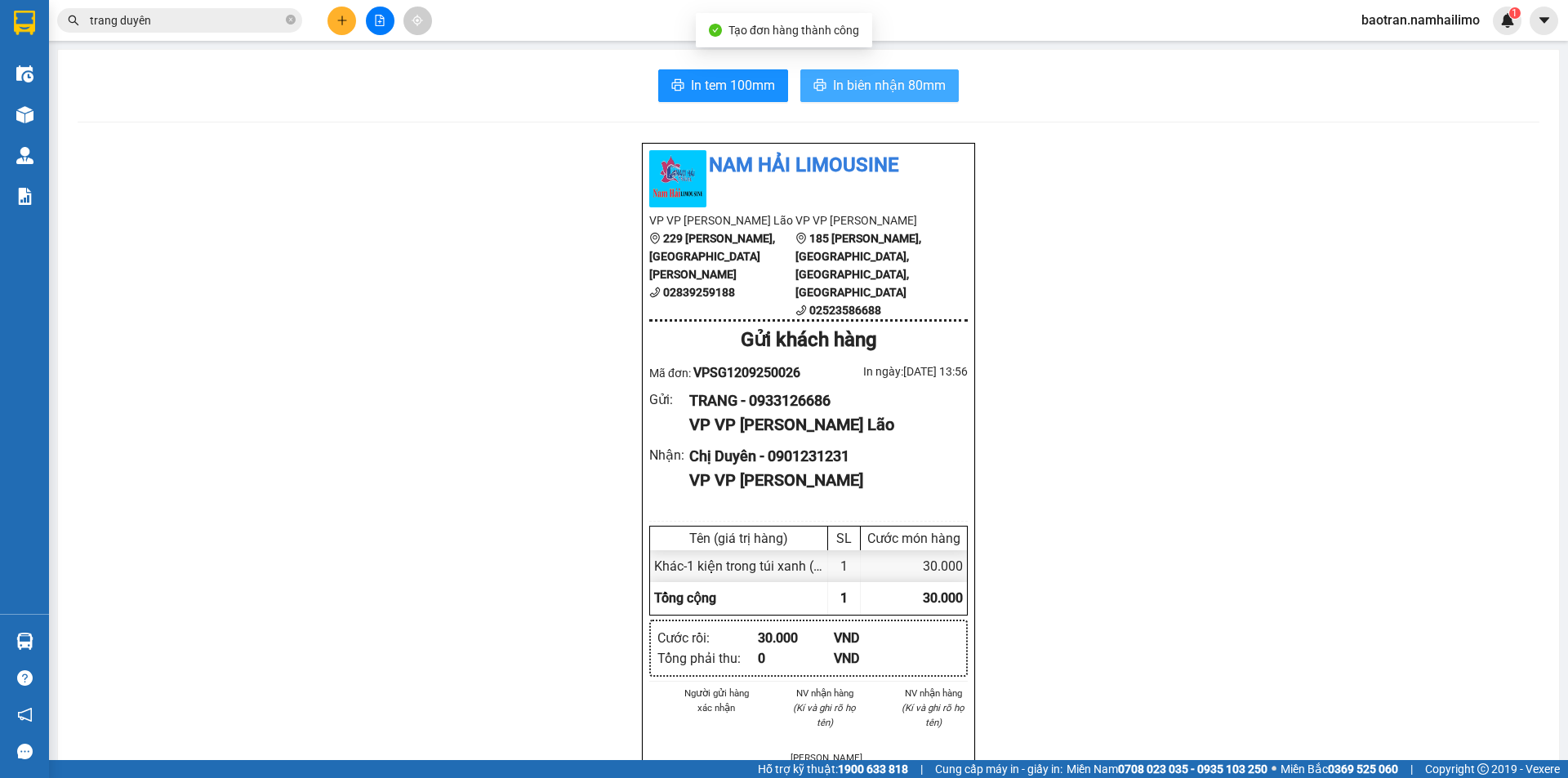
click at [845, 97] on button "In biên nhận 80mm" at bounding box center [879, 85] width 158 height 33
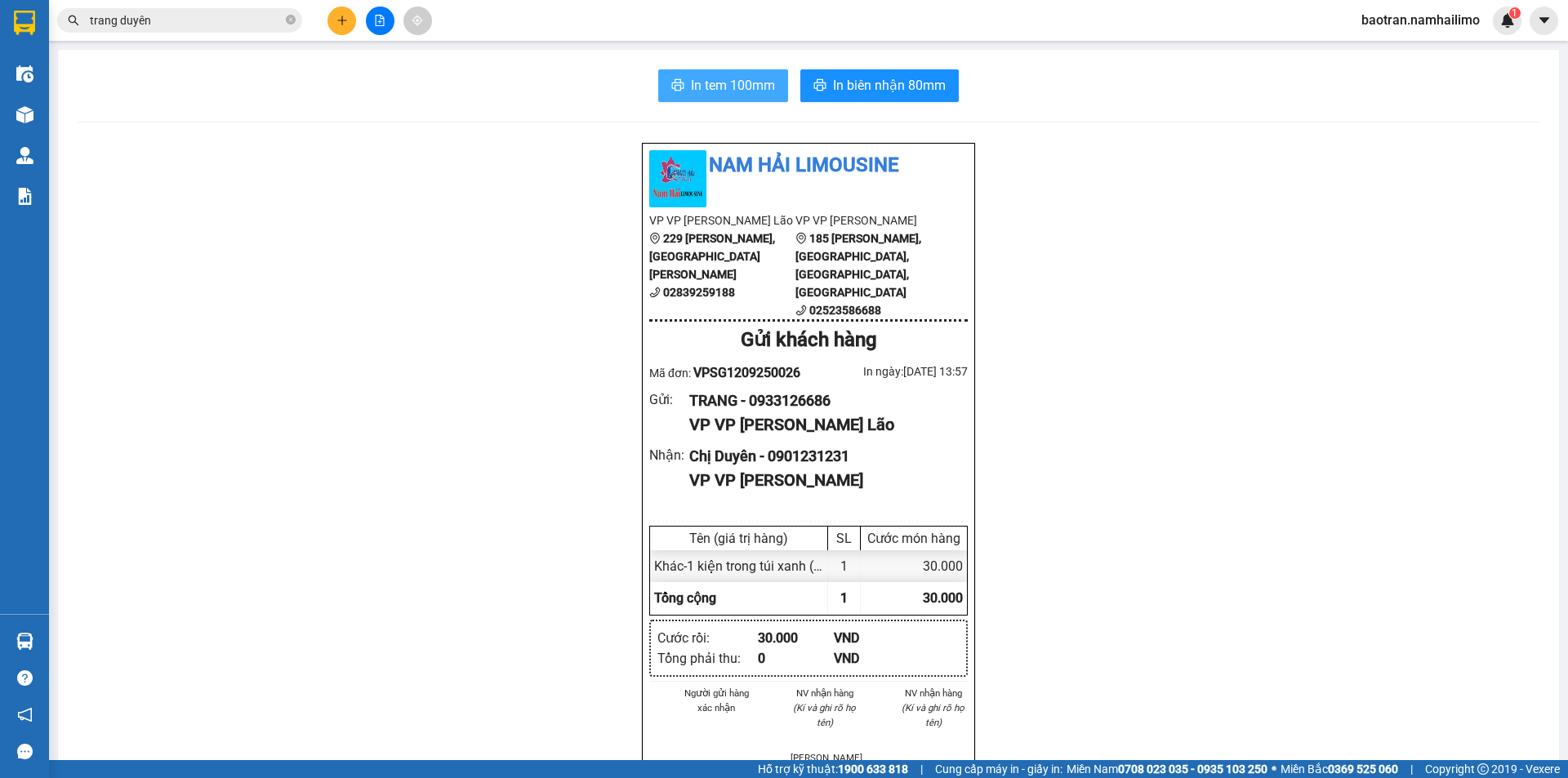
click at [774, 102] on div "In tem 100mm In biên nhận 80mm Nam Hải Limousine VP VP [PERSON_NAME] Lão [STREE…" at bounding box center [809, 757] width 1501 height 1415
click at [774, 98] on button "In tem 100mm" at bounding box center [723, 85] width 130 height 33
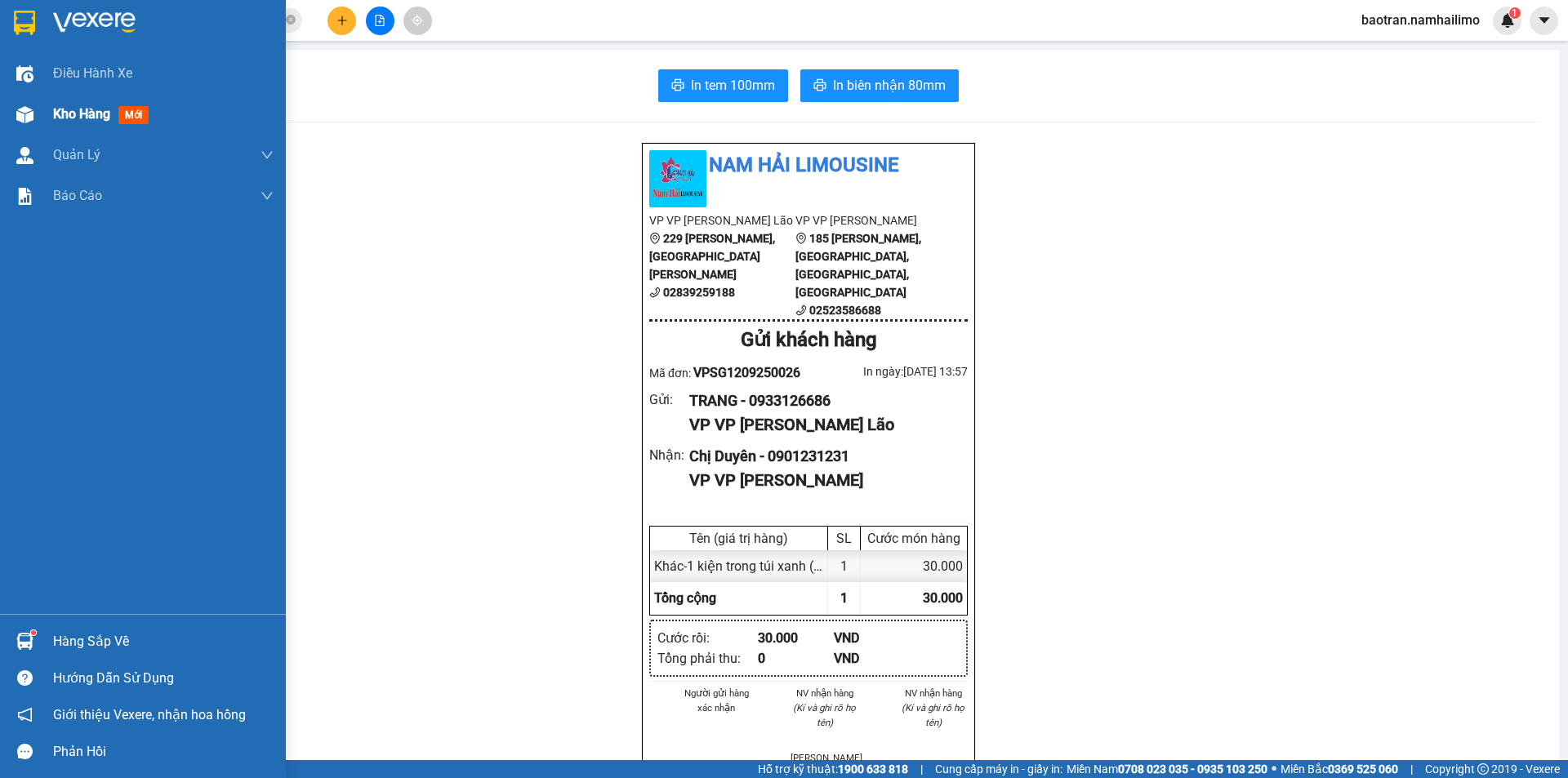
click at [29, 119] on img at bounding box center [24, 114] width 17 height 17
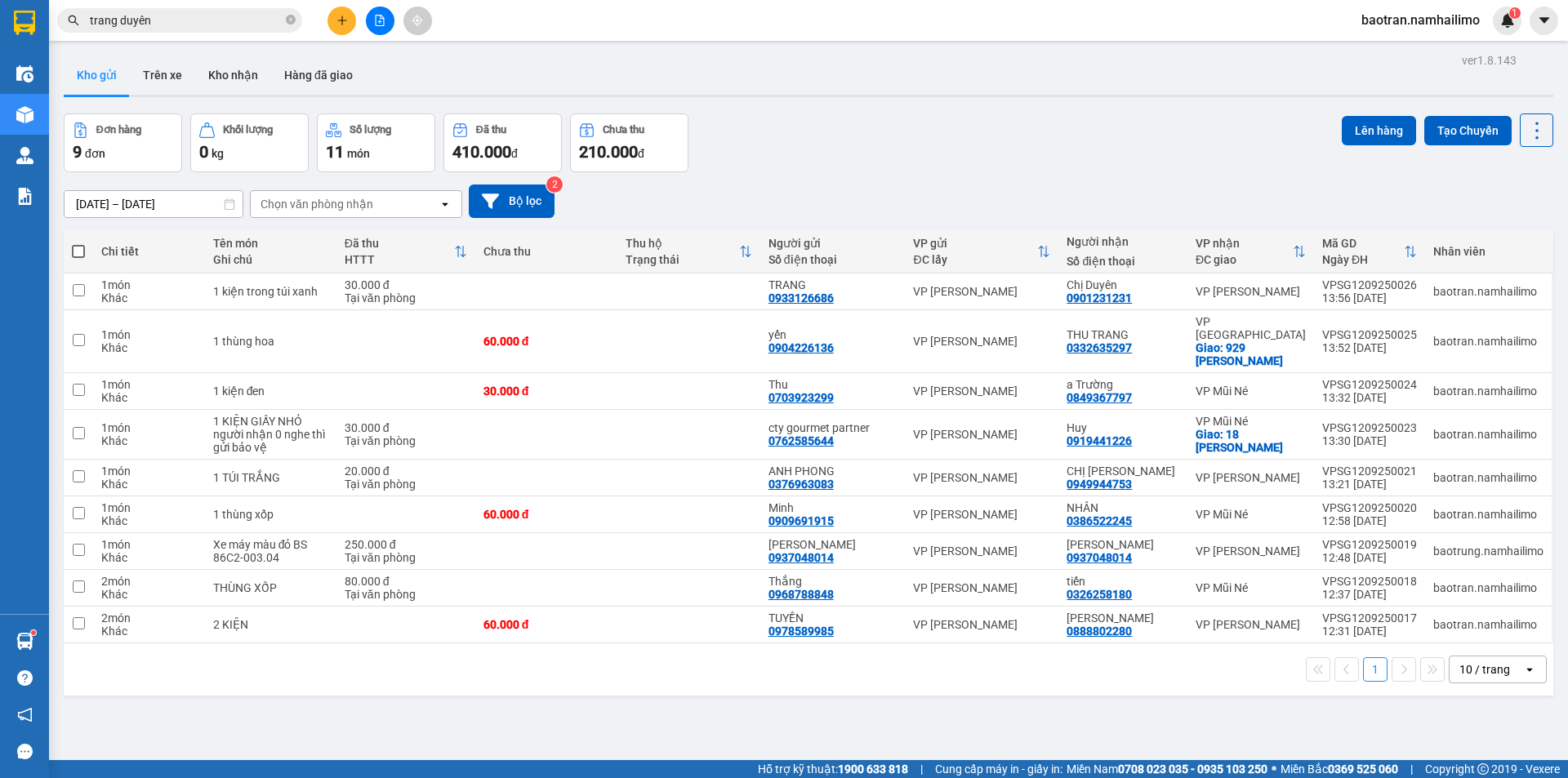
click at [81, 249] on span at bounding box center [78, 250] width 13 height 13
click at [78, 243] on input "checkbox" at bounding box center [78, 243] width 0 height 0
checkbox input "true"
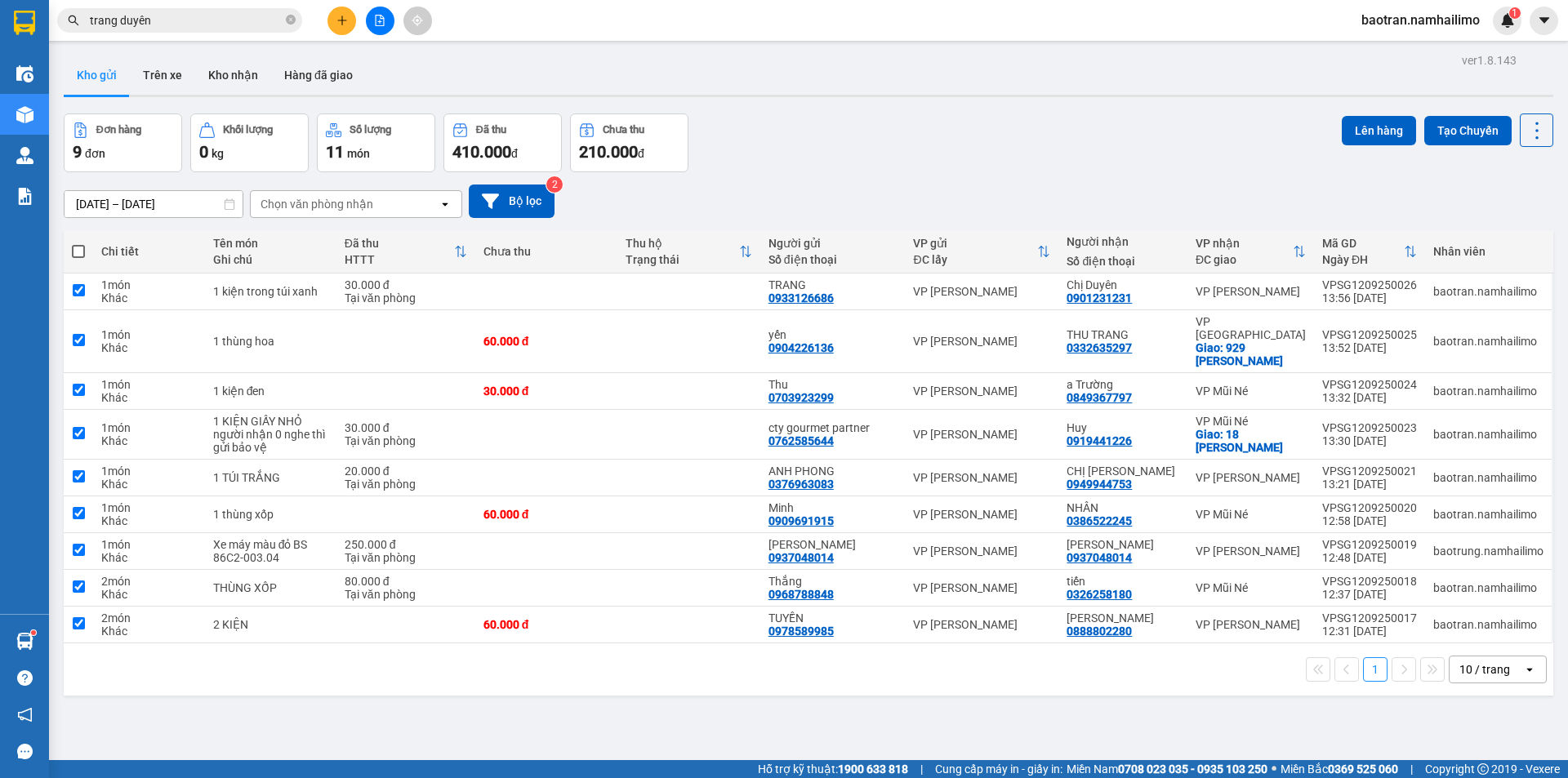
checkbox input "true"
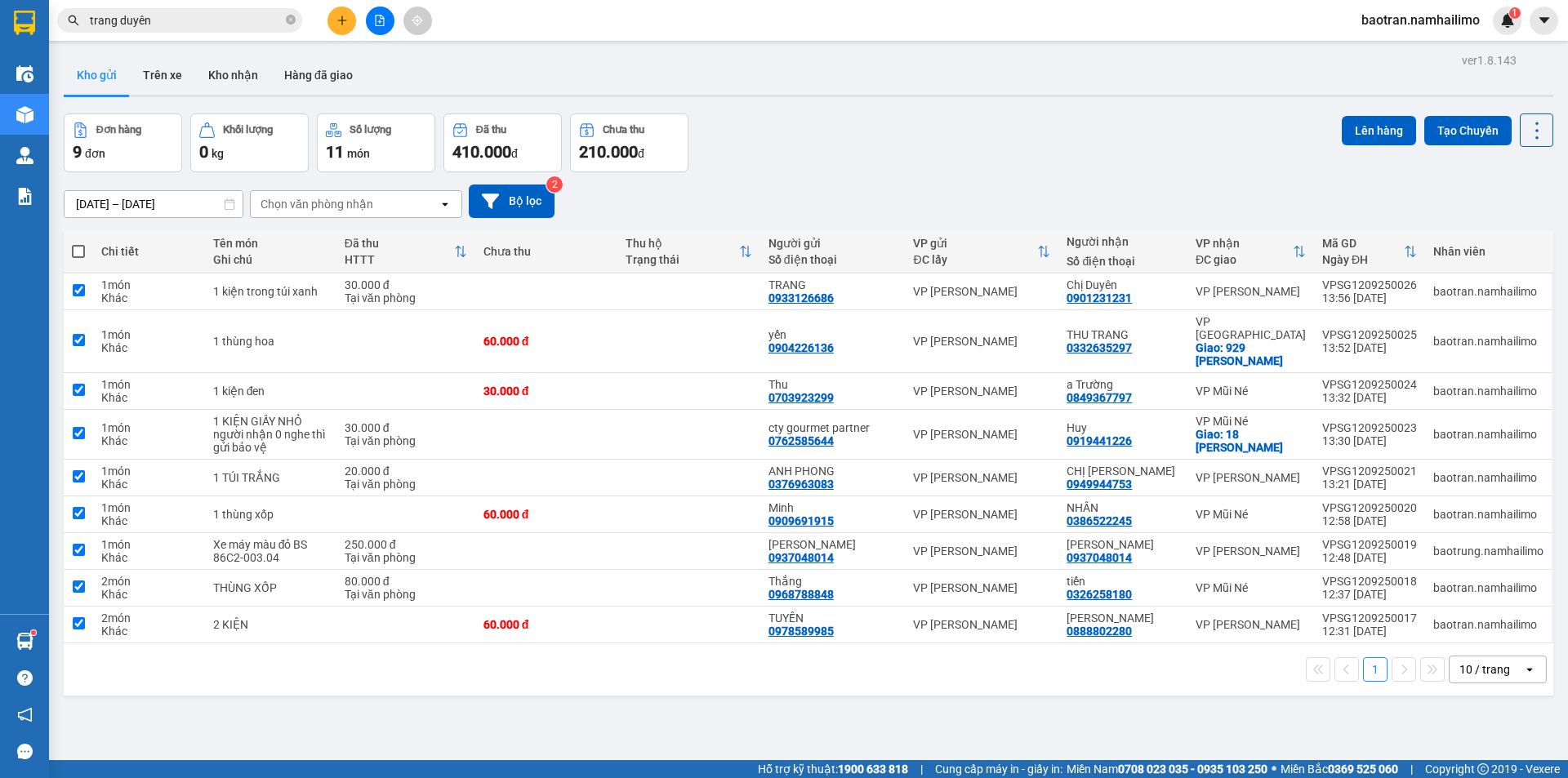
checkbox input "true"
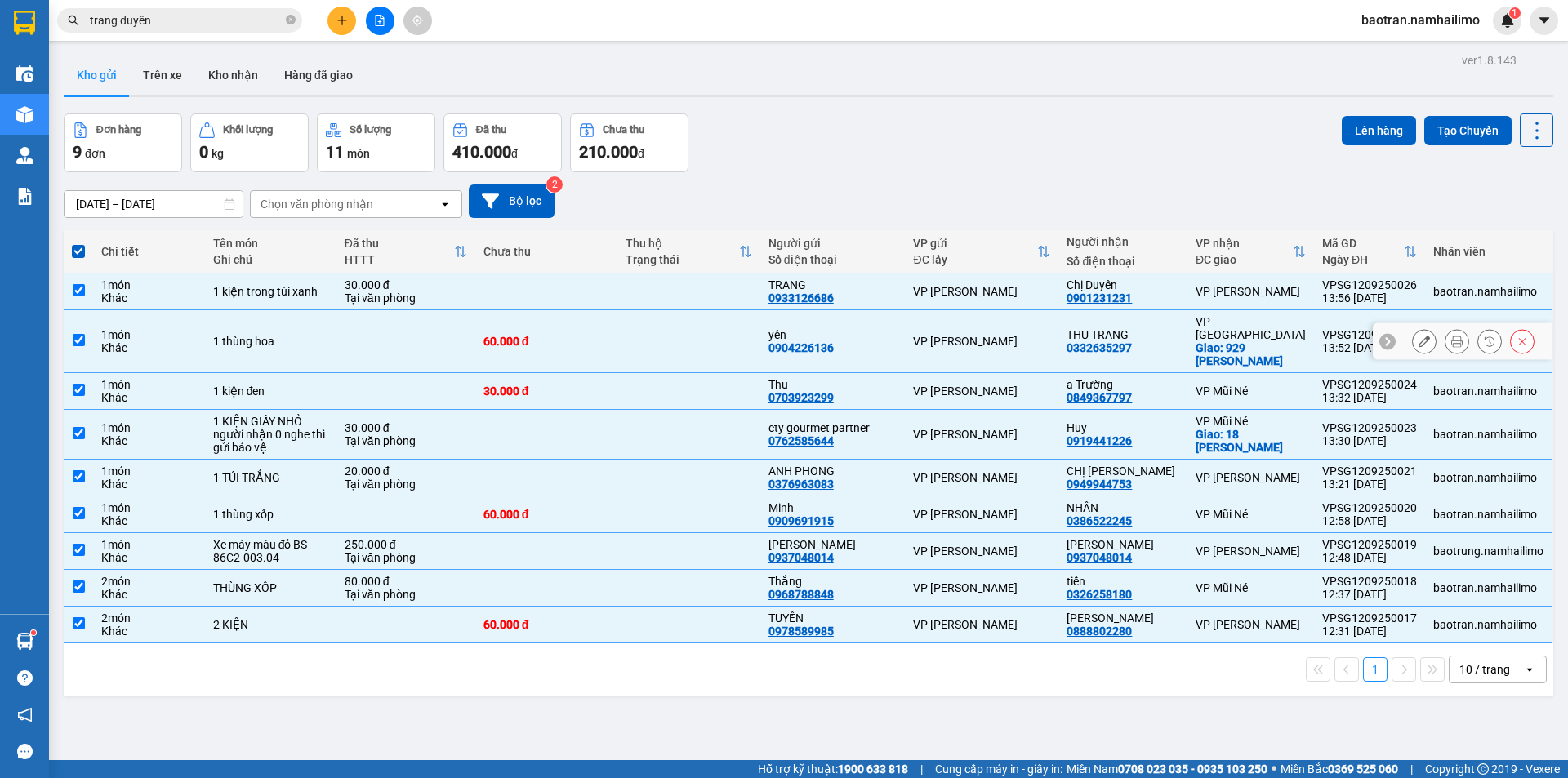
click at [78, 334] on input "checkbox" at bounding box center [78, 340] width 12 height 12
checkbox input "false"
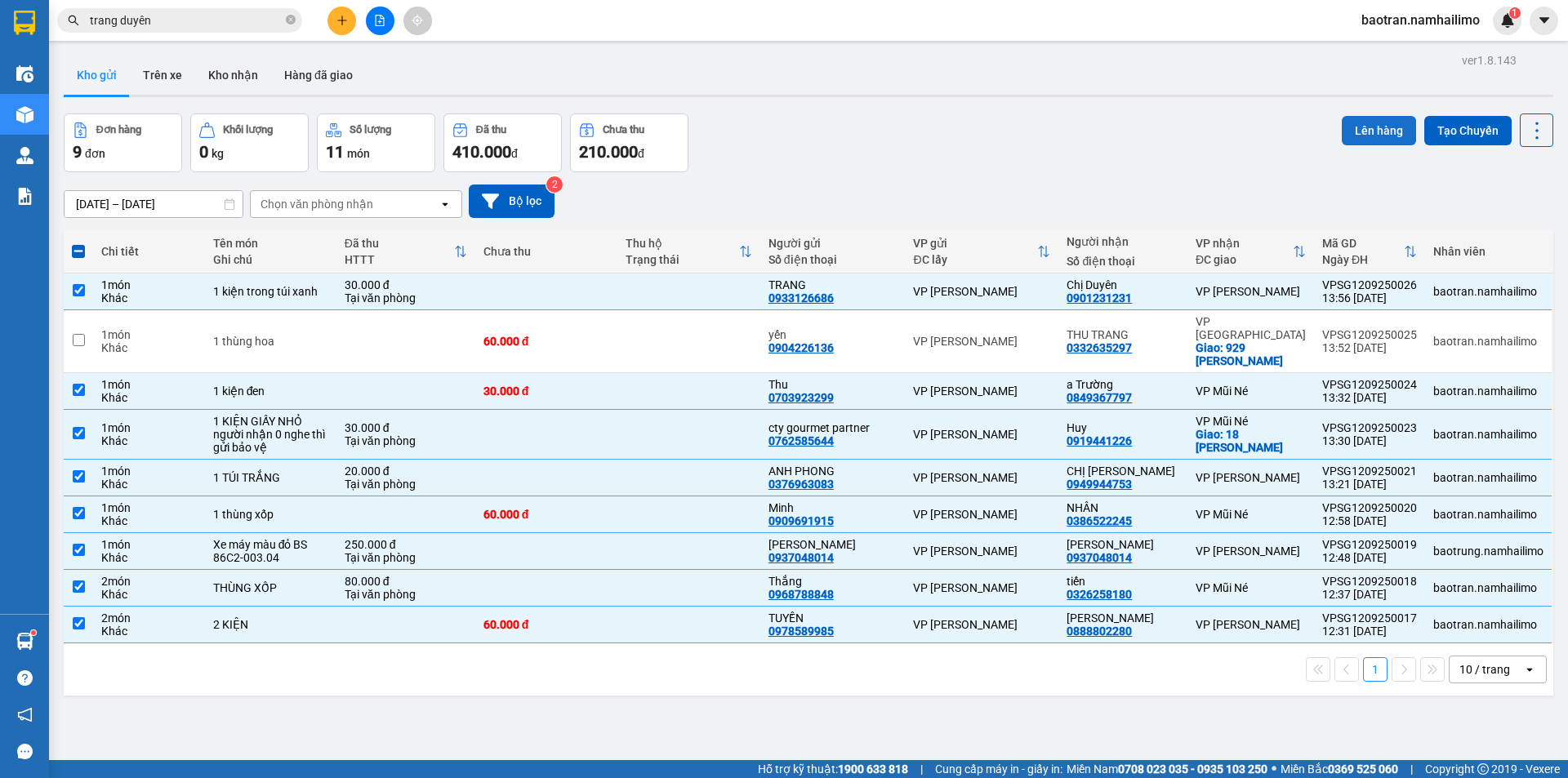
click at [1374, 138] on button "Lên hàng" at bounding box center [1378, 131] width 74 height 30
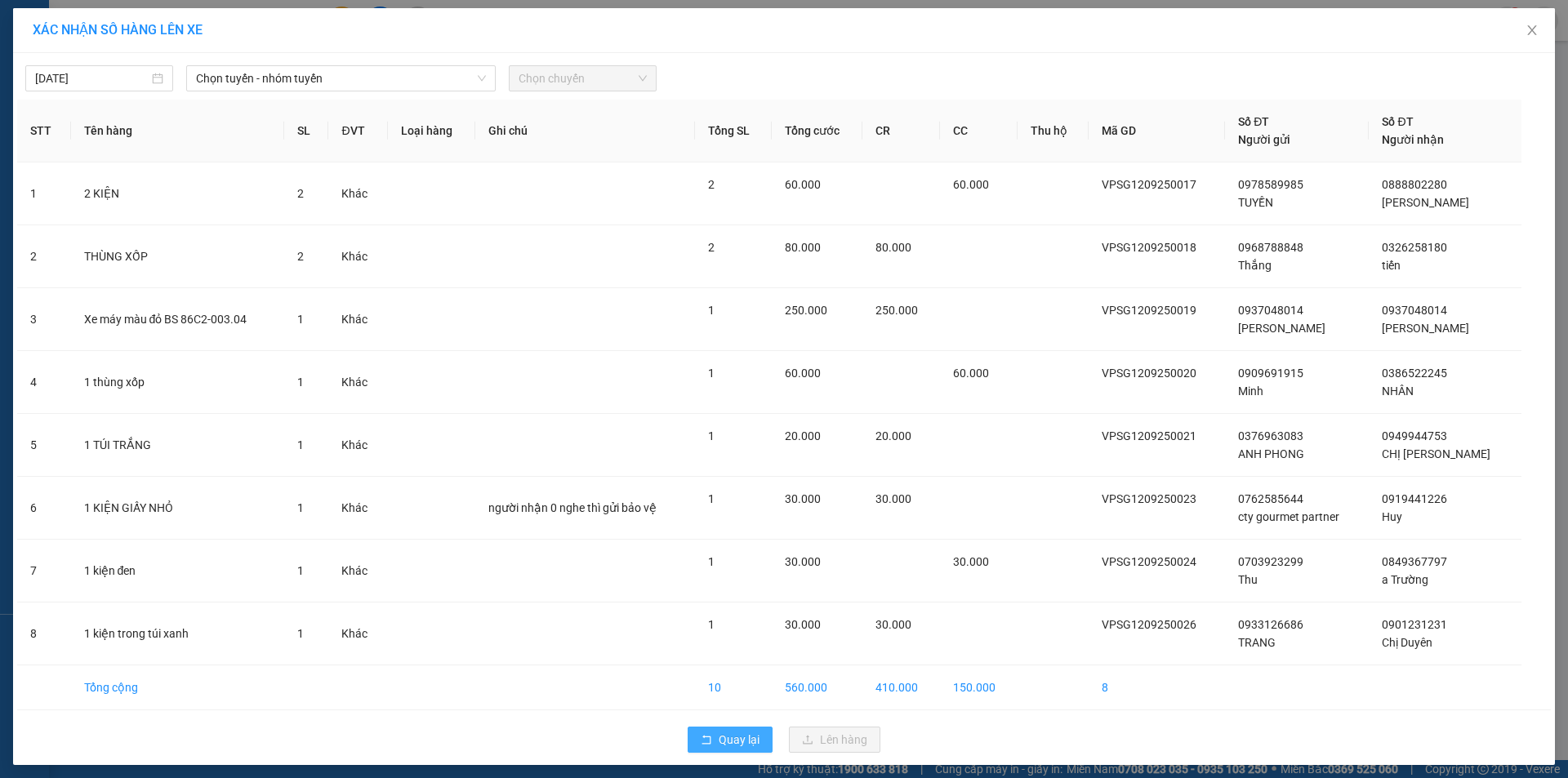
click at [719, 733] on span "Quay lại" at bounding box center [738, 739] width 41 height 18
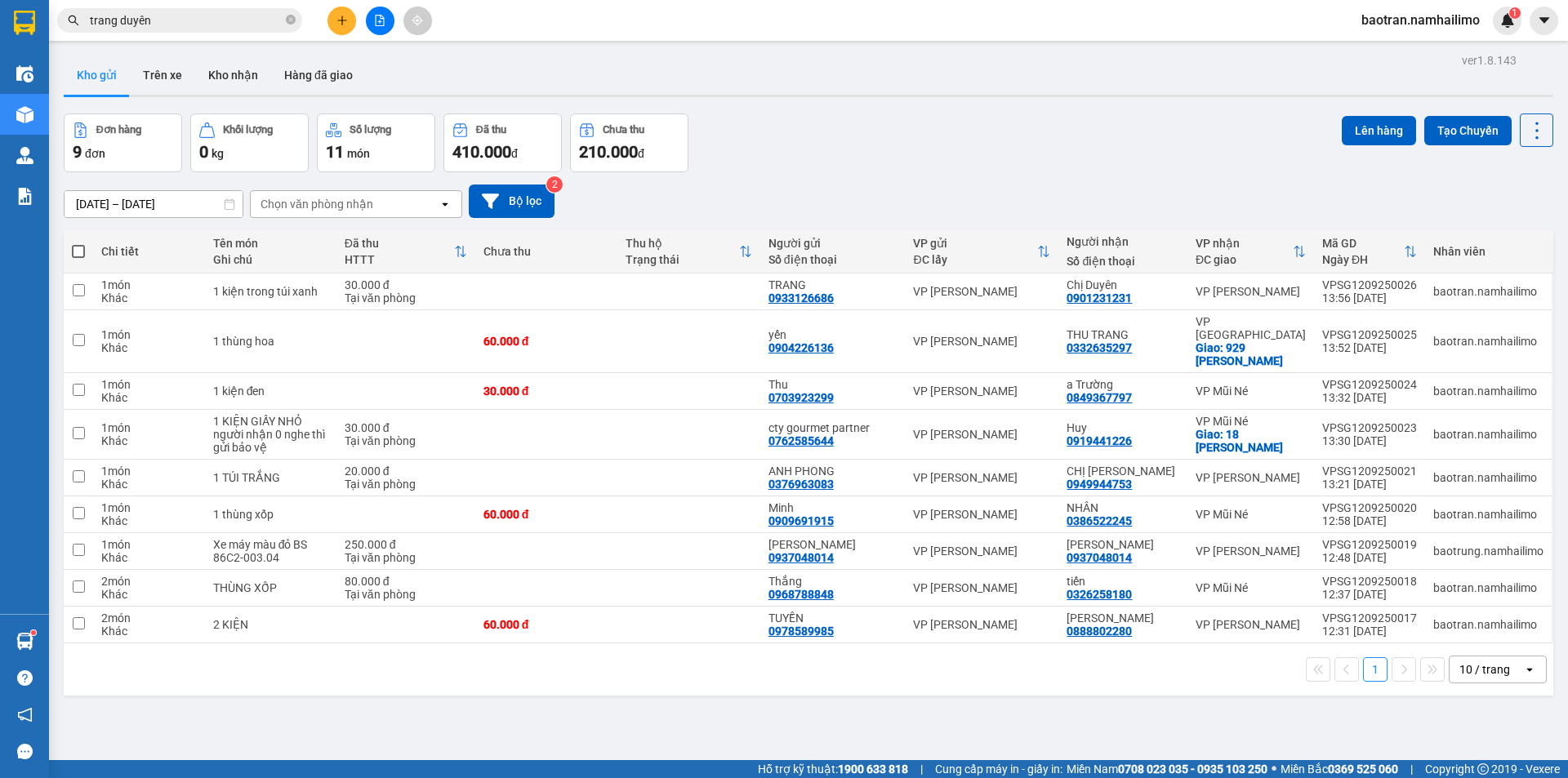
click at [75, 249] on span at bounding box center [78, 250] width 13 height 13
click at [78, 243] on input "checkbox" at bounding box center [78, 243] width 0 height 0
checkbox input "true"
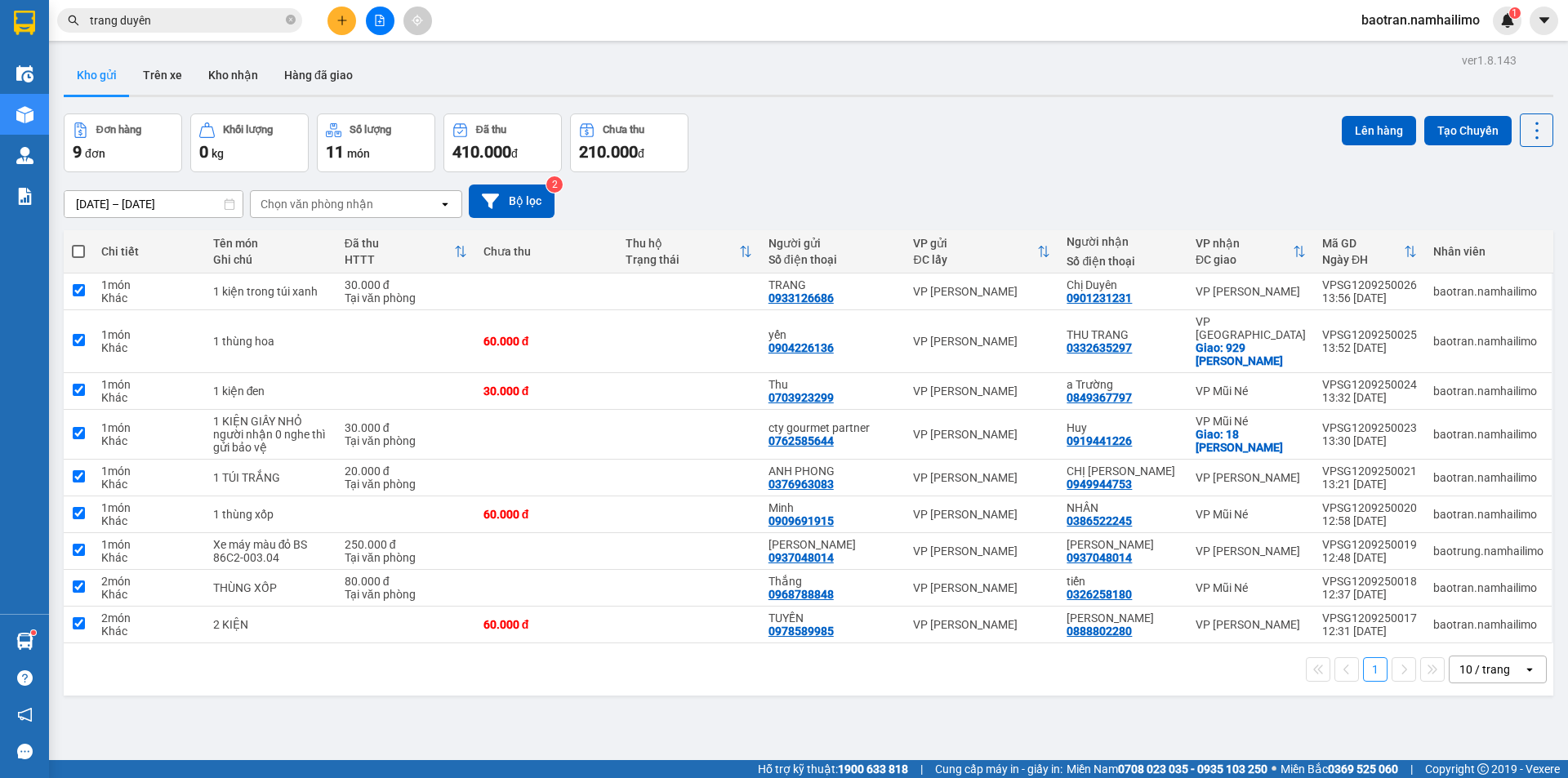
checkbox input "true"
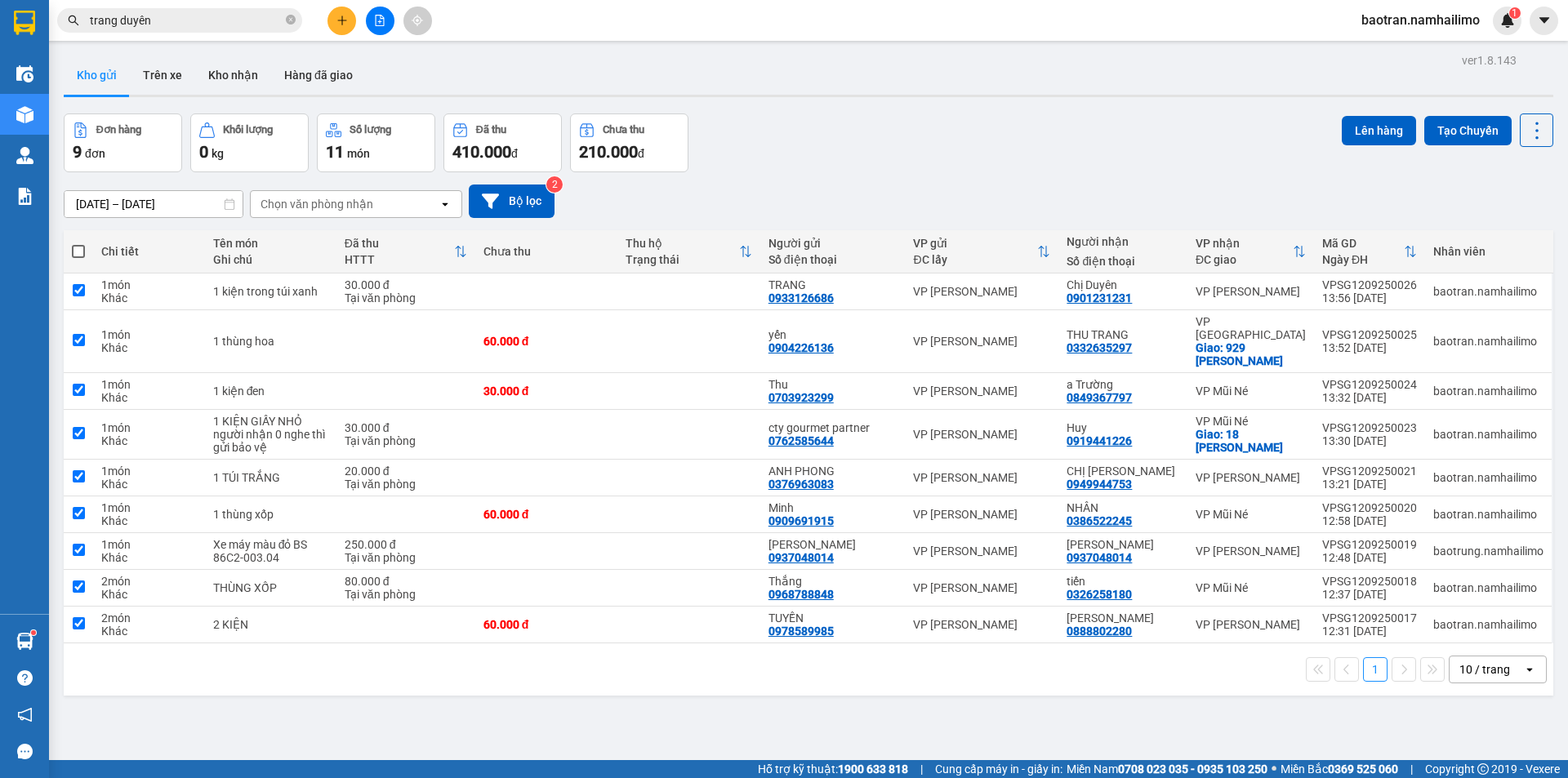
checkbox input "true"
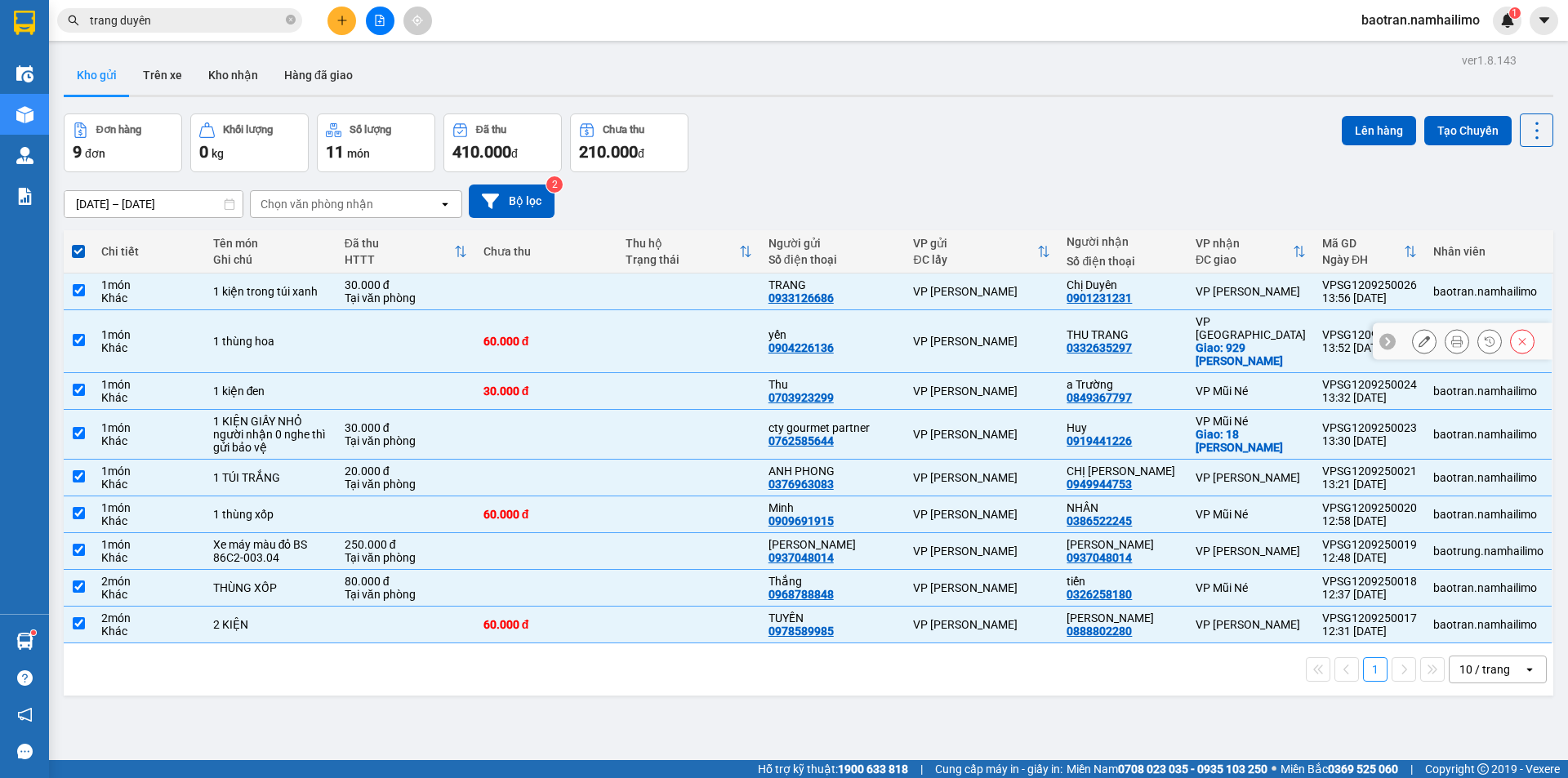
click at [77, 334] on input "checkbox" at bounding box center [78, 340] width 12 height 12
checkbox input "false"
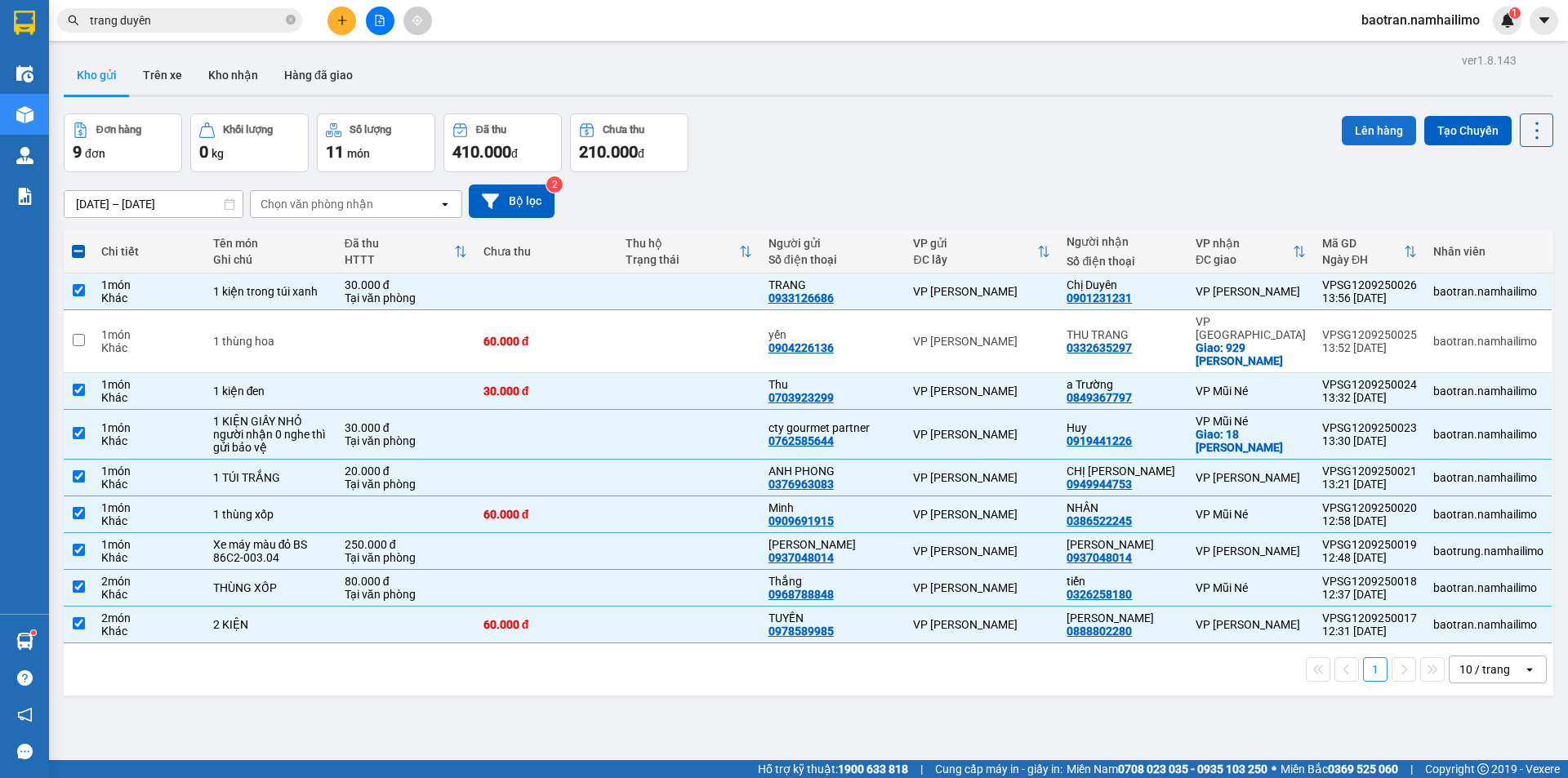
click at [1374, 128] on button "Lên hàng" at bounding box center [1378, 131] width 74 height 30
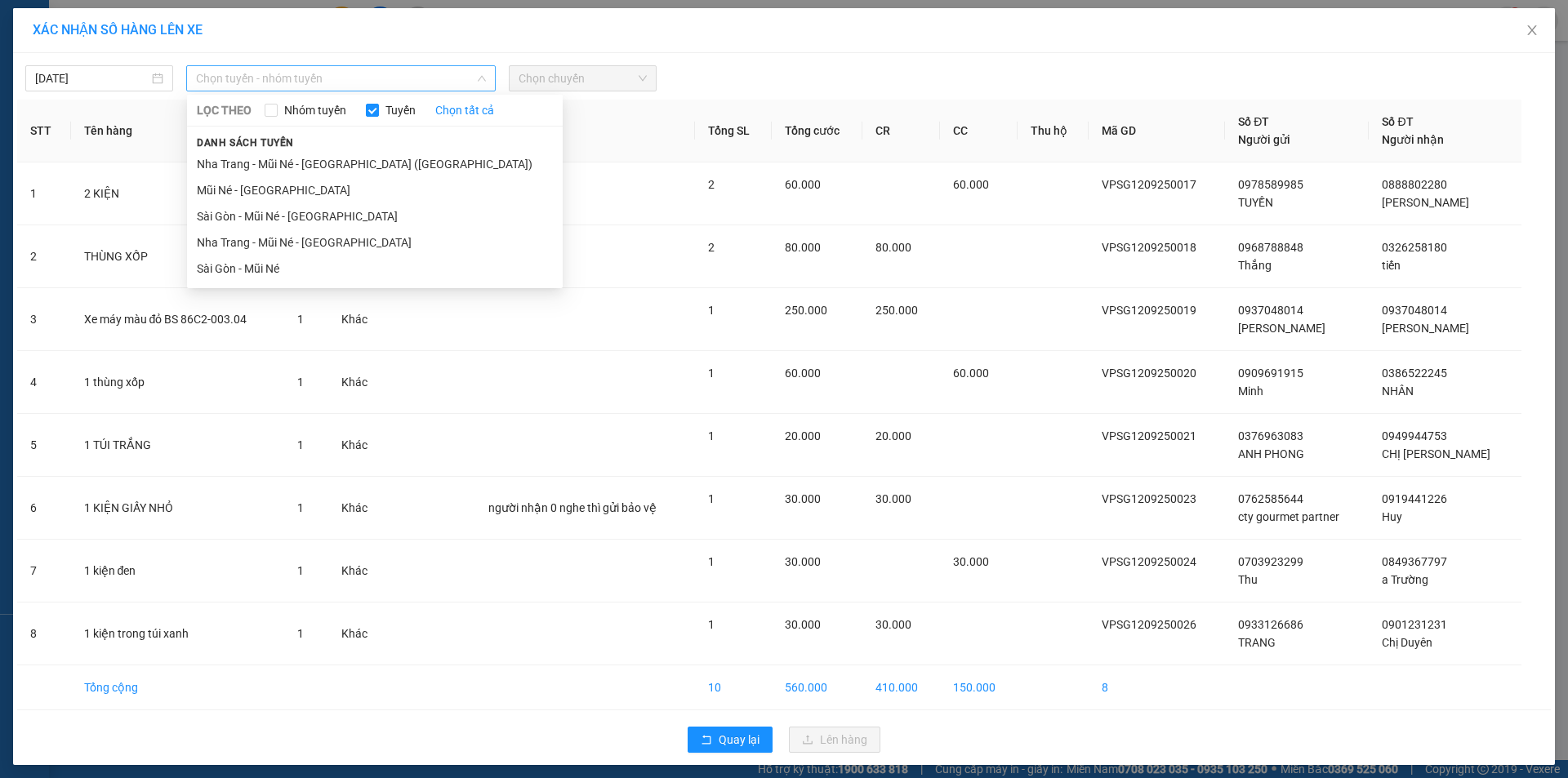
drag, startPoint x: 429, startPoint y: 86, endPoint x: 414, endPoint y: 96, distance: 18.0
click at [426, 85] on span "Chọn tuyến - nhóm tuyến" at bounding box center [341, 78] width 290 height 25
click at [362, 272] on li "Sài Gòn - Mũi Né" at bounding box center [374, 268] width 375 height 26
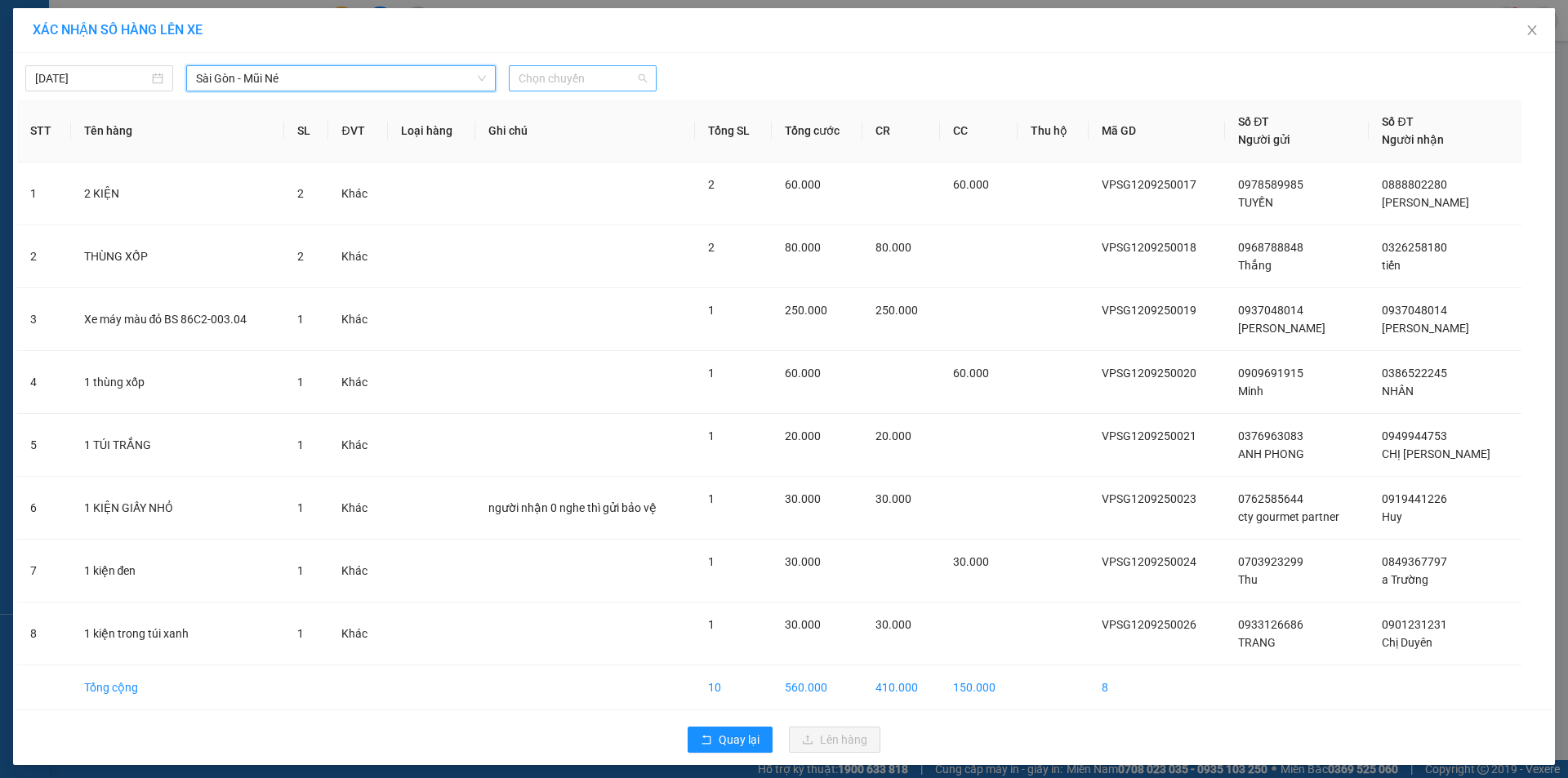
click at [576, 81] on span "Chọn chuyến" at bounding box center [582, 78] width 128 height 25
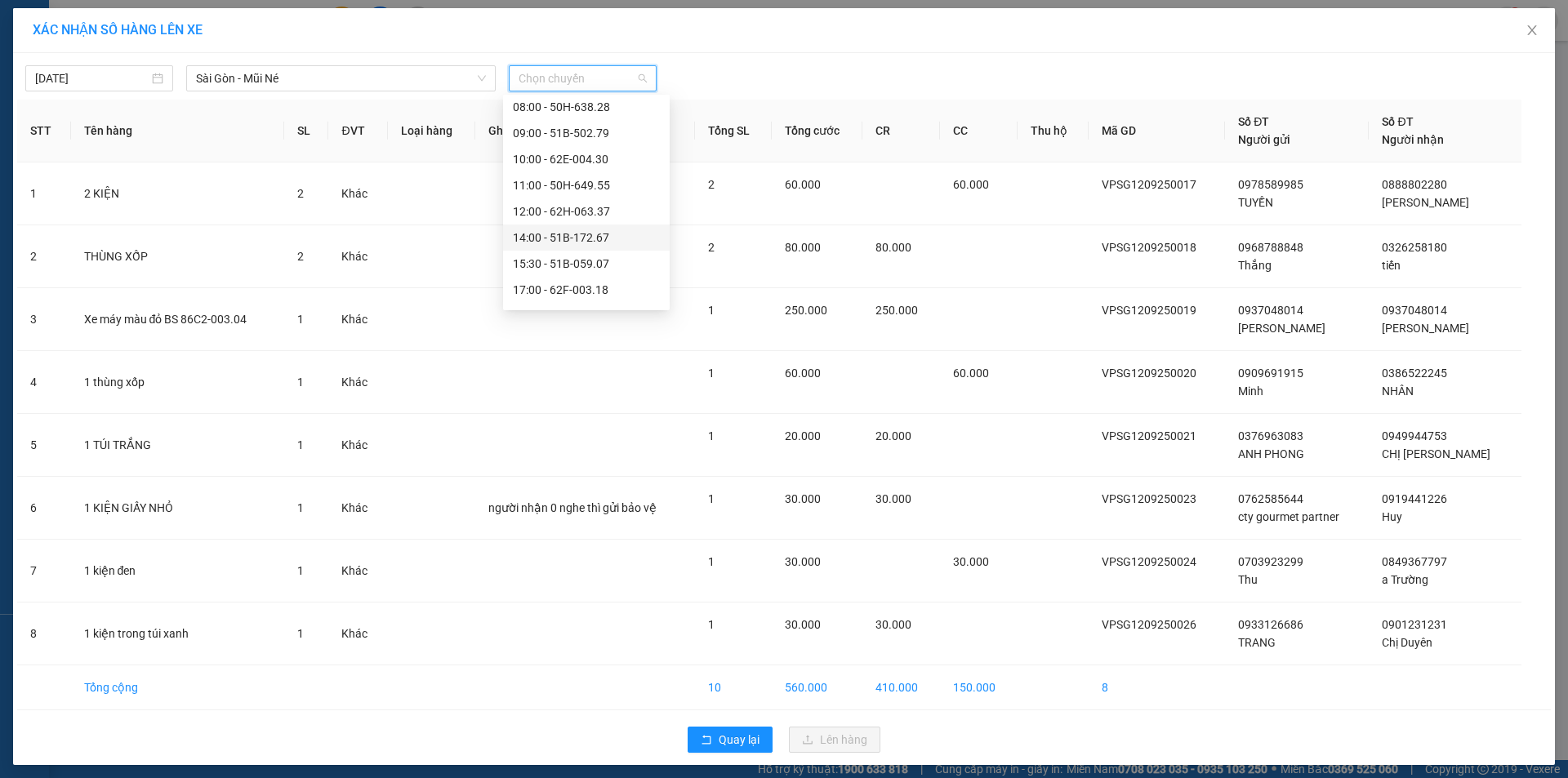
scroll to position [81, 0]
click at [575, 243] on div "14:00 - 51B-172.67" at bounding box center [586, 239] width 147 height 18
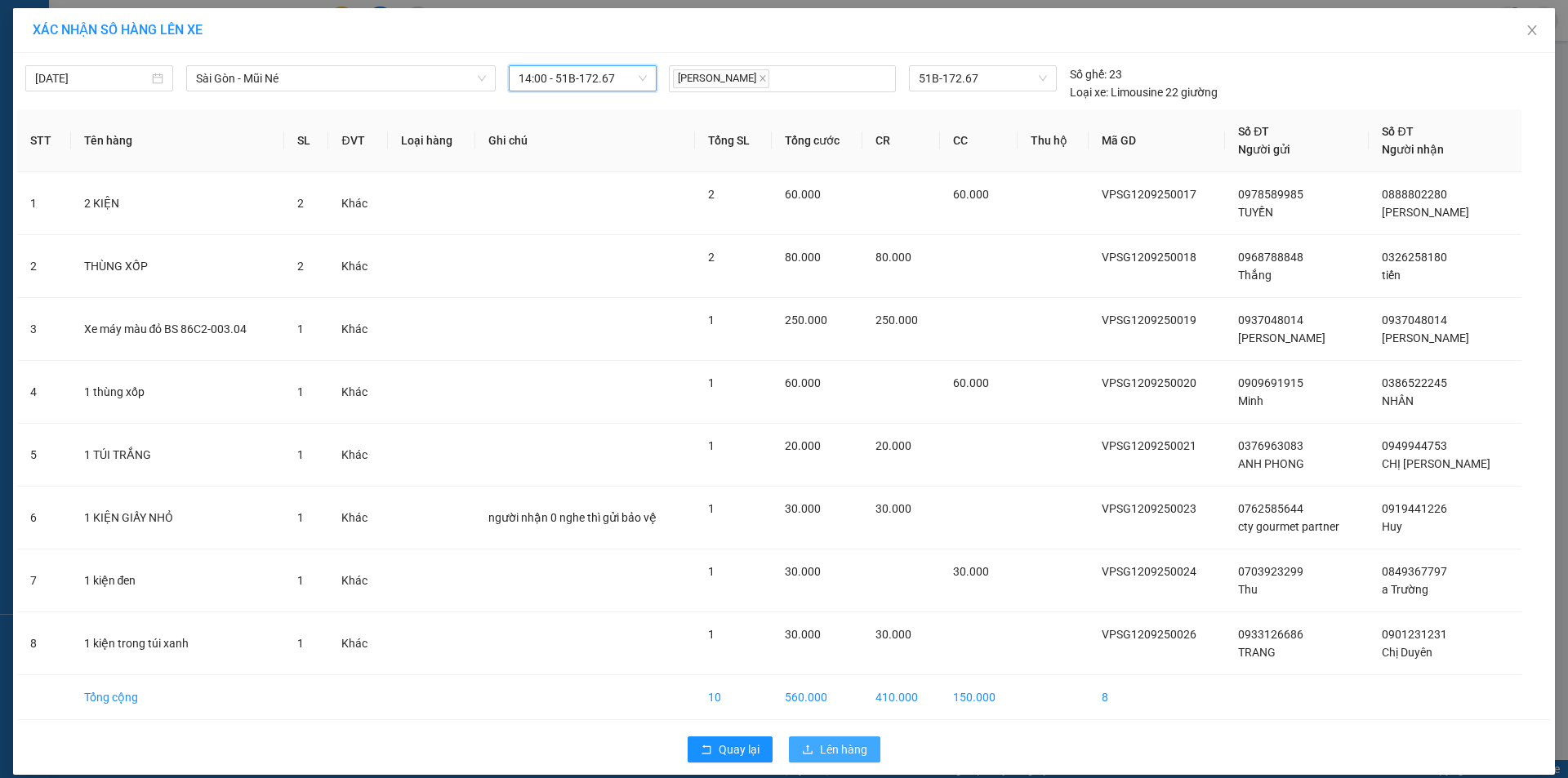
click at [820, 754] on span "Lên hàng" at bounding box center [843, 749] width 48 height 18
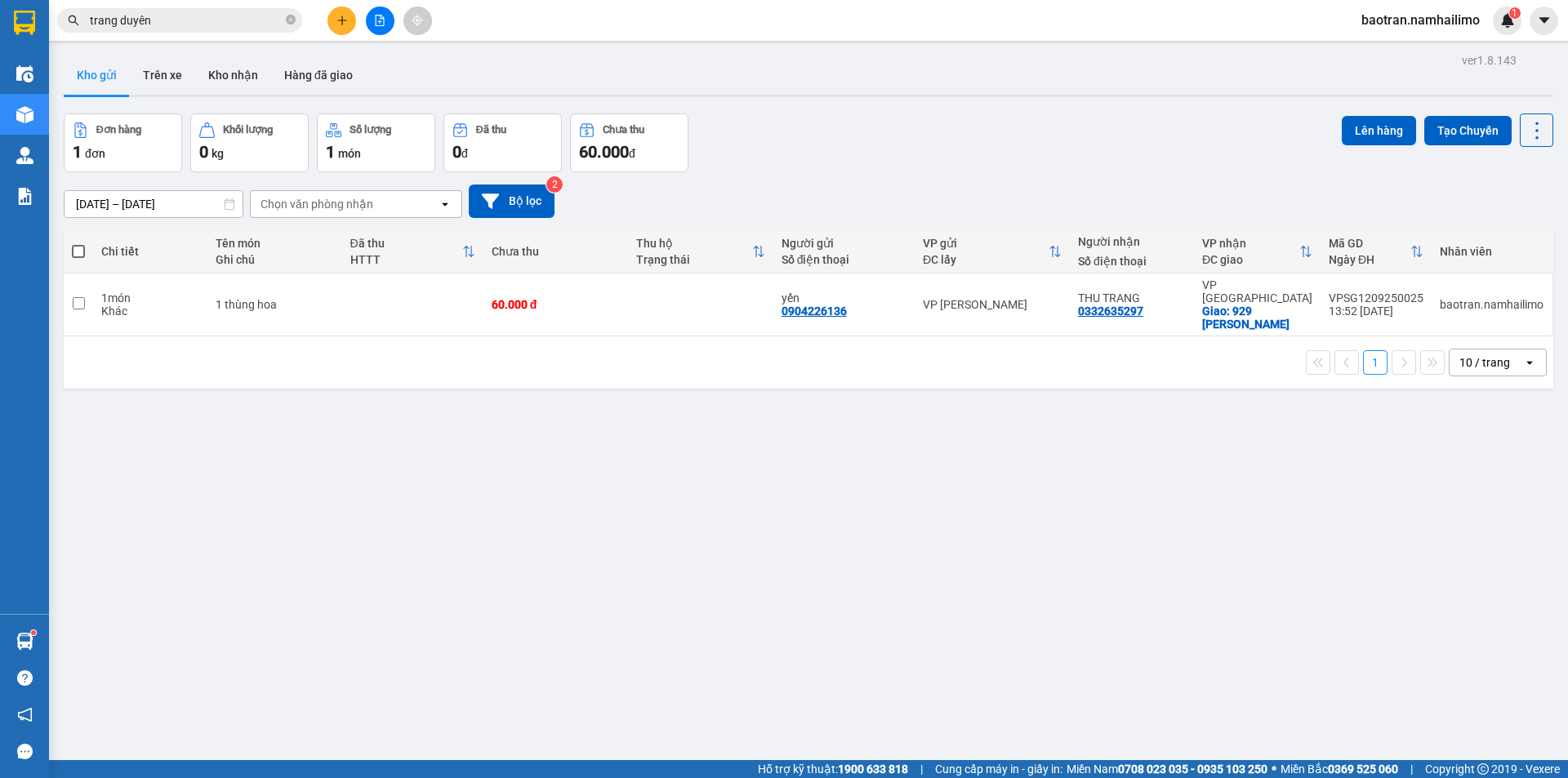
click at [351, 22] on button at bounding box center [342, 21] width 29 height 29
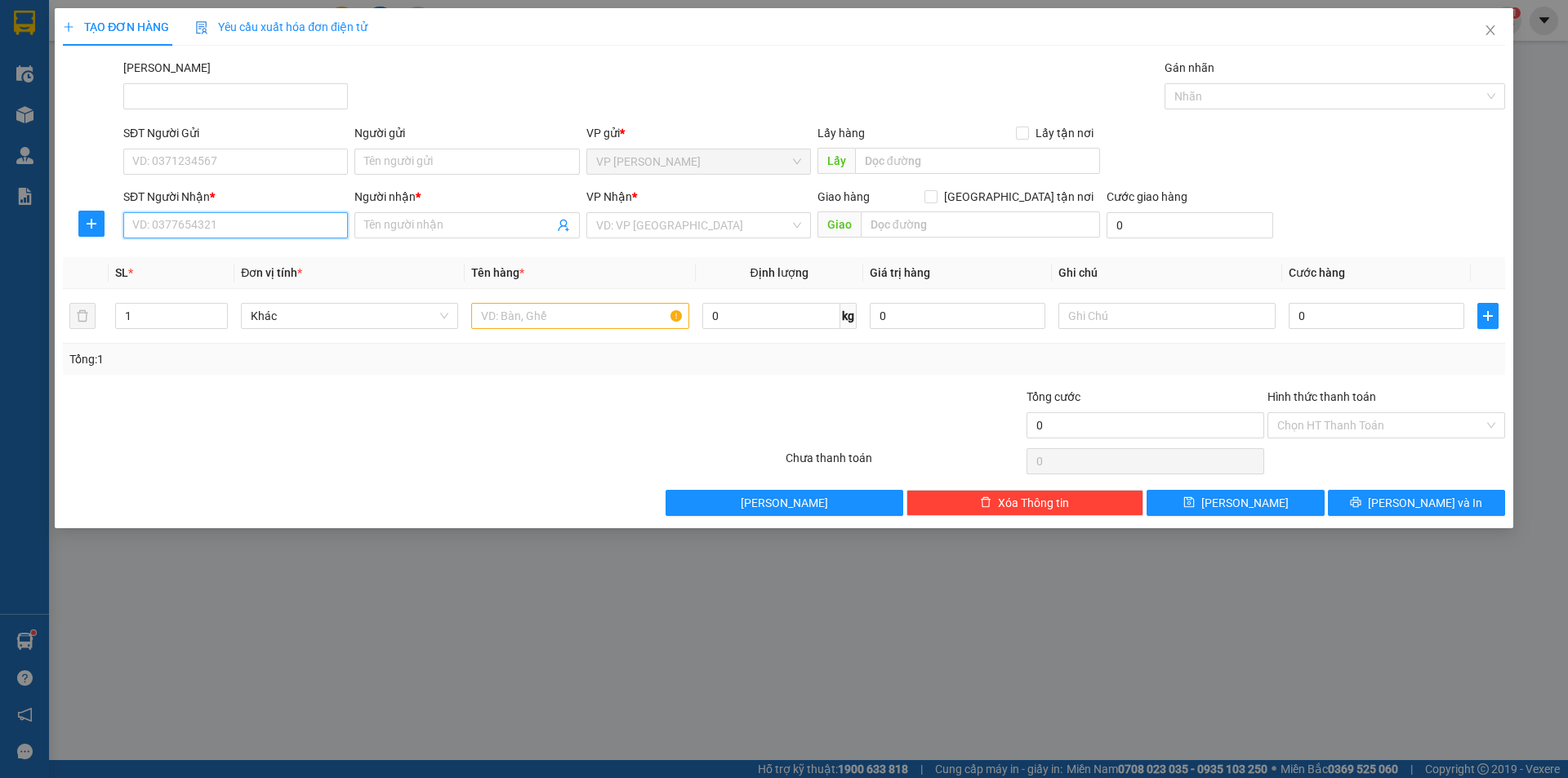
click at [231, 231] on input "SĐT Người Nhận *" at bounding box center [236, 225] width 225 height 26
click at [594, 317] on input "text" at bounding box center [579, 316] width 217 height 26
type input "1 kiện đen"
click at [1367, 330] on div "0" at bounding box center [1375, 316] width 175 height 33
click at [1372, 312] on input "0" at bounding box center [1375, 316] width 175 height 26
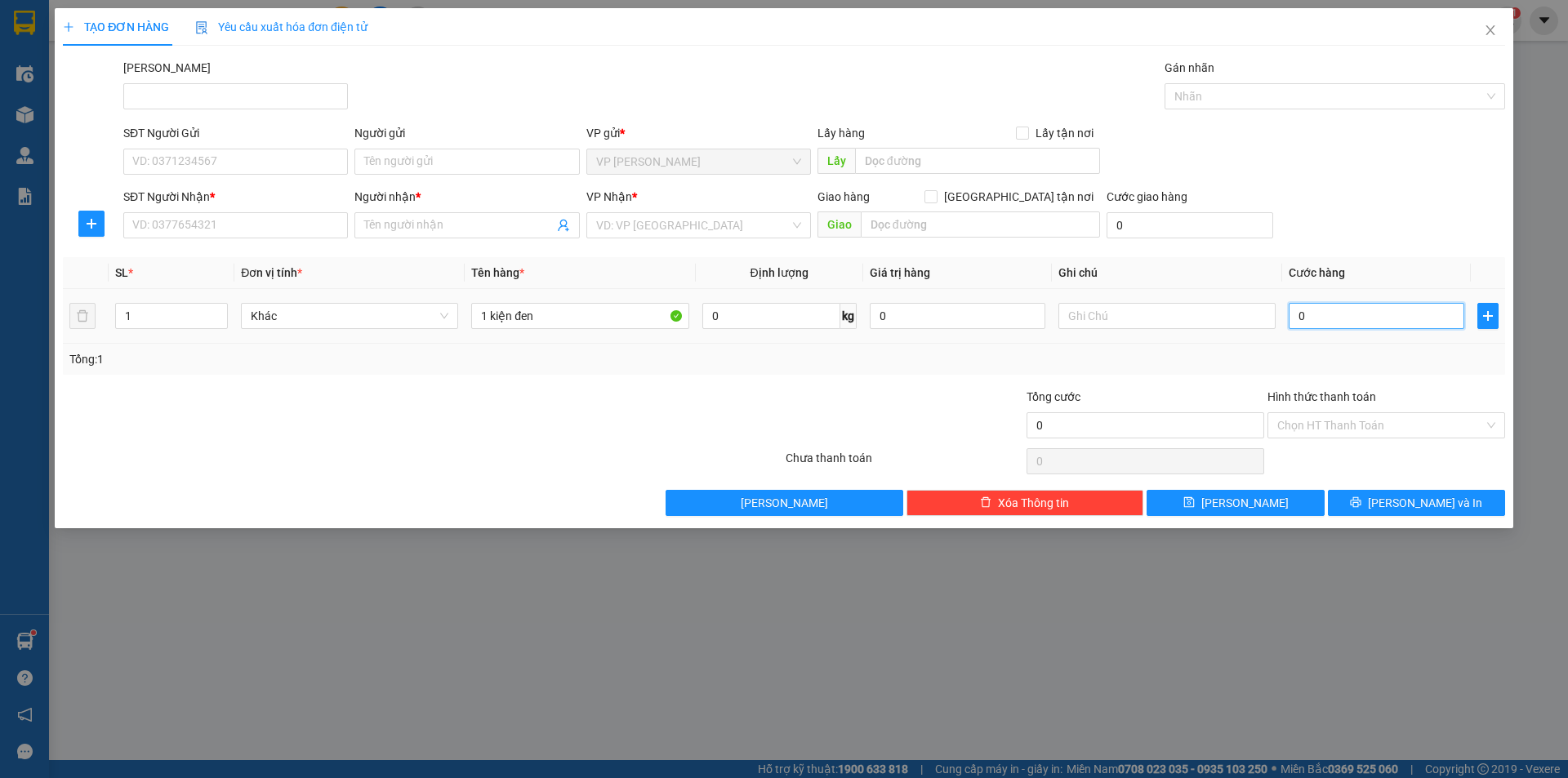
type input "3"
type input "30"
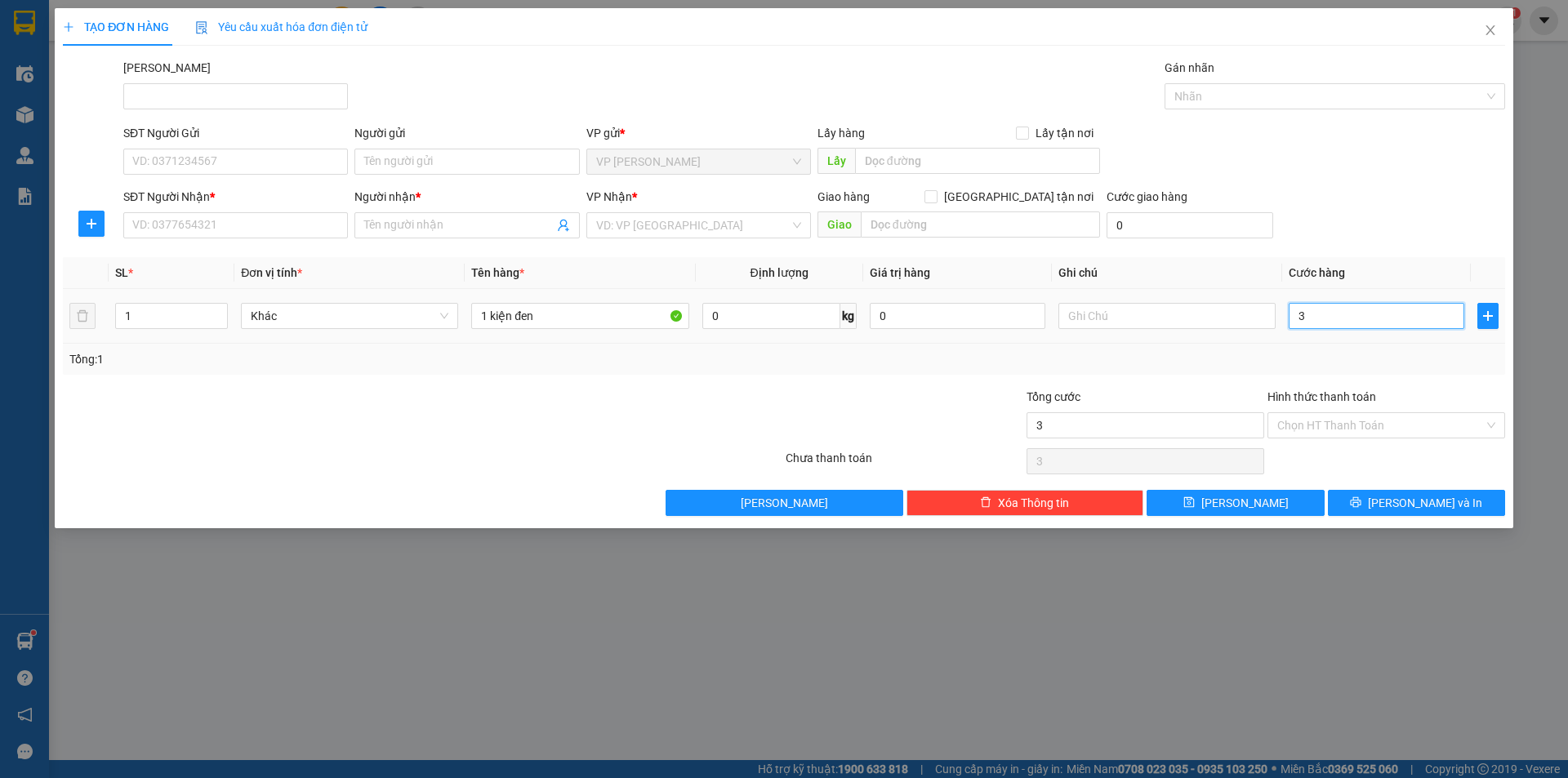
type input "30"
type input "300"
type input "3.000"
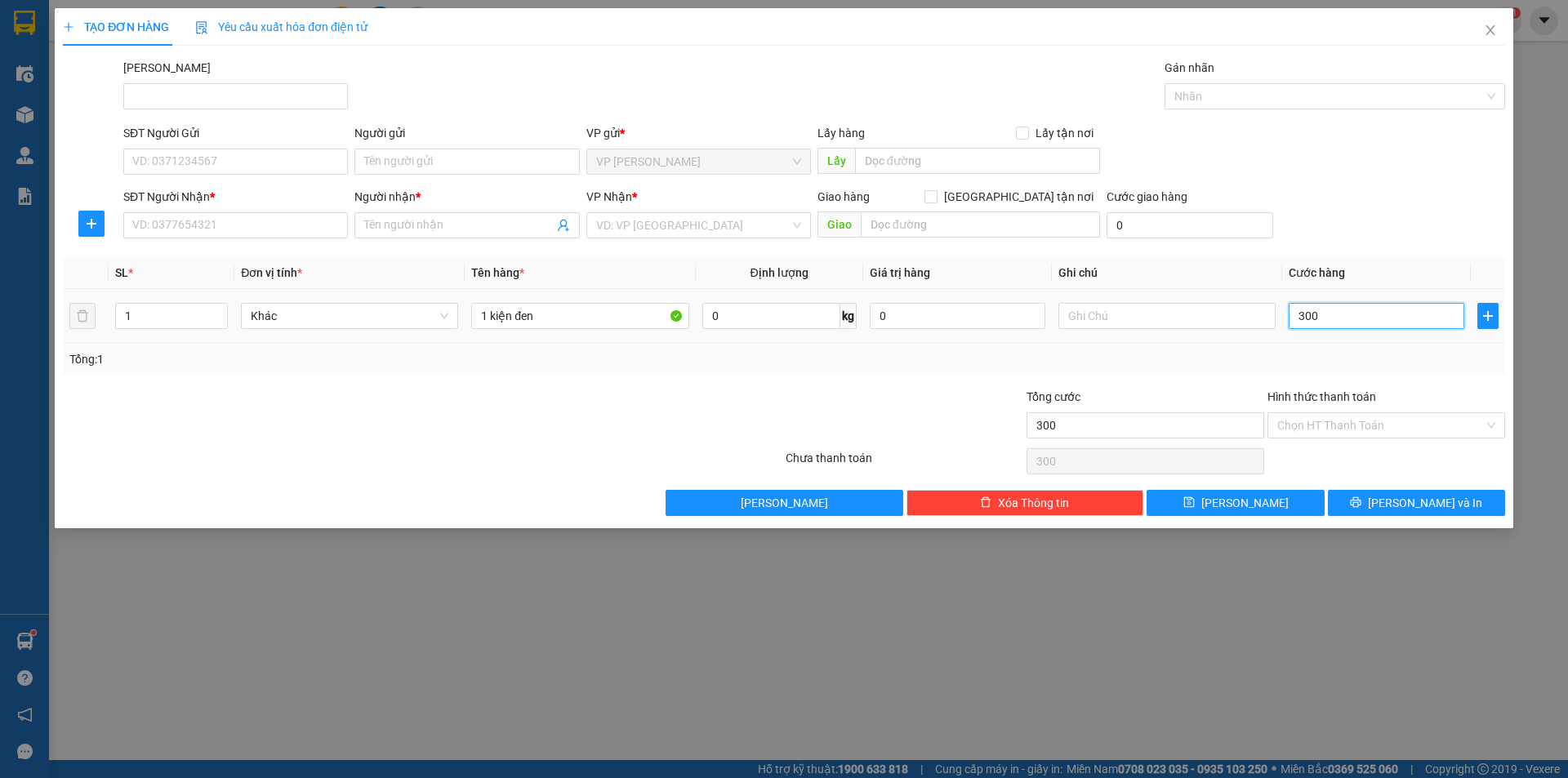
type input "3.000"
type input "30.000"
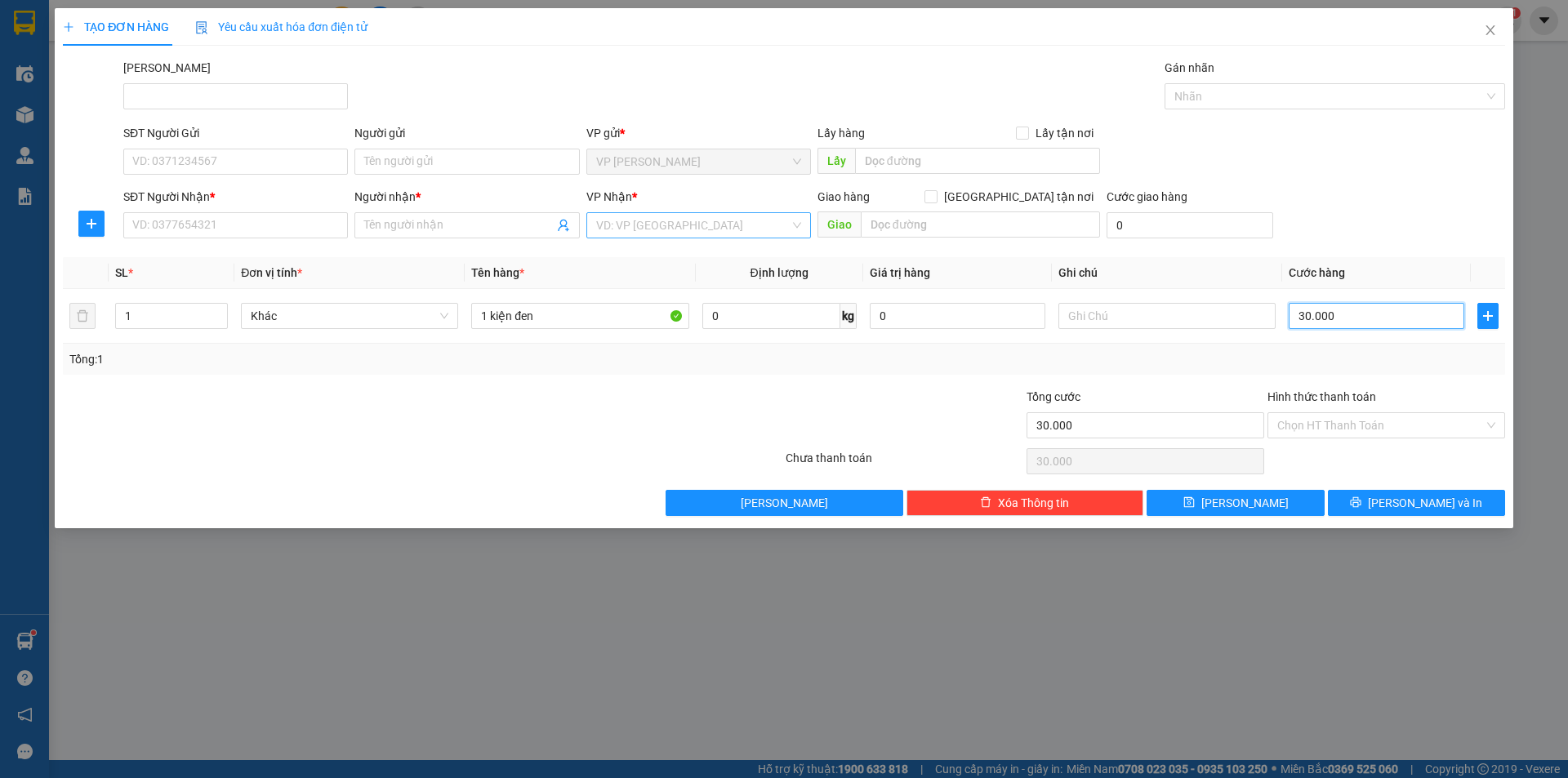
type input "30.000"
click at [632, 222] on input "search" at bounding box center [692, 225] width 193 height 25
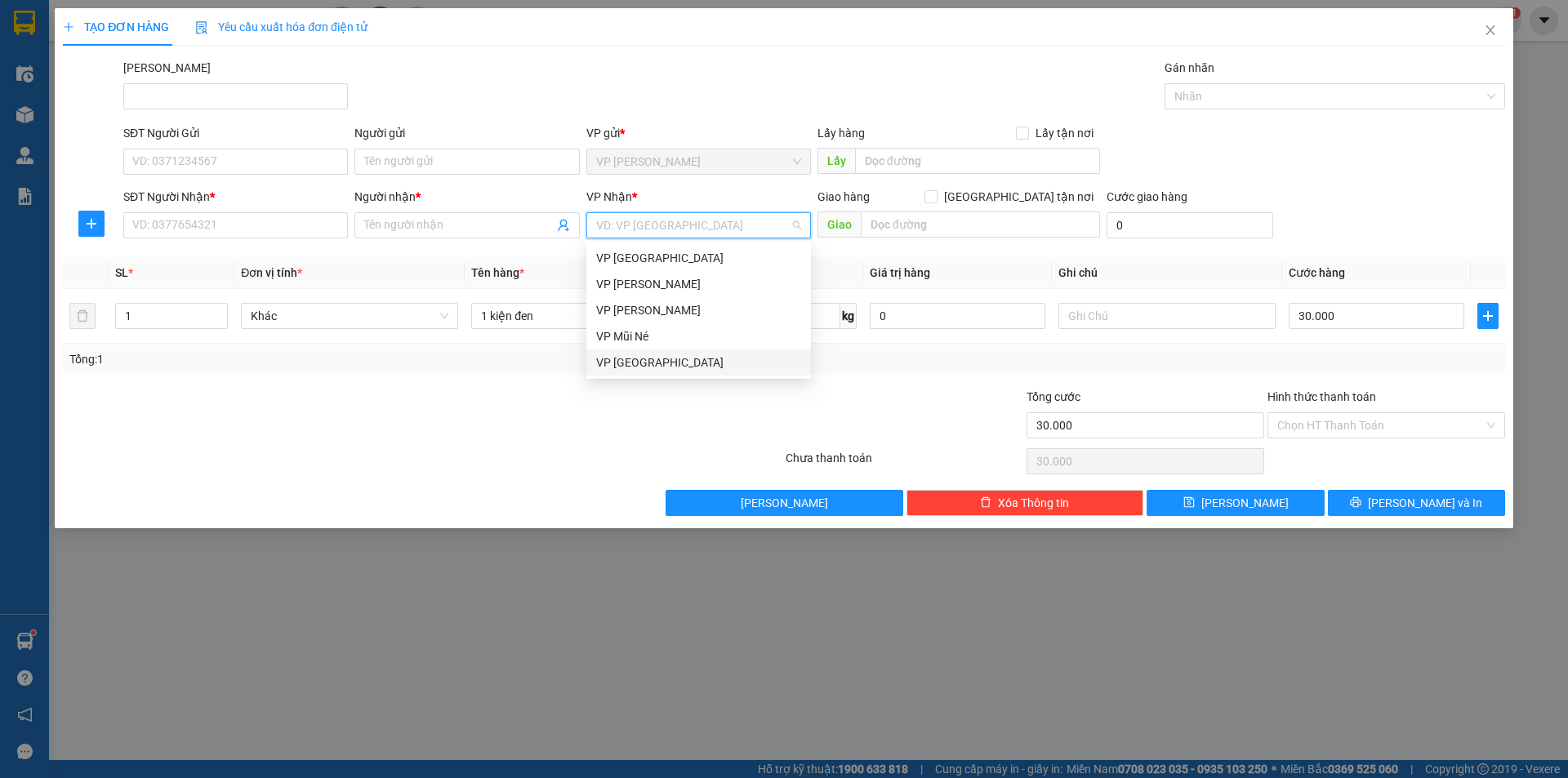
click at [661, 361] on div "VP [GEOGRAPHIC_DATA]" at bounding box center [698, 362] width 205 height 18
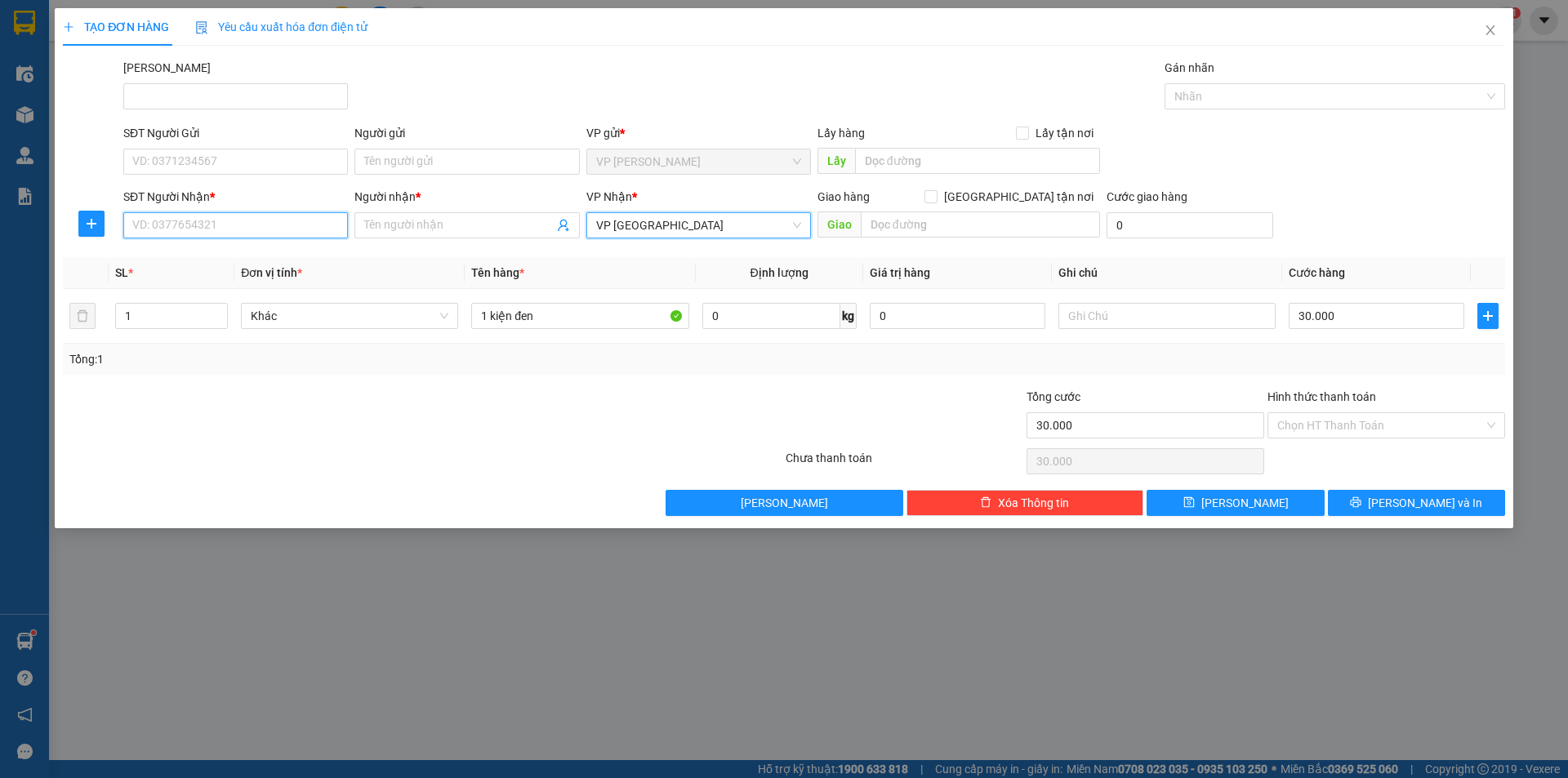
click at [172, 224] on input "SĐT Người Nhận *" at bounding box center [236, 225] width 225 height 26
type input "0797877148"
click at [230, 256] on div "0797877148 - bảo" at bounding box center [235, 258] width 205 height 18
type input "bảo"
type input "0797877148"
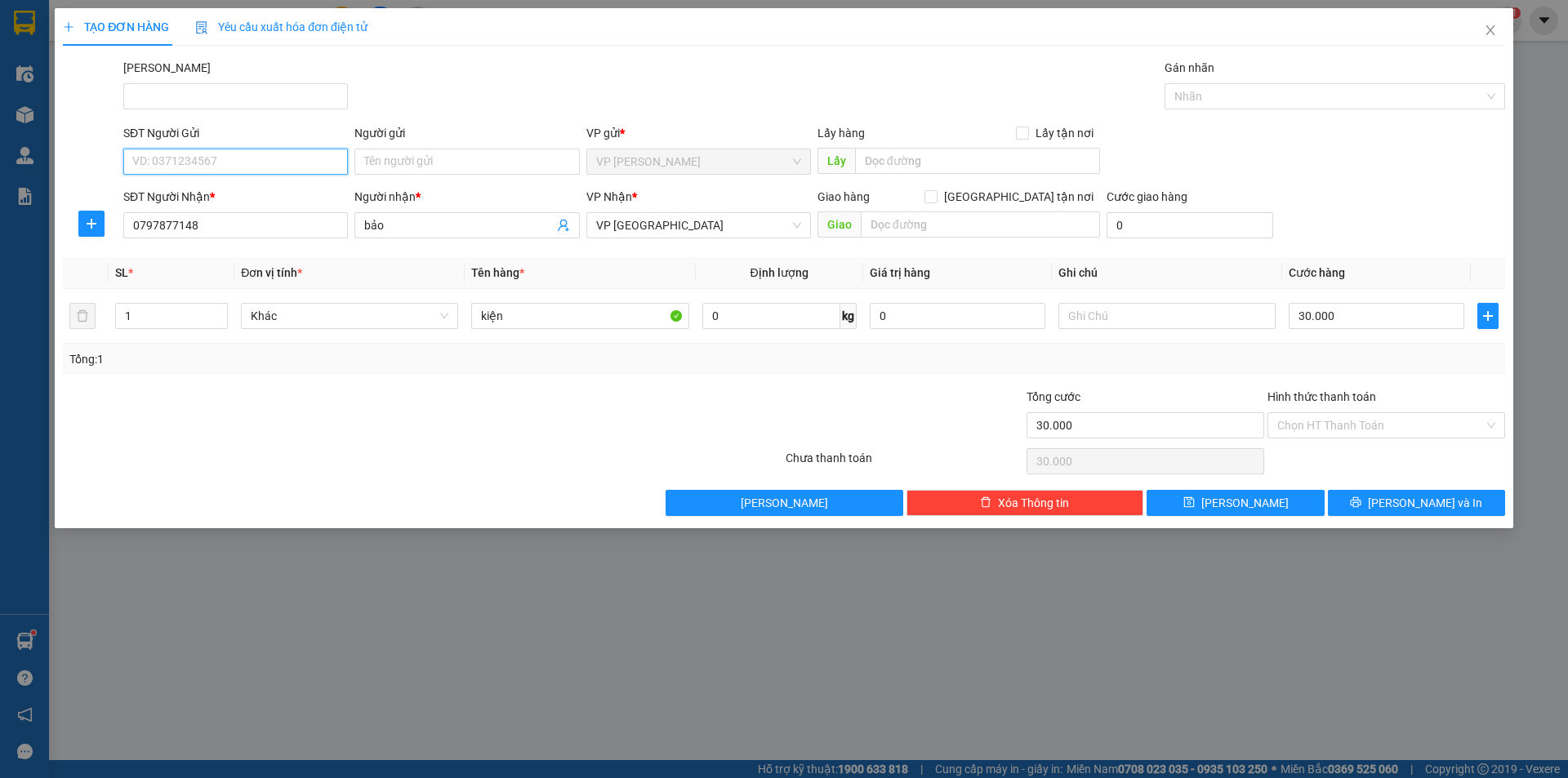
click at [220, 164] on input "SĐT Người Gửi" at bounding box center [236, 161] width 225 height 26
type input "0907899179"
click at [384, 162] on input "Người gửi" at bounding box center [466, 161] width 225 height 26
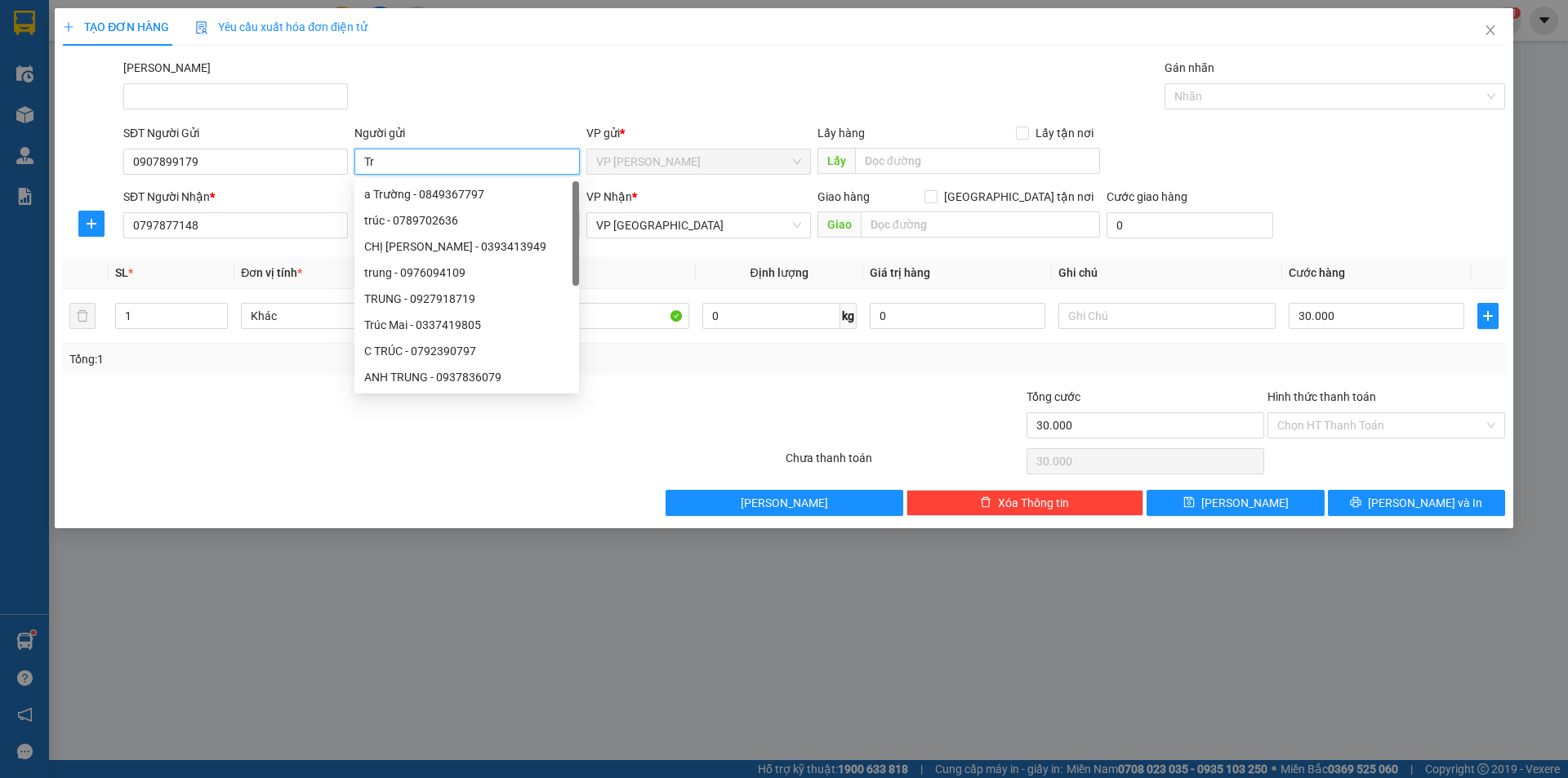
type input "T"
type input "[PERSON_NAME]"
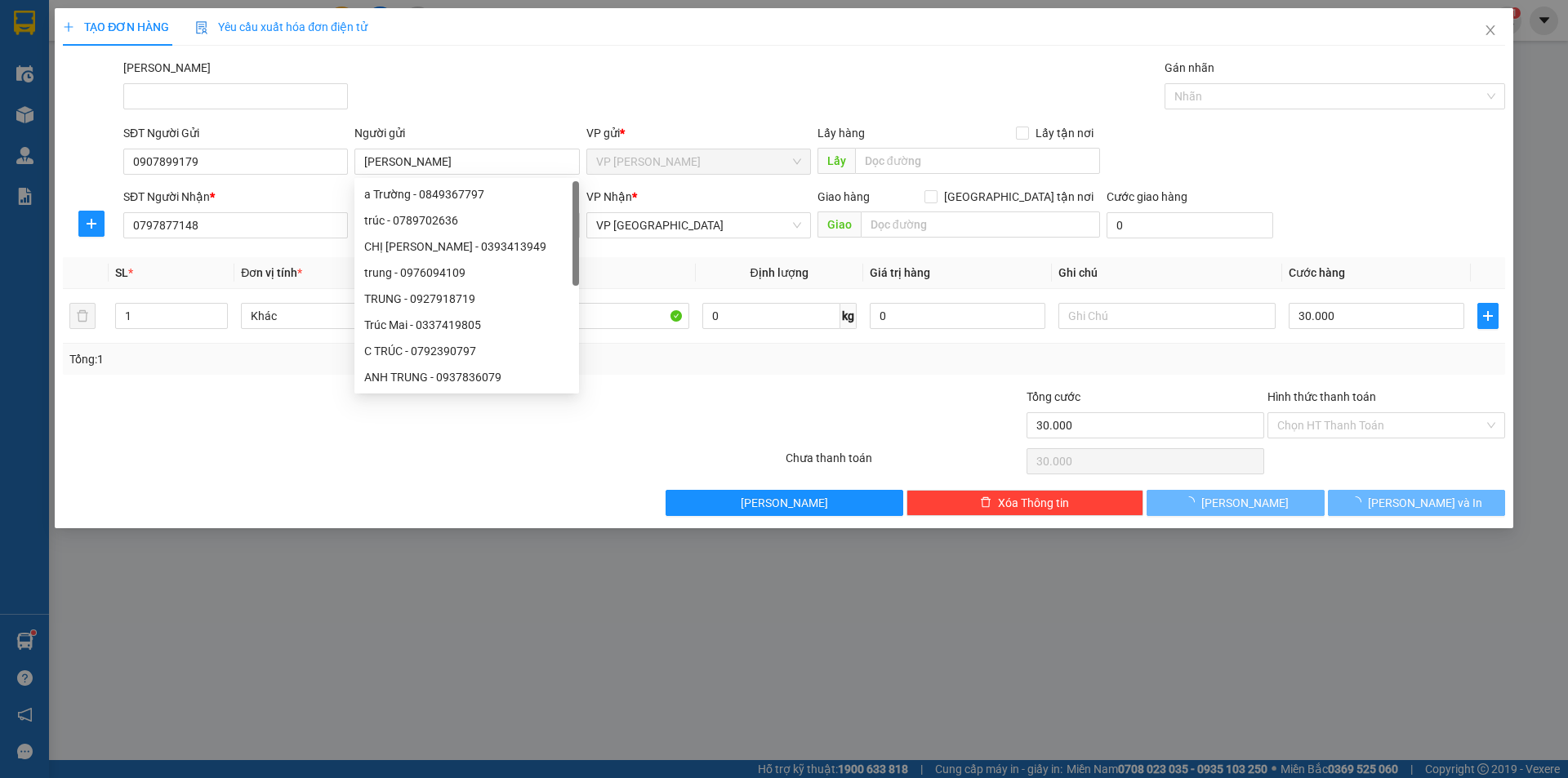
click at [520, 98] on div "[PERSON_NAME]" at bounding box center [814, 87] width 1388 height 57
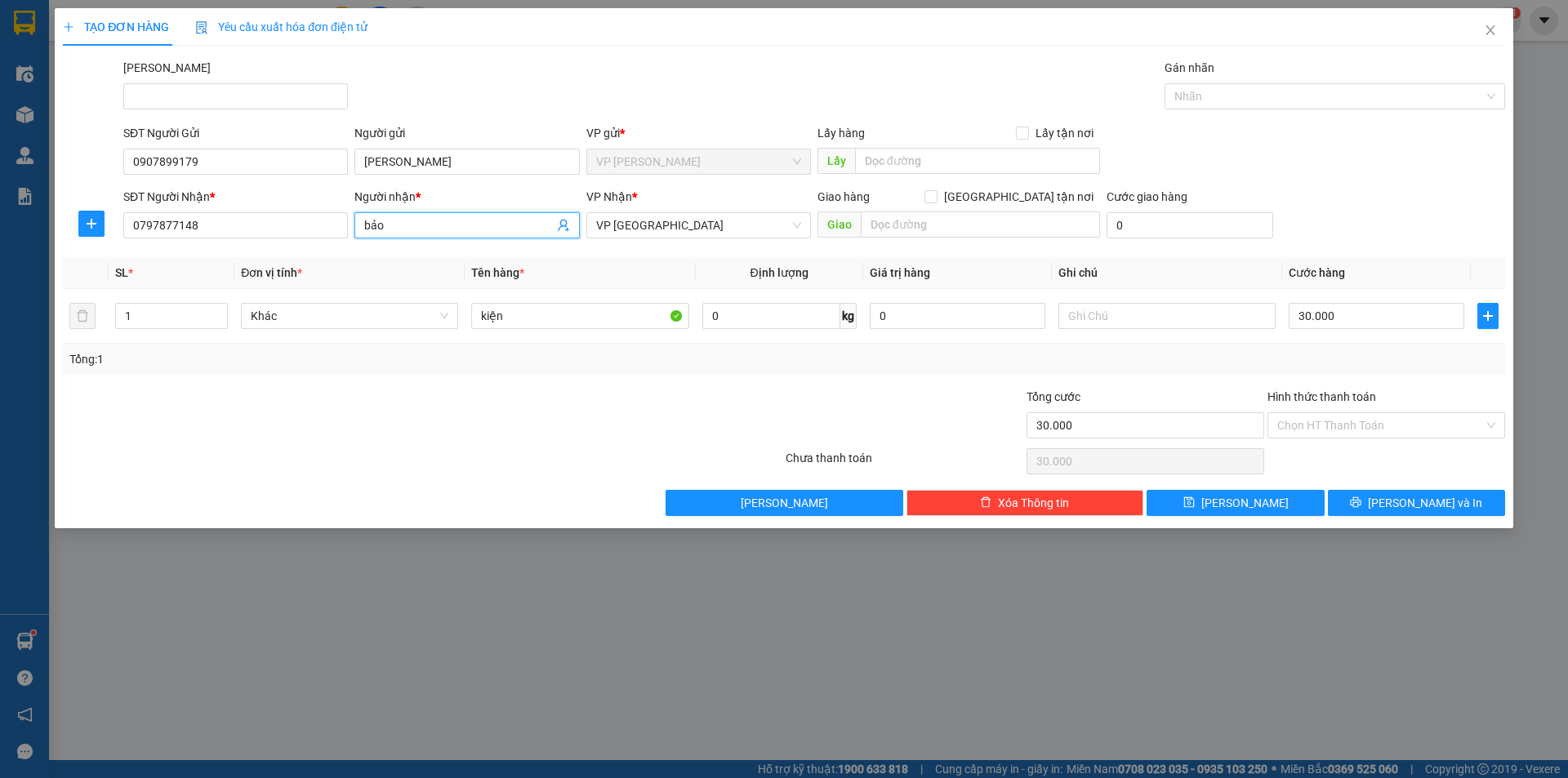
click at [365, 226] on input "bảo" at bounding box center [458, 226] width 189 height 18
type input "a Bảo"
click at [1307, 427] on input "Hình thức thanh toán" at bounding box center [1380, 425] width 207 height 25
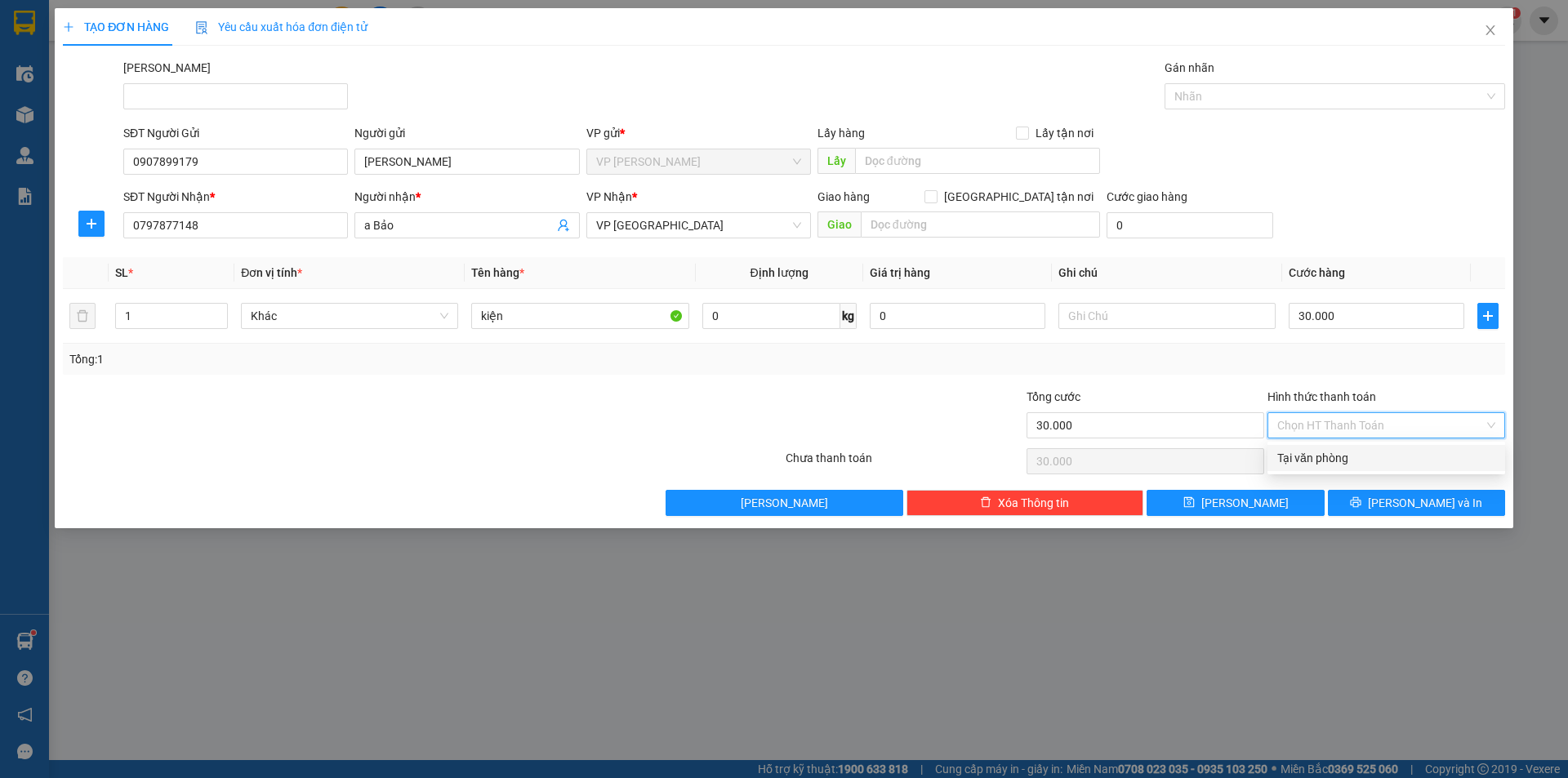
click at [1364, 463] on div "Tại văn phòng" at bounding box center [1386, 458] width 218 height 18
type input "0"
click at [1402, 507] on span "[PERSON_NAME] và In" at bounding box center [1423, 503] width 114 height 18
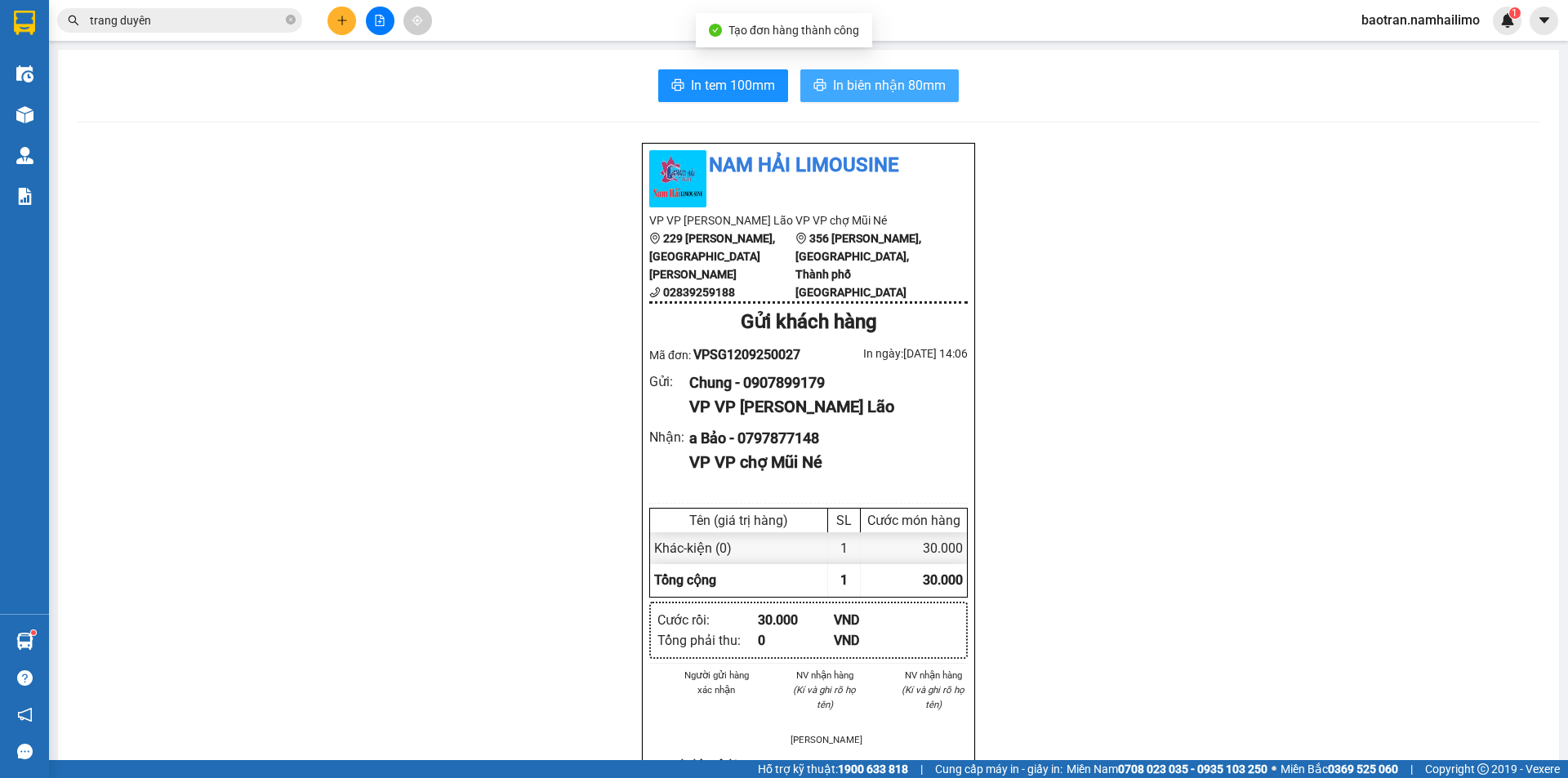
click at [875, 81] on span "In biên nhận 80mm" at bounding box center [889, 85] width 113 height 21
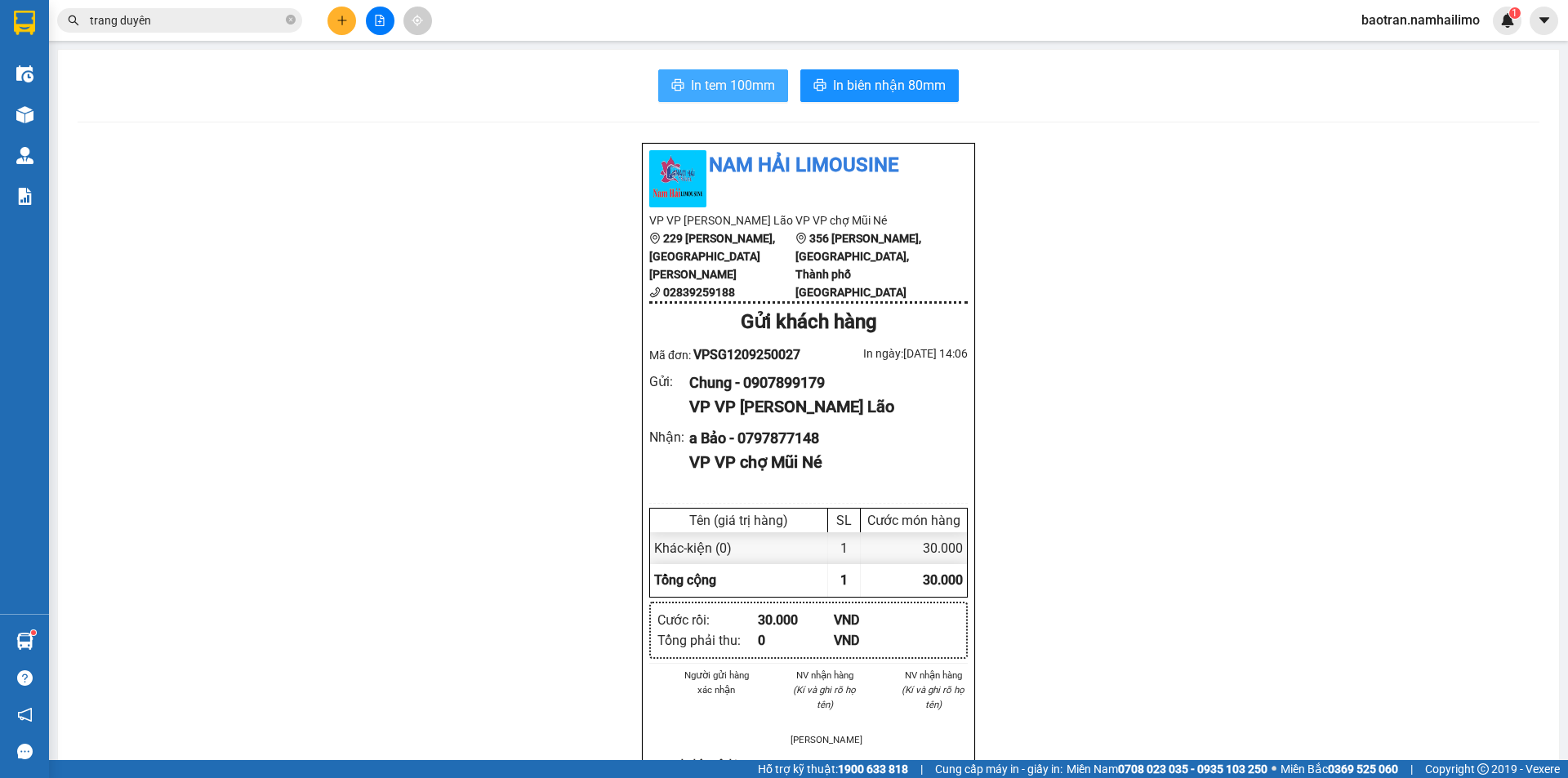
click at [713, 81] on span "In tem 100mm" at bounding box center [733, 85] width 84 height 21
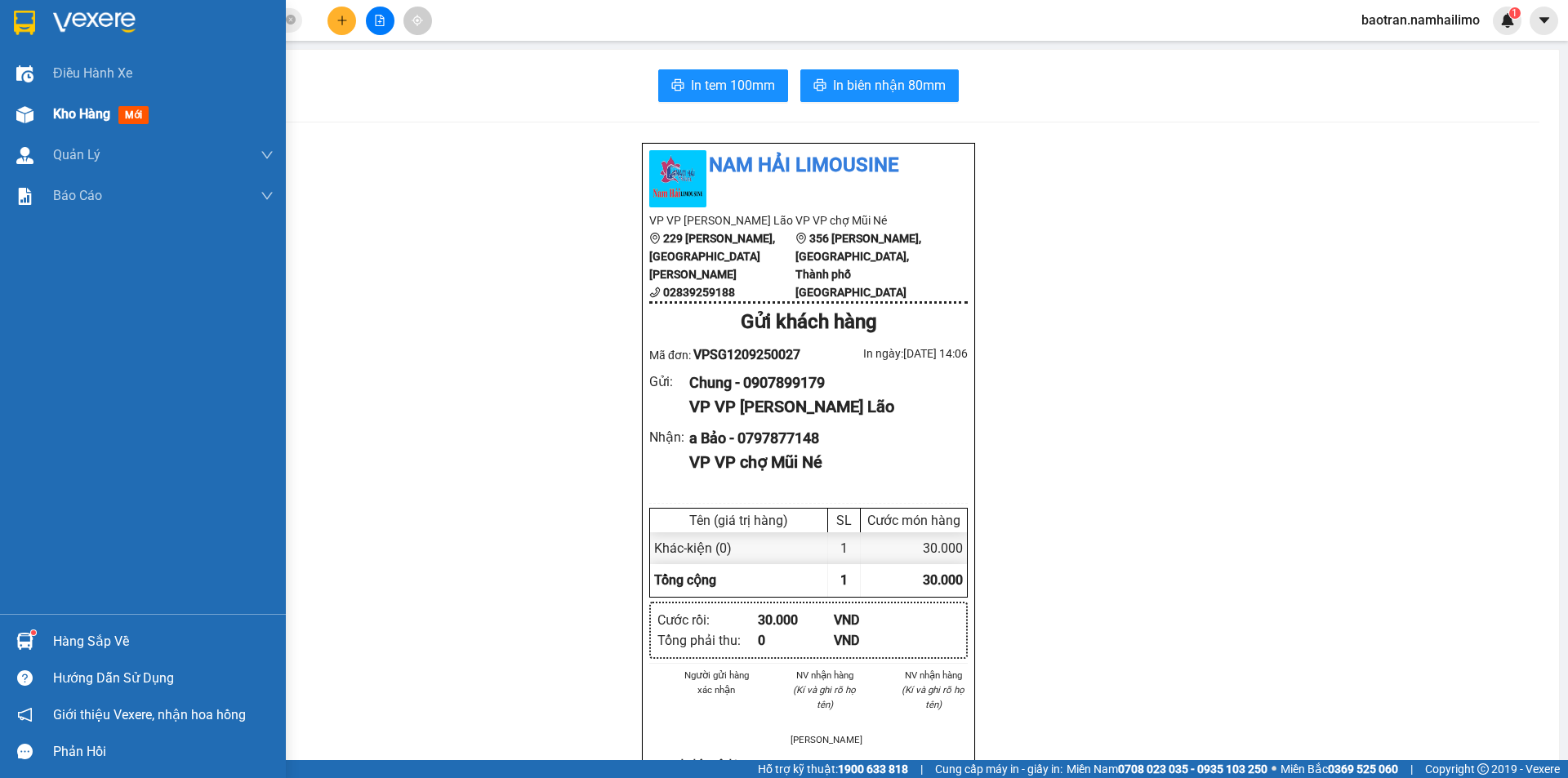
drag, startPoint x: 80, startPoint y: 112, endPoint x: 93, endPoint y: 103, distance: 15.8
click at [78, 109] on span "Kho hàng" at bounding box center [82, 114] width 57 height 16
